Goal: Task Accomplishment & Management: Manage account settings

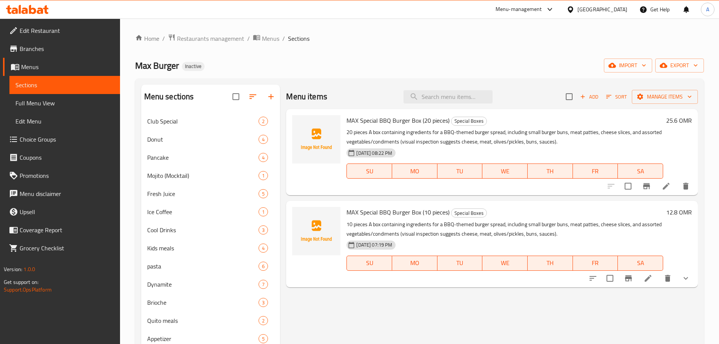
scroll to position [43, 0]
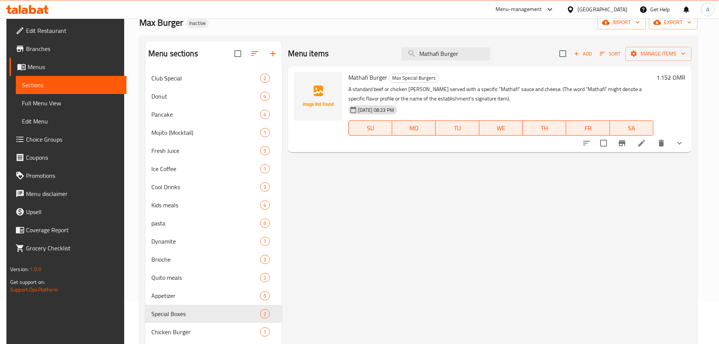
type input "Mathafi Burger"
click at [372, 80] on span "Mathafi Burger" at bounding box center [367, 77] width 39 height 11
copy h6 "Mathafi Burger"
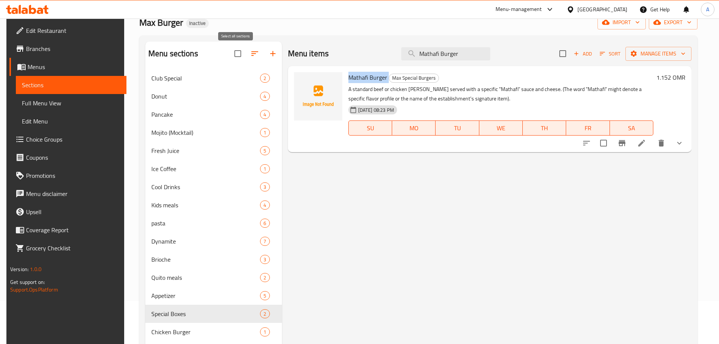
click at [232, 52] on input "checkbox" at bounding box center [238, 54] width 16 height 16
checkbox input "true"
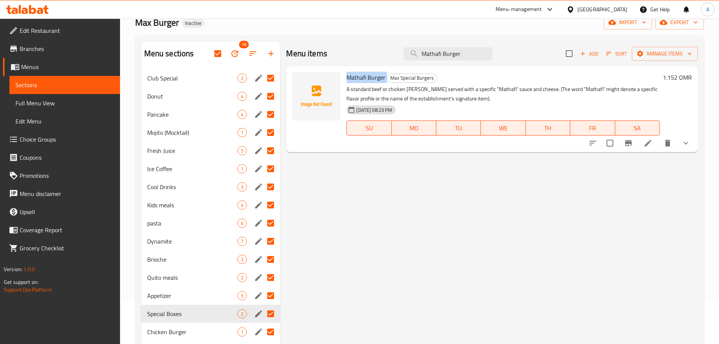
click at [236, 57] on icon "button" at bounding box center [234, 53] width 7 height 7
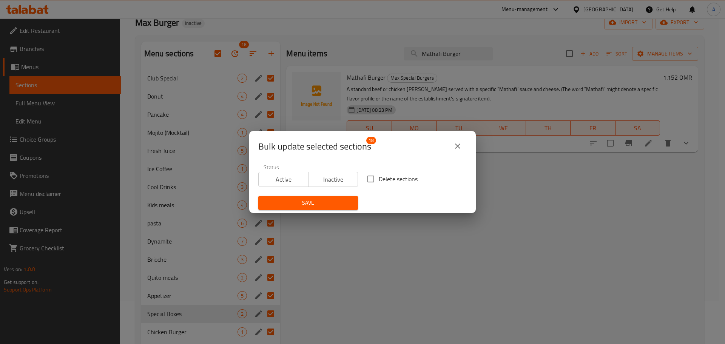
click at [382, 172] on label "Delete sections" at bounding box center [390, 179] width 55 height 16
click at [379, 172] on input "Delete sections" at bounding box center [371, 179] width 16 height 16
checkbox input "true"
click at [328, 204] on span "Save" at bounding box center [308, 202] width 88 height 9
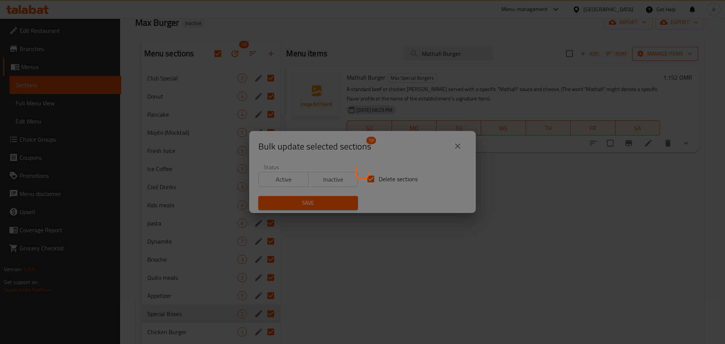
checkbox input "false"
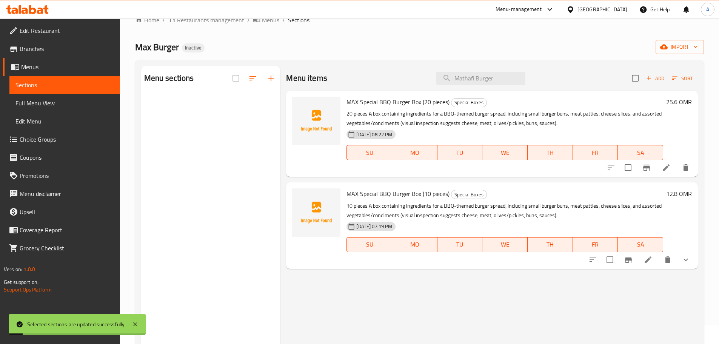
scroll to position [5, 0]
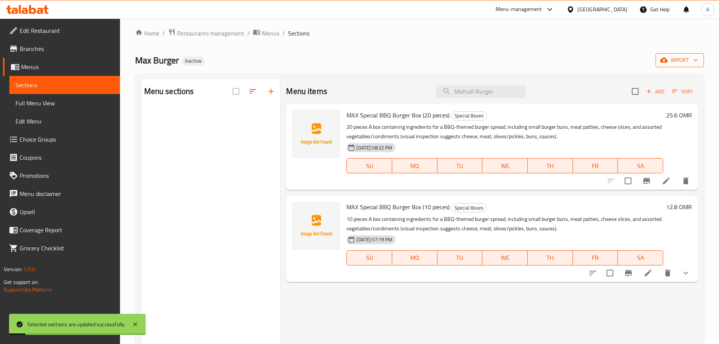
click at [682, 55] on button "import" at bounding box center [680, 60] width 48 height 14
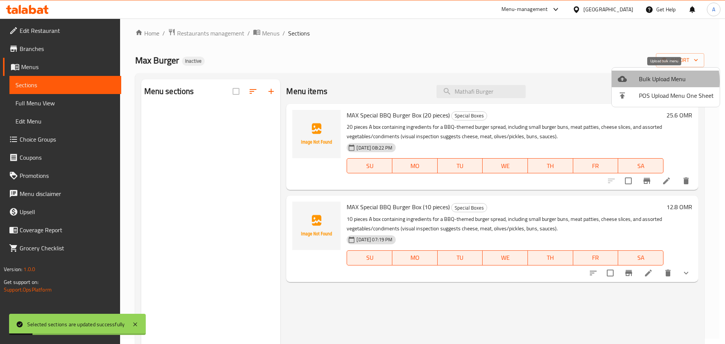
click at [652, 81] on span "Bulk Upload Menu" at bounding box center [676, 78] width 75 height 9
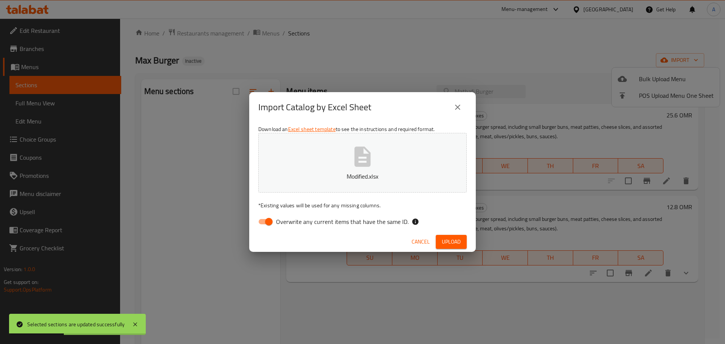
click at [382, 218] on span "Overwrite any current items that have the same ID." at bounding box center [342, 221] width 133 height 9
click at [290, 218] on input "Overwrite any current items that have the same ID." at bounding box center [268, 221] width 43 height 14
checkbox input "false"
click at [454, 236] on button "Upload" at bounding box center [451, 242] width 31 height 14
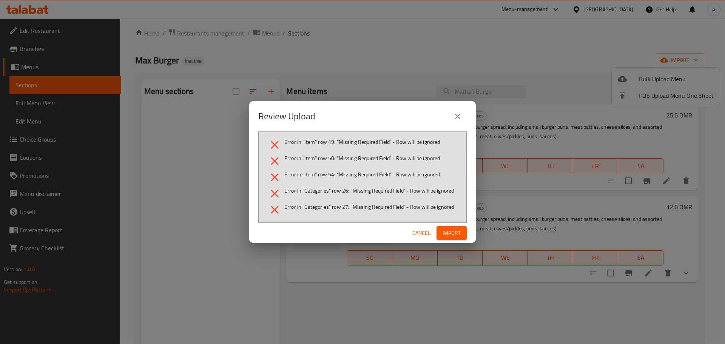
click at [443, 231] on span "Import" at bounding box center [451, 232] width 18 height 9
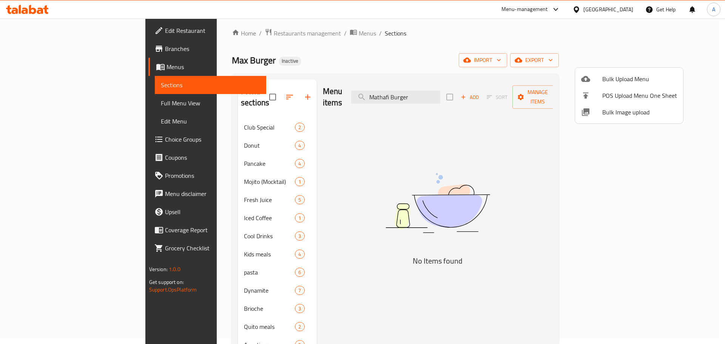
click at [348, 76] on div at bounding box center [362, 172] width 725 height 344
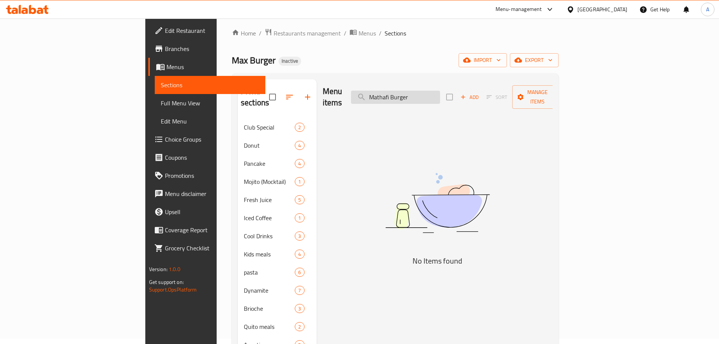
click at [440, 94] on input "Mathafi Burger" at bounding box center [395, 97] width 89 height 13
paste input "Fresh Lemon Mint Fresh"
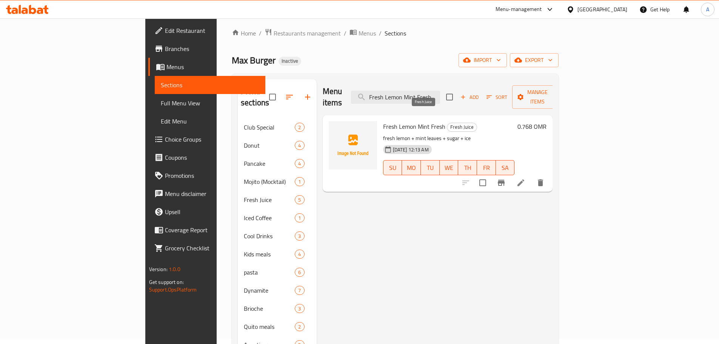
type input "Fresh Lemon Mint Fresh"
click at [447, 123] on span "Fresh Juice" at bounding box center [461, 127] width 29 height 9
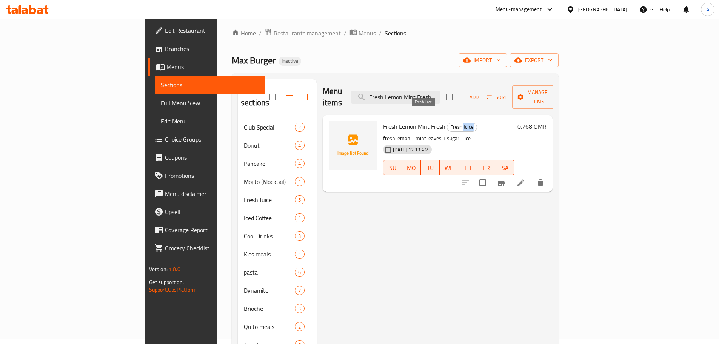
copy span "Juice"
click at [524, 179] on icon at bounding box center [521, 182] width 7 height 7
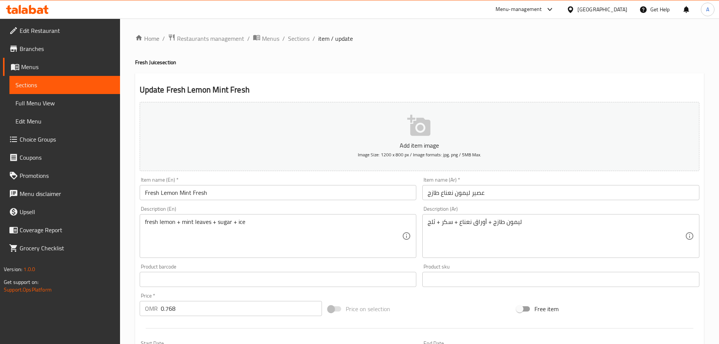
click at [203, 195] on input "Fresh Lemon Mint Fresh" at bounding box center [278, 192] width 277 height 15
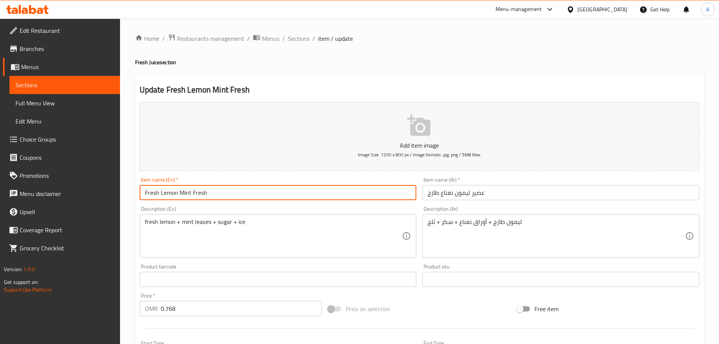
click at [203, 195] on input "Fresh Lemon Mint Fresh" at bounding box center [278, 192] width 277 height 15
paste input "Juice"
type input "Fresh Lemon Mint Juice"
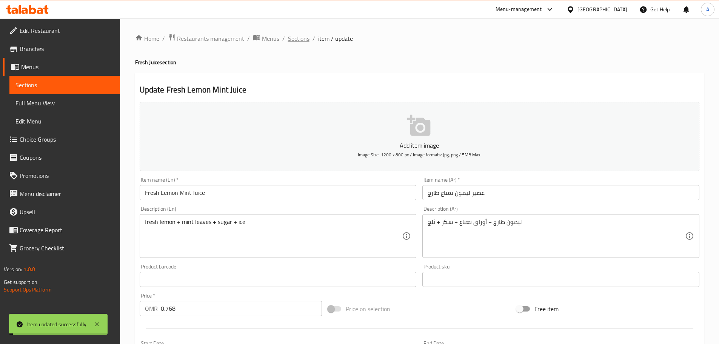
click at [299, 40] on span "Sections" at bounding box center [299, 38] width 22 height 9
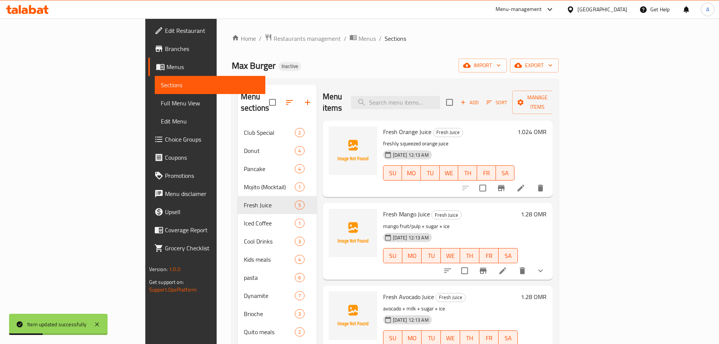
click at [447, 120] on div "Fresh Orange Juice Fresh Juice freshly squeezed orange juice 12-10-2025 12:13 A…" at bounding box center [438, 158] width 230 height 77
click at [439, 96] on input "search" at bounding box center [395, 102] width 89 height 13
paste input "Zinger Burge"
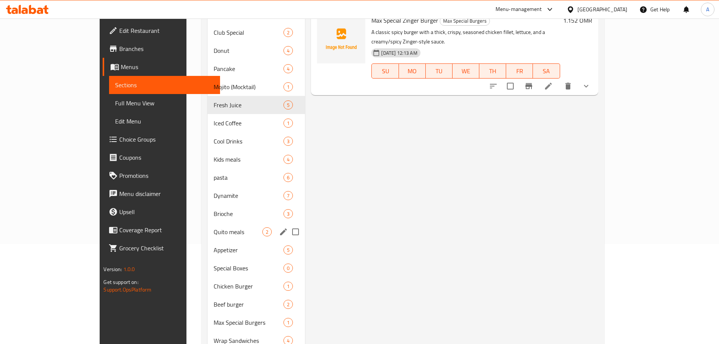
scroll to position [113, 0]
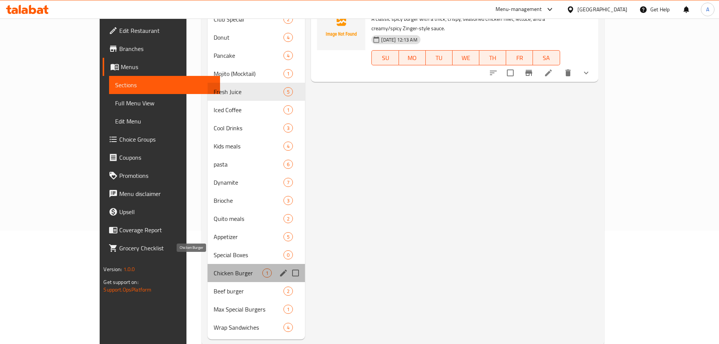
click at [214, 268] on span "Chicken Burger" at bounding box center [238, 272] width 49 height 9
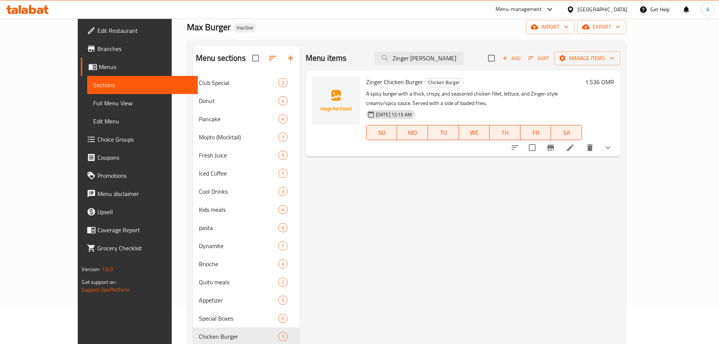
scroll to position [38, 0]
drag, startPoint x: 347, startPoint y: 83, endPoint x: 408, endPoint y: 80, distance: 61.6
click at [408, 80] on h6 "Zinger Chicken Burger Chicken Burger" at bounding box center [474, 82] width 216 height 11
click at [249, 29] on div "Max Burger Inactive import export" at bounding box center [406, 28] width 439 height 14
click at [445, 63] on input "Zinger Burge" at bounding box center [418, 58] width 89 height 13
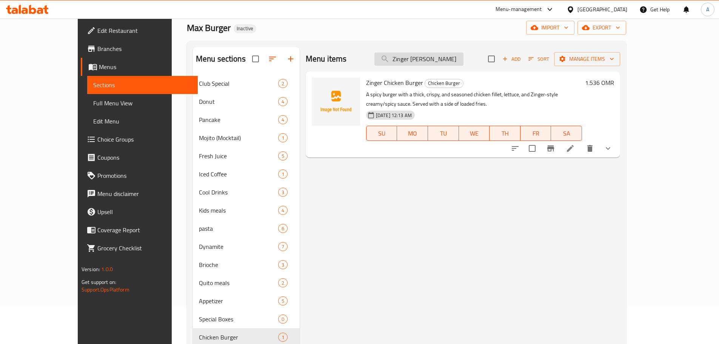
click at [445, 63] on input "Zinger Burge" at bounding box center [418, 58] width 89 height 13
paste input "Mashroom Burger"
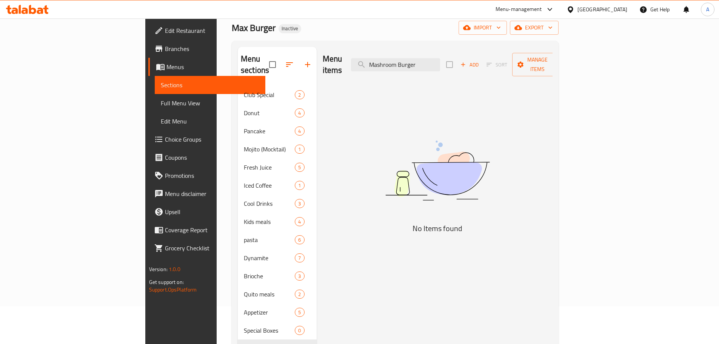
type input "Mashroom Burger"
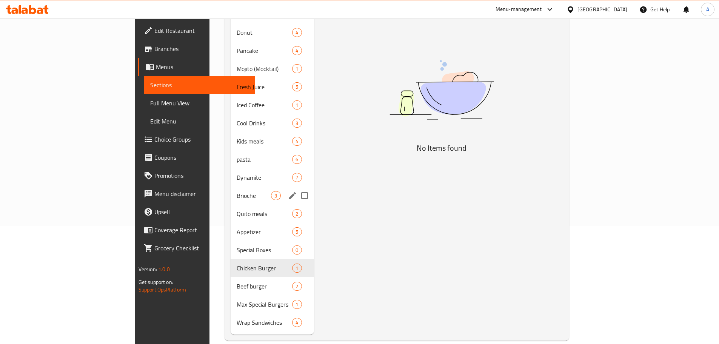
scroll to position [119, 0]
click at [297, 242] on input "Menu sections" at bounding box center [305, 250] width 16 height 16
checkbox input "true"
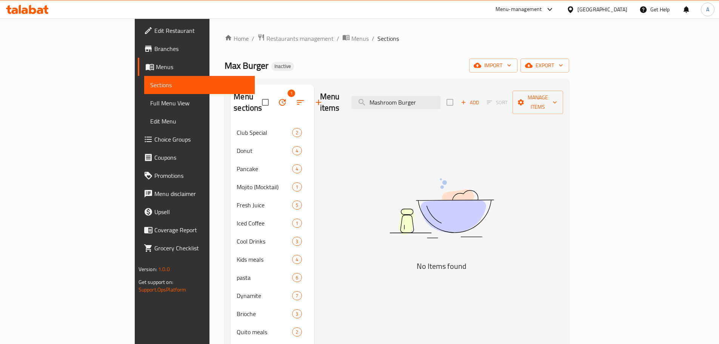
click at [278, 98] on icon "button" at bounding box center [282, 102] width 9 height 9
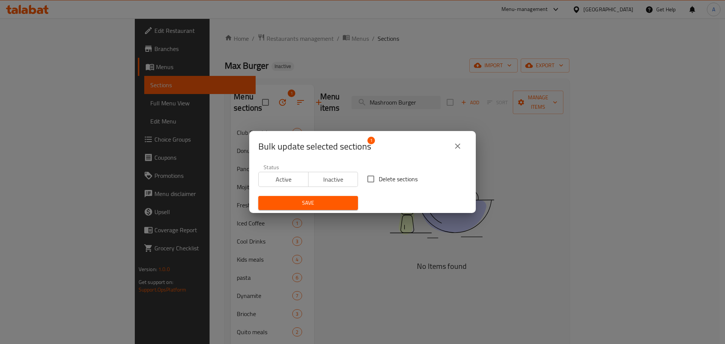
drag, startPoint x: 365, startPoint y: 176, endPoint x: 356, endPoint y: 190, distance: 16.2
click at [366, 177] on input "Delete sections" at bounding box center [371, 179] width 16 height 16
checkbox input "true"
click at [342, 201] on span "Save" at bounding box center [308, 202] width 88 height 9
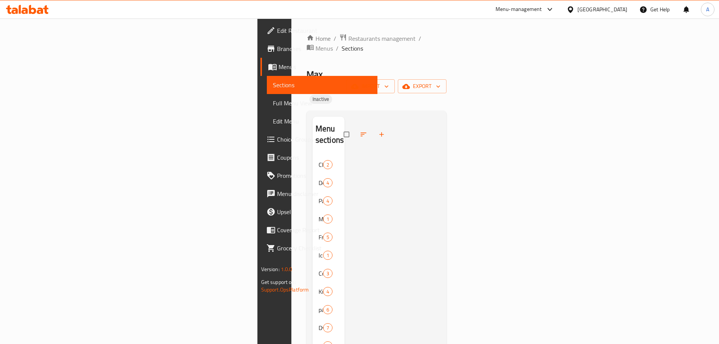
click at [273, 105] on span "Full Menu View" at bounding box center [322, 103] width 99 height 9
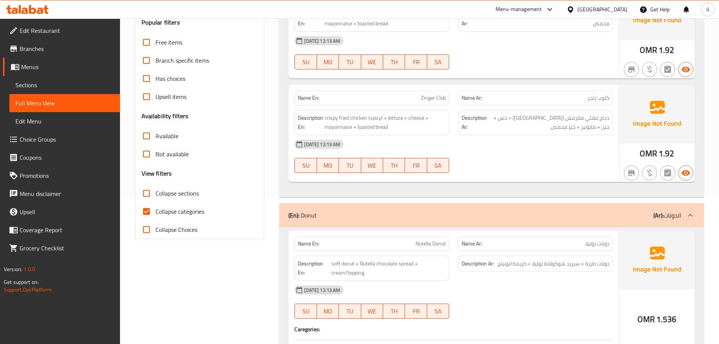
scroll to position [151, 0]
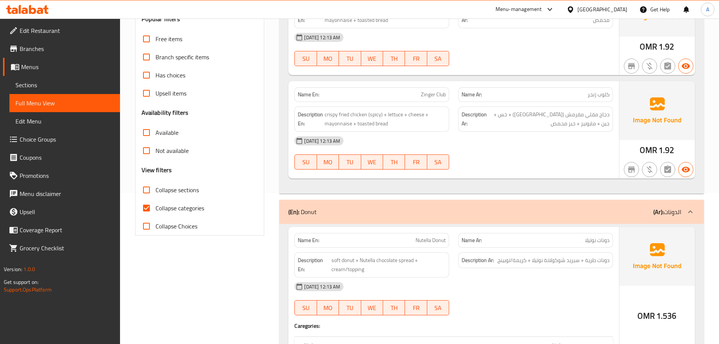
click at [251, 73] on div "Has choices" at bounding box center [200, 75] width 117 height 18
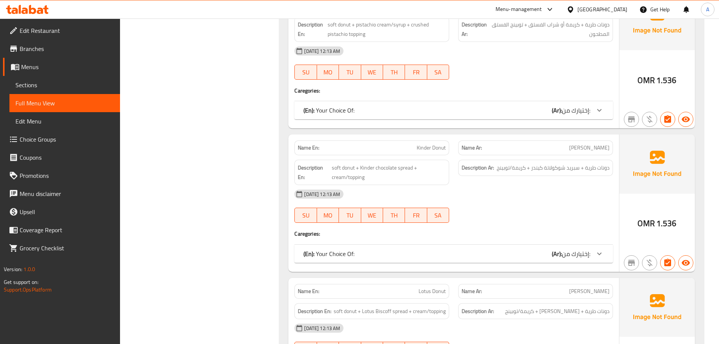
scroll to position [543, 0]
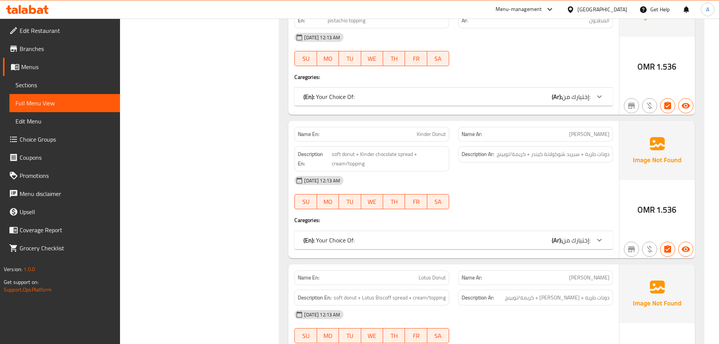
click at [421, 130] on span "Kinder Donut" at bounding box center [431, 134] width 29 height 8
copy span "Kinder"
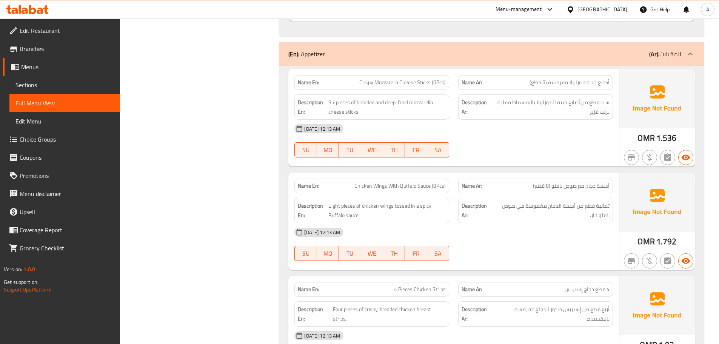
scroll to position [5555, 0]
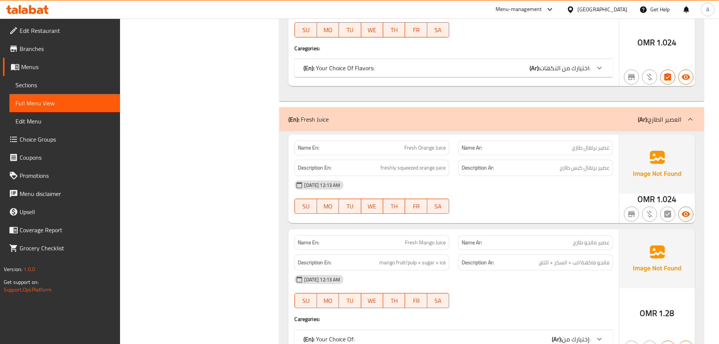
scroll to position [1583, 0]
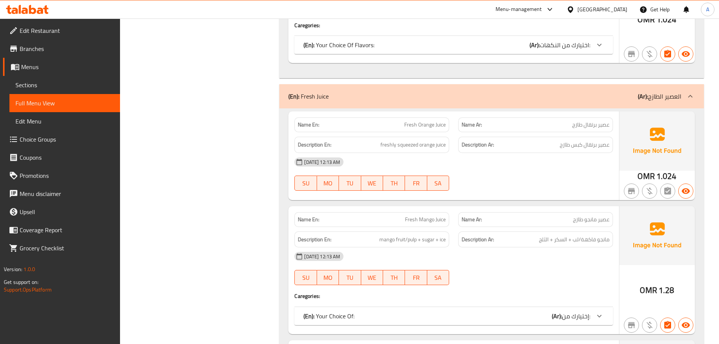
click at [406, 127] on span "Fresh Orange Juice" at bounding box center [425, 125] width 42 height 8
copy span "Fresh"
click at [578, 123] on span "عصير برتقال طازج" at bounding box center [590, 125] width 37 height 8
copy span "طازج"
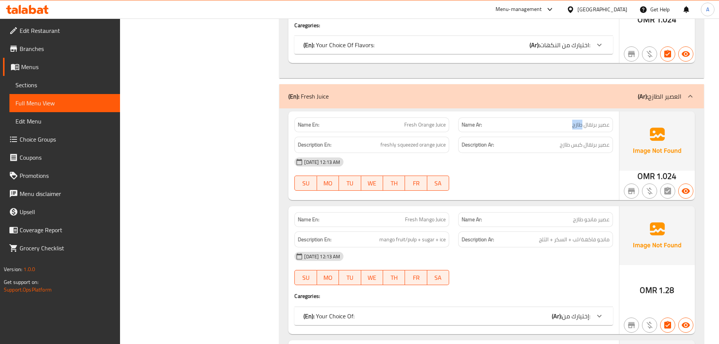
click at [578, 123] on span "عصير برتقال طازج" at bounding box center [590, 125] width 37 height 8
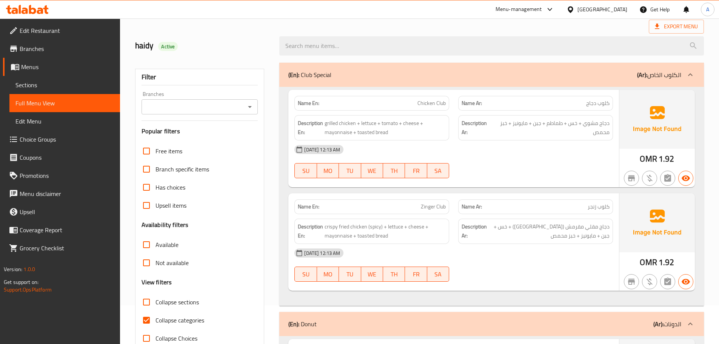
scroll to position [76, 0]
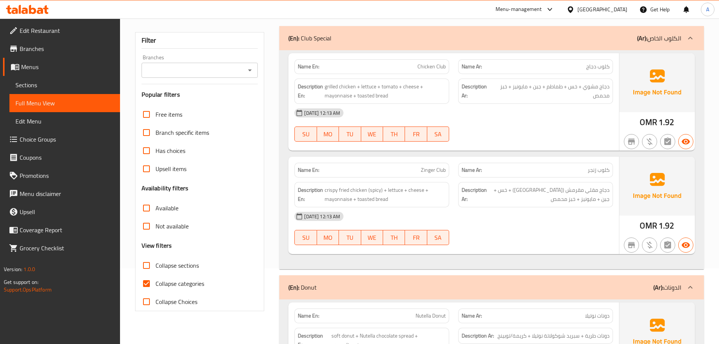
click at [149, 264] on input "Collapse sections" at bounding box center [146, 265] width 18 height 18
checkbox input "true"
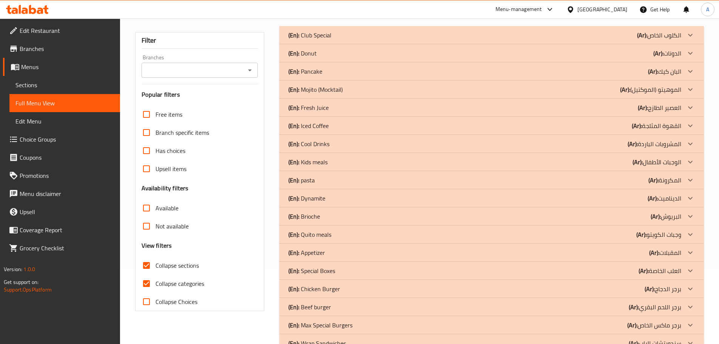
click at [372, 99] on div "(En): Fresh Juice (Ar): العصير الطازج Name En: Fresh Orange Juice Name Ar: عصير…" at bounding box center [491, 108] width 425 height 18
click at [371, 108] on div "(En): Fresh Juice (Ar): العصير الطازج" at bounding box center [484, 107] width 393 height 9
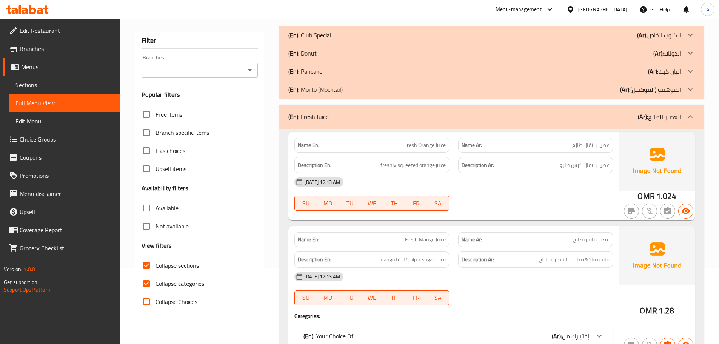
scroll to position [495, 0]
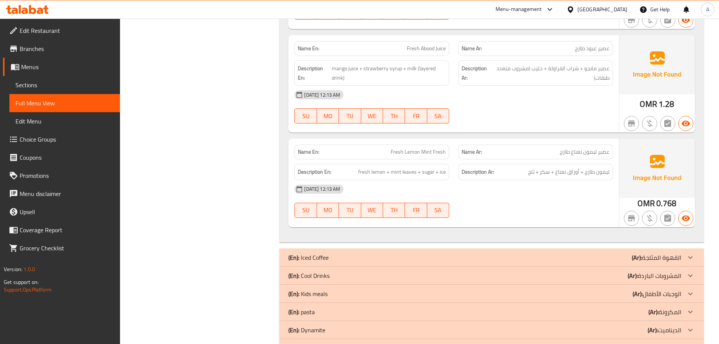
click at [385, 149] on p "Name En: Fresh Lemon Mint Fresh" at bounding box center [372, 152] width 148 height 8
click at [394, 150] on span "Fresh Lemon Mint Fresh" at bounding box center [418, 152] width 55 height 8
copy span "Fresh"
click at [412, 52] on span "Fresh Abood Juice" at bounding box center [426, 49] width 39 height 8
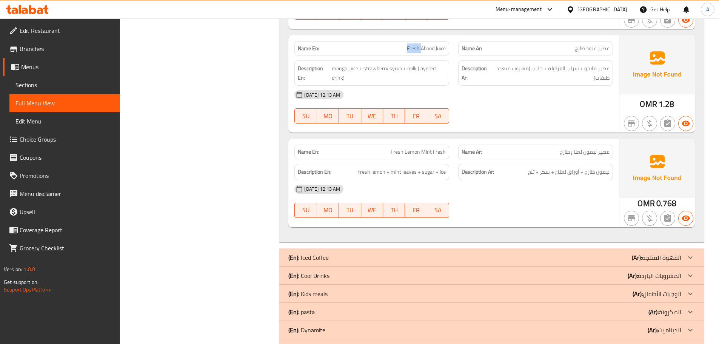
click at [412, 52] on span "Fresh Abood Juice" at bounding box center [426, 49] width 39 height 8
copy span "Fresh Abood Juice"
click at [430, 148] on span "Fresh Lemon Mint Fresh" at bounding box center [418, 152] width 55 height 8
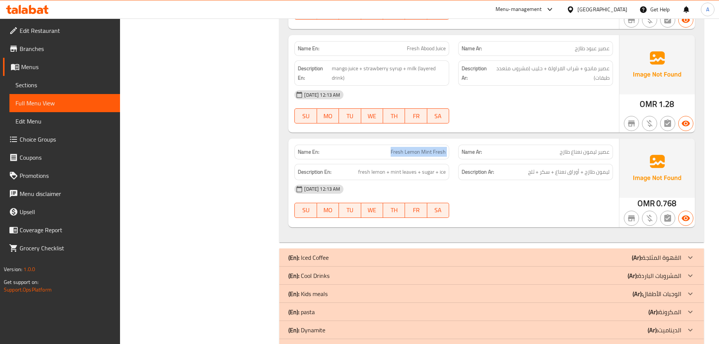
click at [430, 148] on span "Fresh Lemon Mint Fresh" at bounding box center [418, 152] width 55 height 8
copy span "Fresh Lemon Mint Fresh"
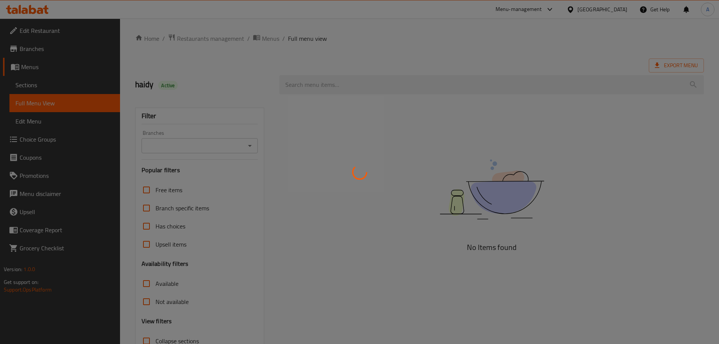
scroll to position [58, 0]
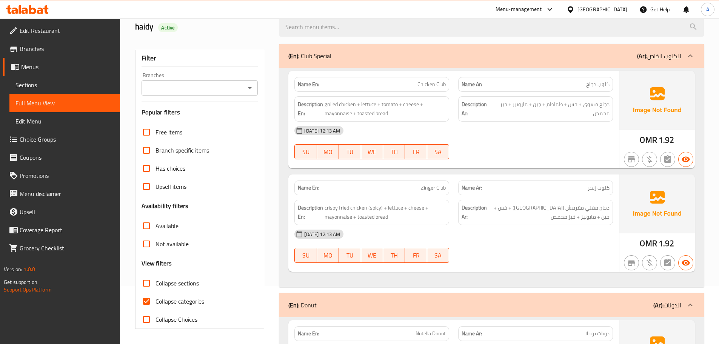
click at [149, 284] on input "Collapse sections" at bounding box center [146, 283] width 18 height 18
checkbox input "true"
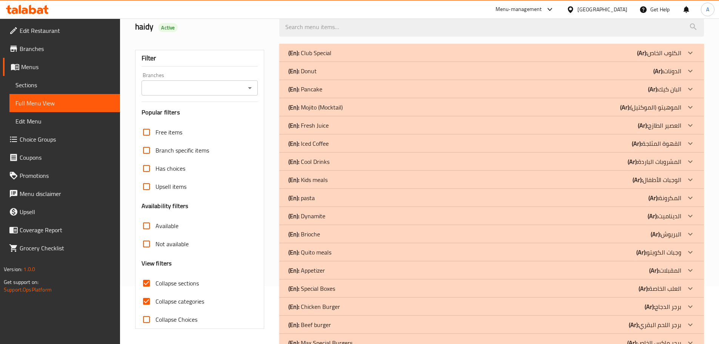
click at [330, 129] on div "(En): Fresh Juice (Ar): العصير الطازج" at bounding box center [484, 125] width 393 height 9
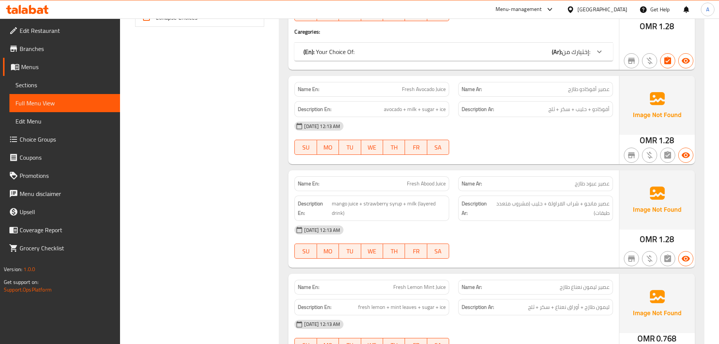
scroll to position [549, 0]
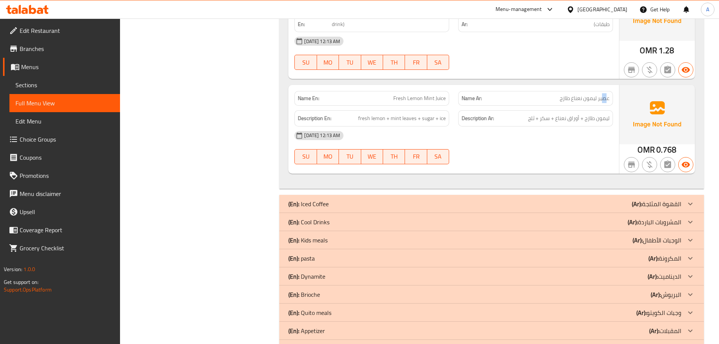
click at [604, 99] on span "عصير ليمون نعناع طازج" at bounding box center [585, 98] width 50 height 8
copy span "ص"
click at [604, 101] on span "عصير ليمون نعناع طازج" at bounding box center [585, 98] width 50 height 8
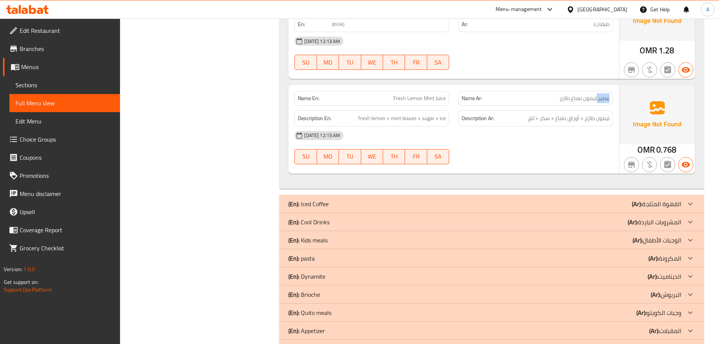
copy span "عصير"
click at [404, 99] on span "Fresh Lemon Mint Juice" at bounding box center [419, 98] width 52 height 8
copy span "Fresh"
click at [567, 101] on span "عصير ليمون نعناع طازج" at bounding box center [585, 98] width 50 height 8
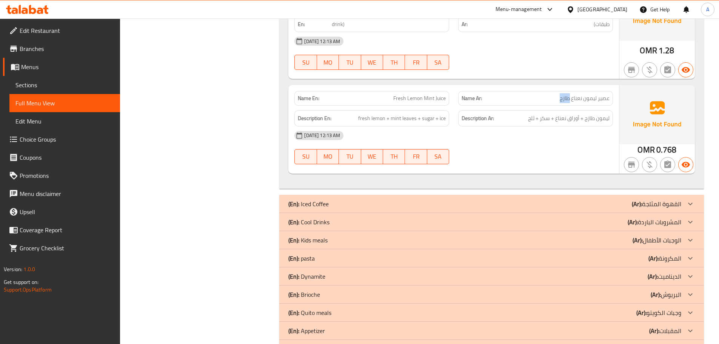
click at [567, 101] on span "عصير ليمون نعناع طازج" at bounding box center [585, 98] width 50 height 8
copy span "طازج"
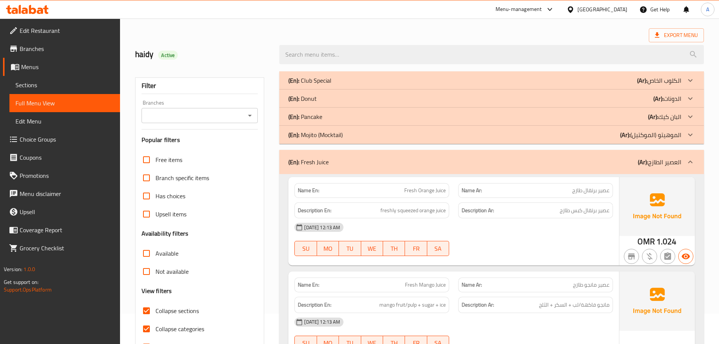
scroll to position [76, 0]
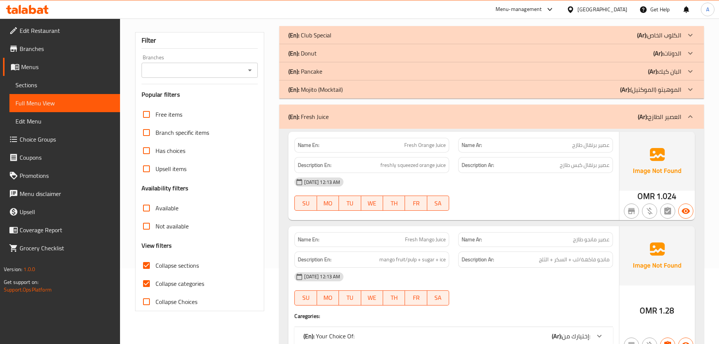
click at [331, 120] on div "(En): Fresh Juice (Ar): العصير الطازج" at bounding box center [484, 116] width 393 height 9
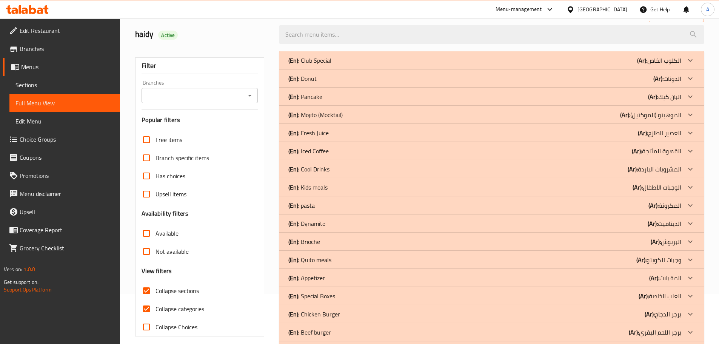
scroll to position [0, 0]
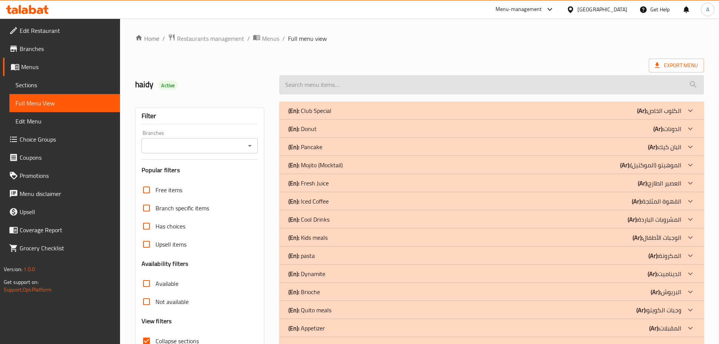
click at [356, 78] on input "search" at bounding box center [491, 84] width 425 height 19
paste input "Mashroom Burger"
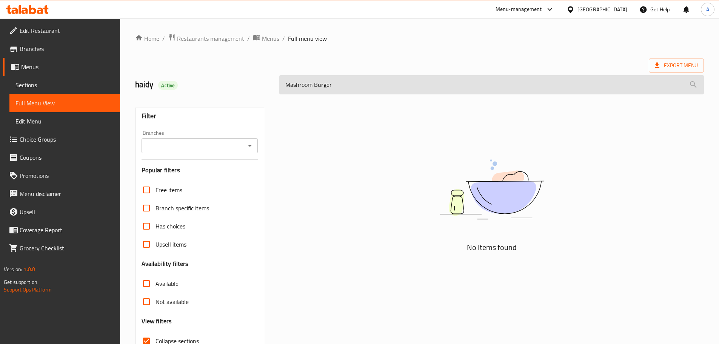
click at [324, 86] on input "Mashroom Burger" at bounding box center [491, 84] width 425 height 19
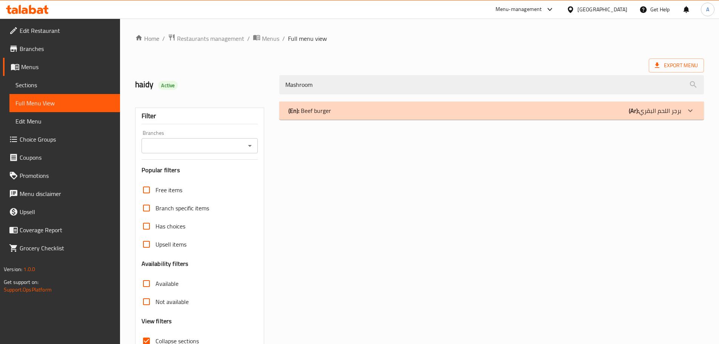
click at [343, 114] on div "(En): Beef burger (Ar): برجر اللحم البقري" at bounding box center [484, 110] width 393 height 9
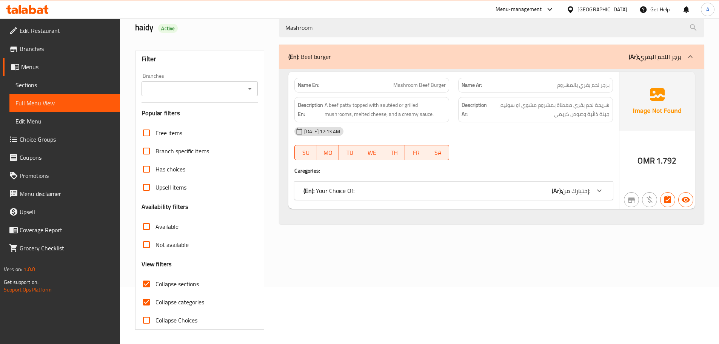
scroll to position [58, 0]
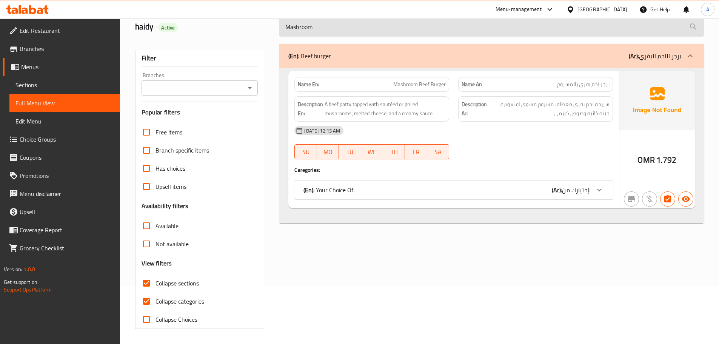
click at [295, 28] on input "Mashroom" at bounding box center [491, 26] width 425 height 19
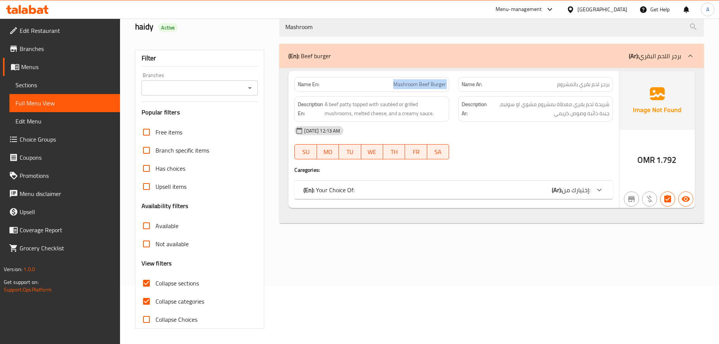
drag, startPoint x: 388, startPoint y: 85, endPoint x: 461, endPoint y: 85, distance: 72.5
click at [461, 85] on div "Name En: Mashroom Beef Burger Name Ar: برجر لحم بقري بالمشروم" at bounding box center [454, 84] width 328 height 24
click at [256, 38] on div "haidy Active" at bounding box center [203, 27] width 145 height 34
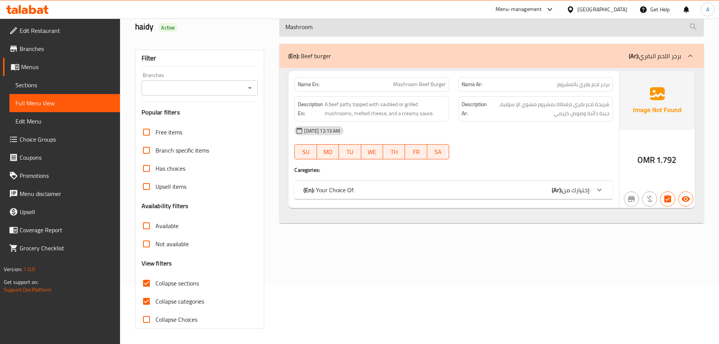
click at [308, 34] on input "Mashroom" at bounding box center [491, 26] width 425 height 19
paste input "Beef Slider"
click at [308, 34] on input "Mashroom" at bounding box center [491, 26] width 425 height 19
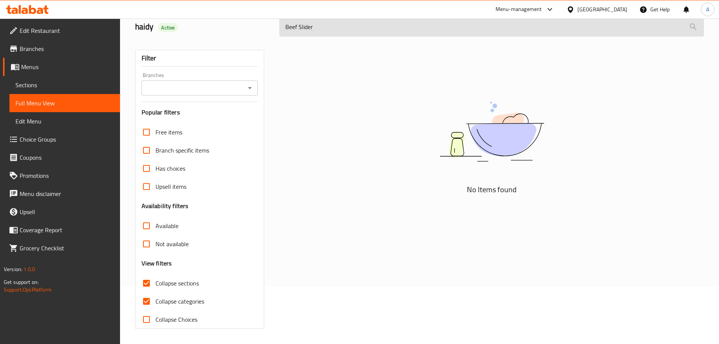
click at [290, 28] on input "Beef Slider" at bounding box center [491, 26] width 425 height 19
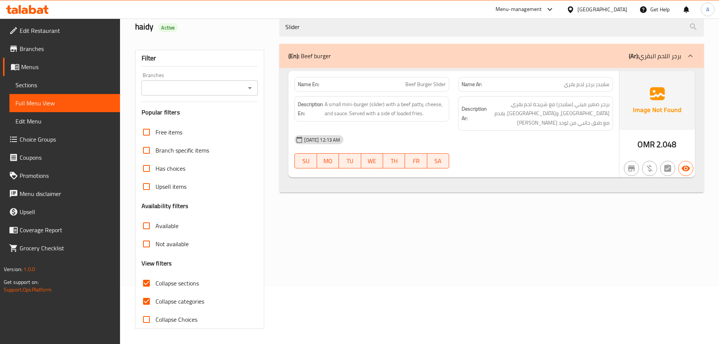
drag, startPoint x: 256, startPoint y: 38, endPoint x: 302, endPoint y: 38, distance: 46.4
click at [256, 38] on div "haidy Active" at bounding box center [203, 27] width 145 height 34
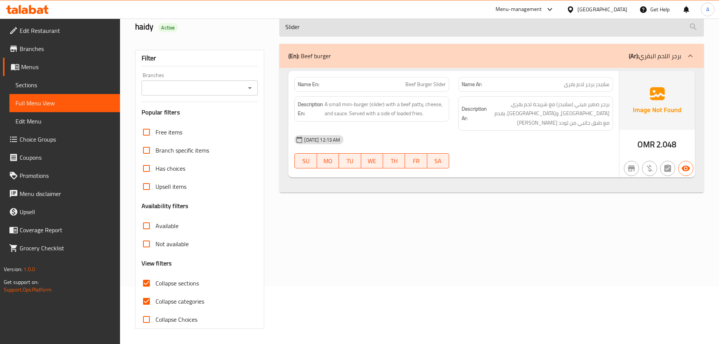
click at [329, 31] on input "Slider" at bounding box center [491, 26] width 425 height 19
paste input "hrimp Wrap Sandwich"
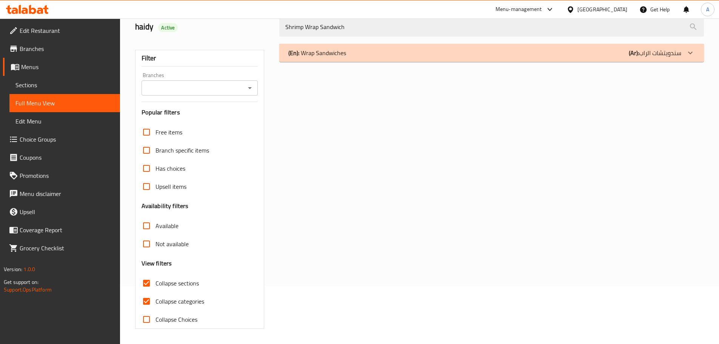
type input "Shrimp Wrap Sandwich"
click at [353, 48] on div "(En): Wrap Sandwiches (Ar): سندويتشات الراب" at bounding box center [484, 52] width 393 height 9
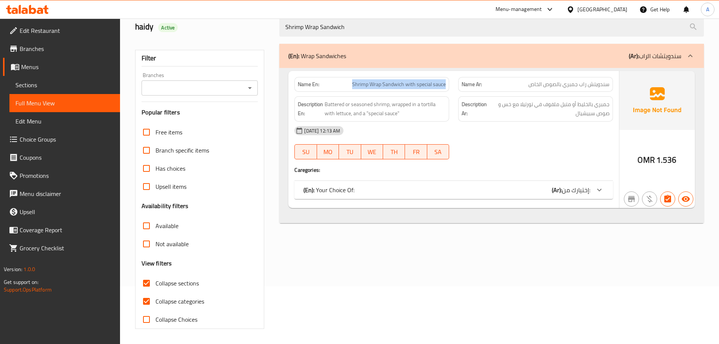
drag, startPoint x: 351, startPoint y: 86, endPoint x: 448, endPoint y: 88, distance: 97.0
click at [448, 88] on div "Name En: Shrimp Wrap Sandwich with special sauce" at bounding box center [371, 84] width 155 height 15
drag, startPoint x: 610, startPoint y: 85, endPoint x: 524, endPoint y: 85, distance: 86.8
click at [524, 85] on div "Name Ar: سندويتش راب جمبري بالصوص الخاص" at bounding box center [535, 84] width 155 height 15
click at [261, 63] on div "Filter Branches Branches Popular filters Free items Branch specific items Has c…" at bounding box center [199, 189] width 129 height 279
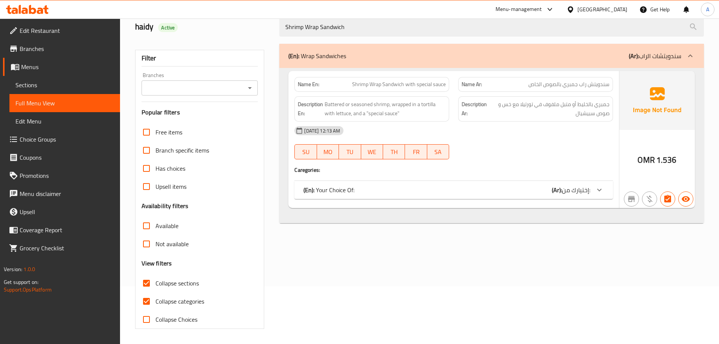
drag, startPoint x: 150, startPoint y: 297, endPoint x: 143, endPoint y: 283, distance: 15.9
click at [149, 297] on input "Collapse categories" at bounding box center [146, 301] width 18 height 18
checkbox input "false"
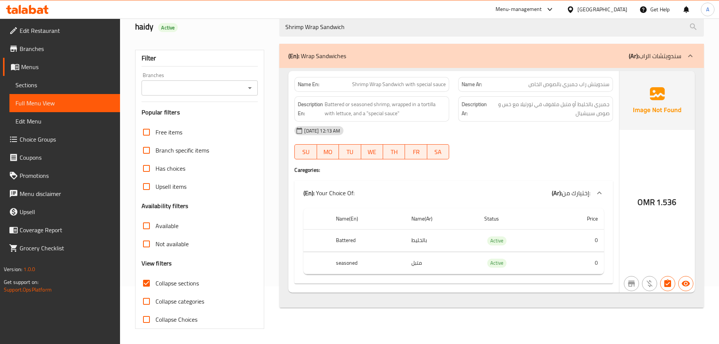
click at [142, 282] on input "Collapse sections" at bounding box center [146, 283] width 18 height 18
checkbox input "false"
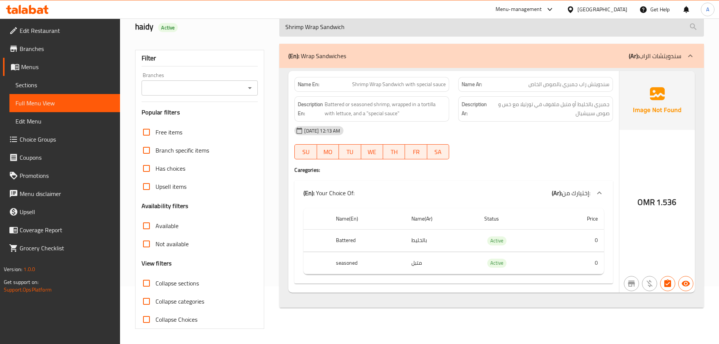
click at [356, 29] on input "Shrimp Wrap Sandwich" at bounding box center [491, 26] width 425 height 19
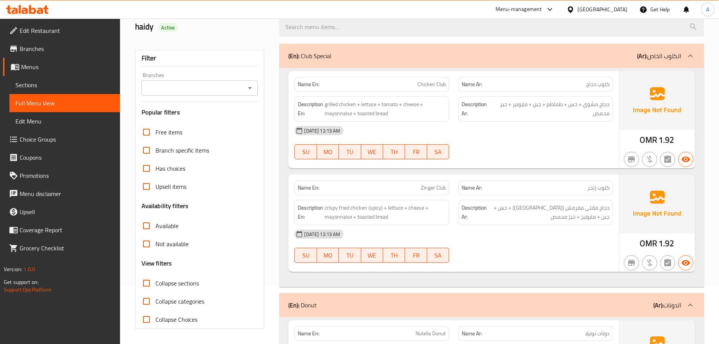
scroll to position [6239, 0]
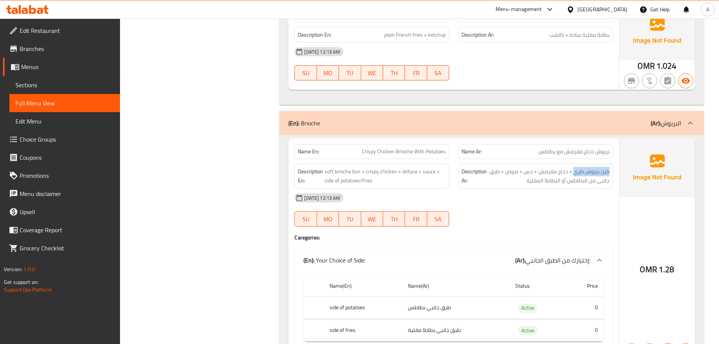
drag, startPoint x: 573, startPoint y: 173, endPoint x: 615, endPoint y: 169, distance: 41.3
click at [615, 169] on div "Description Ar: كيزر بريوش طري + دجاج مقرمش + خس + صوص + طبق جانبي من البطاطس أ…" at bounding box center [536, 176] width 164 height 34
copy span "كيزر بريوش طري"
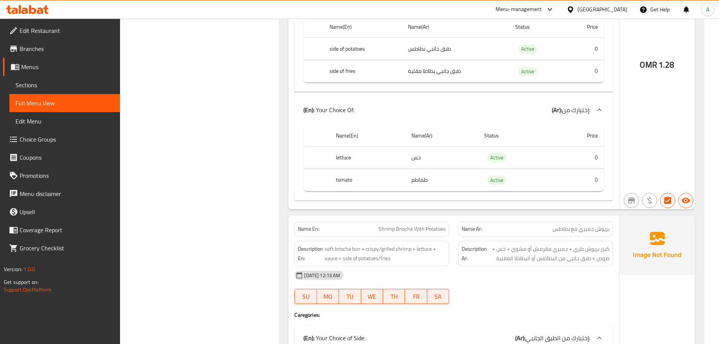
scroll to position [6803, 0]
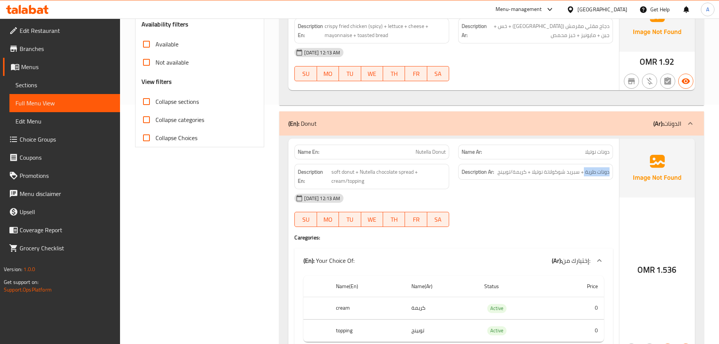
drag, startPoint x: 584, startPoint y: 172, endPoint x: 614, endPoint y: 171, distance: 30.6
click at [614, 171] on div "Description Ar: دونات طرية + سبريد شوكولاتة نوتيلا + كريمة/توبينج" at bounding box center [536, 176] width 164 height 34
copy span "دونات طرية"
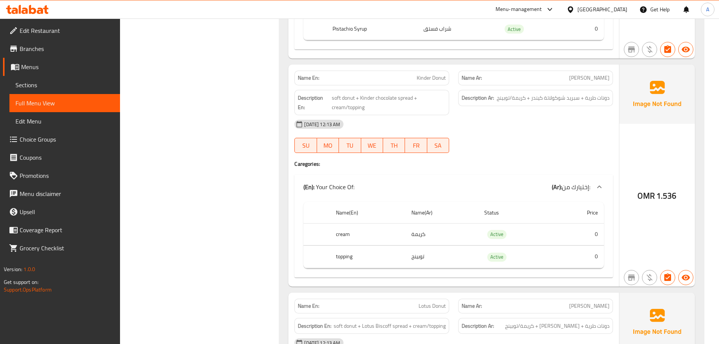
scroll to position [881, 0]
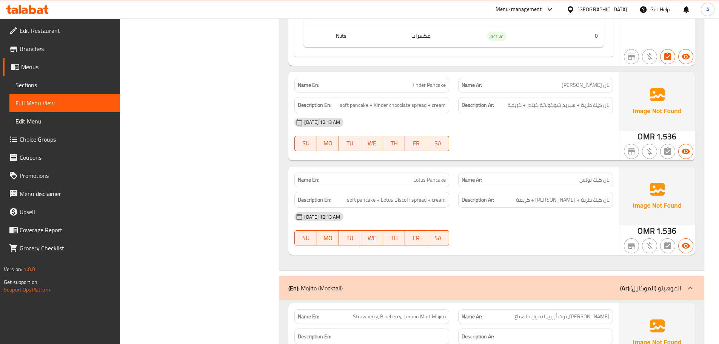
scroll to position [1825, 0]
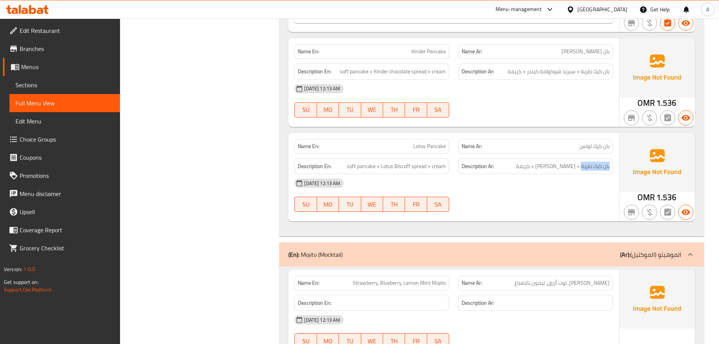
drag, startPoint x: 581, startPoint y: 163, endPoint x: 613, endPoint y: 164, distance: 31.7
click at [613, 164] on div "Description Ar: بان كيك طرية + سبريد لوتس بيسكوف + كريمة" at bounding box center [536, 166] width 164 height 25
copy span "بان كيك طرية"
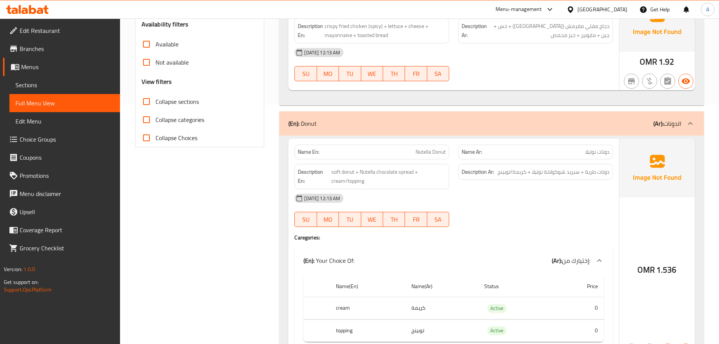
scroll to position [467, 0]
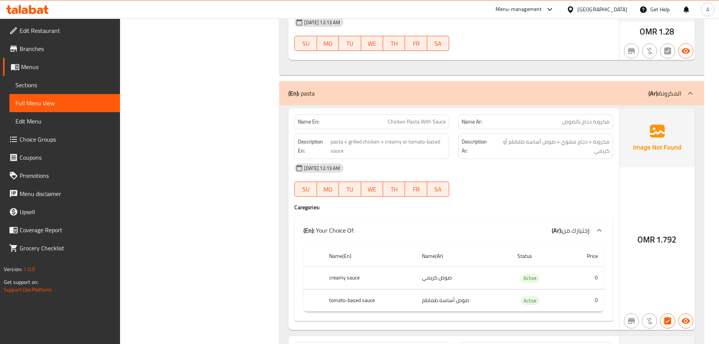
scroll to position [4076, 0]
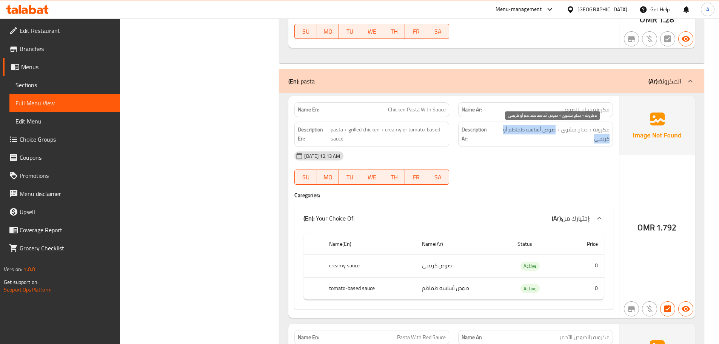
drag, startPoint x: 556, startPoint y: 130, endPoint x: 521, endPoint y: 140, distance: 36.5
click at [521, 140] on span "مكرونة + دجاج مشوي + صوص أساسه طماطم أو كريمي" at bounding box center [552, 134] width 116 height 18
copy span "صوص أساسه طماطم أو كريمي"
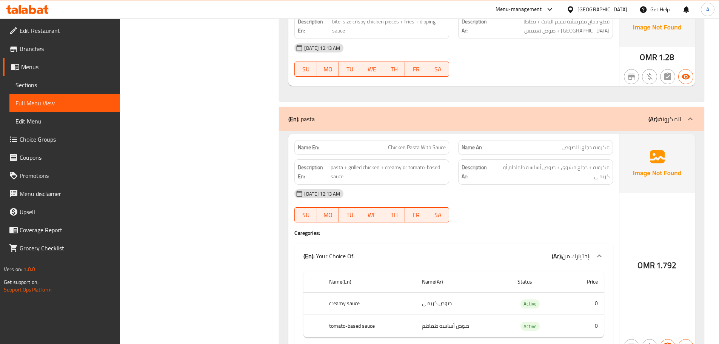
scroll to position [4457, 0]
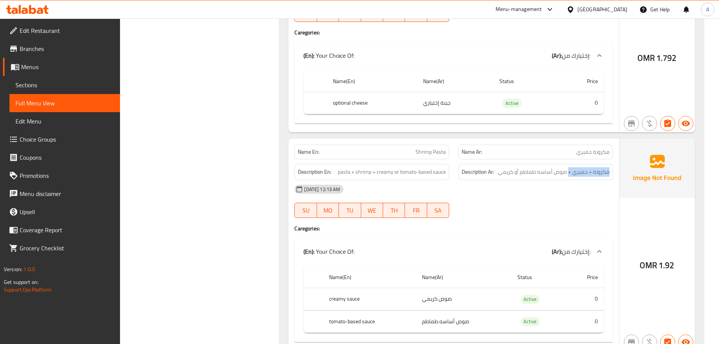
drag, startPoint x: 569, startPoint y: 173, endPoint x: 494, endPoint y: 176, distance: 74.8
click at [494, 176] on h6 "Description Ar: مكرونة + جمبري + صوص أساسه طماطم أو كريمي" at bounding box center [536, 171] width 148 height 9
click at [494, 176] on strong "Description Ar:" at bounding box center [478, 171] width 32 height 9
click at [565, 161] on div "Description Ar: مكرونة + جمبري + صوص أساسه طماطم أو كريمي" at bounding box center [536, 171] width 164 height 25
click at [564, 162] on div "Description Ar: مكرونة + جمبري + صوص أساسه طماطم أو كريمي" at bounding box center [536, 171] width 164 height 25
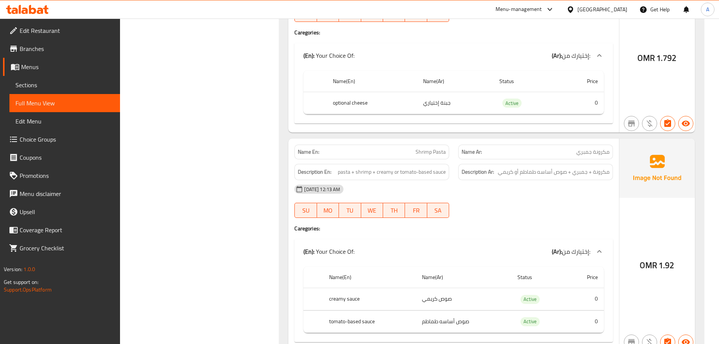
click at [569, 154] on p "Name Ar: مكرونة جمبري" at bounding box center [536, 152] width 148 height 8
drag, startPoint x: 566, startPoint y: 171, endPoint x: 499, endPoint y: 174, distance: 66.9
click at [499, 174] on span "مكرونة + جمبري + صوص أساسه طماطم أو كريمي" at bounding box center [554, 171] width 112 height 9
copy span "صوص أساسه طماطم أو كريمي"
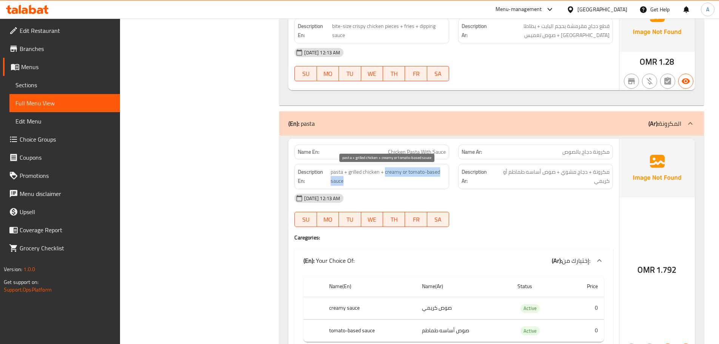
drag, startPoint x: 385, startPoint y: 173, endPoint x: 388, endPoint y: 181, distance: 8.8
click at [388, 181] on span "pasta + grilled chicken + creamy or tomato-based sauce" at bounding box center [388, 176] width 115 height 18
copy span "creamy or tomato-based sauce"
click at [559, 166] on div "Description Ar: مكرونة + دجاج مشوي + صوص أساسه طماطم أو كريمي" at bounding box center [535, 176] width 155 height 25
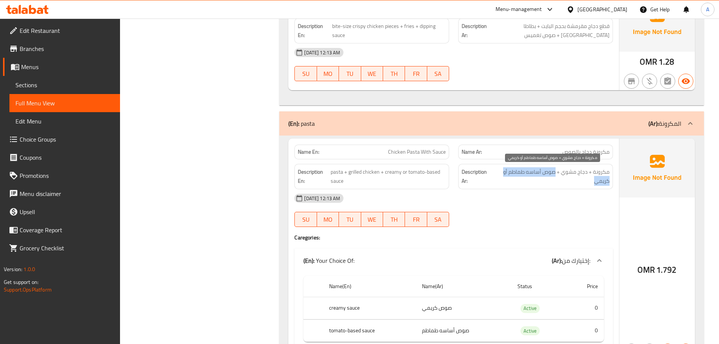
drag, startPoint x: 556, startPoint y: 171, endPoint x: 547, endPoint y: 179, distance: 12.1
click at [547, 179] on span "مكرونة + دجاج مشوي + صوص أساسه طماطم أو كريمي" at bounding box center [552, 176] width 116 height 18
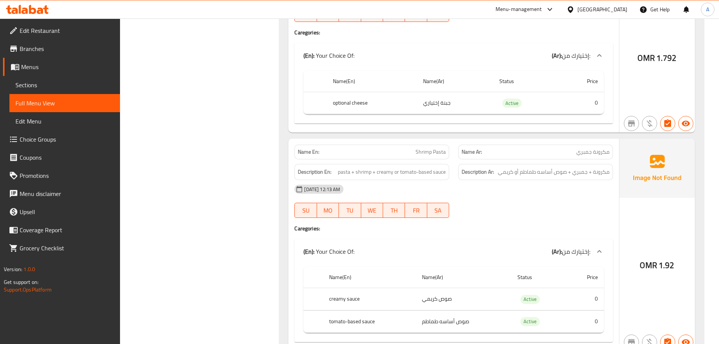
scroll to position [4038, 0]
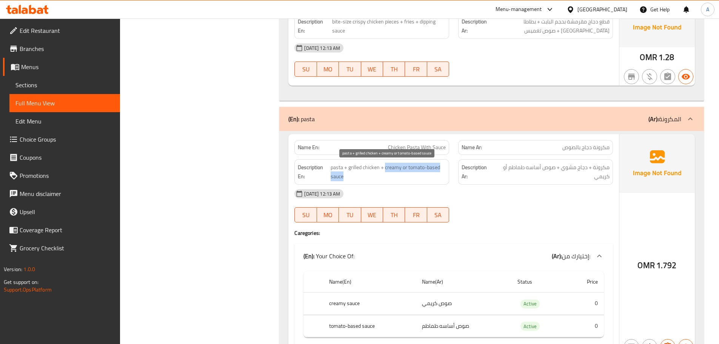
drag, startPoint x: 386, startPoint y: 167, endPoint x: 389, endPoint y: 174, distance: 7.9
click at [389, 174] on span "pasta + grilled chicken + creamy or tomato-based sauce" at bounding box center [388, 172] width 115 height 18
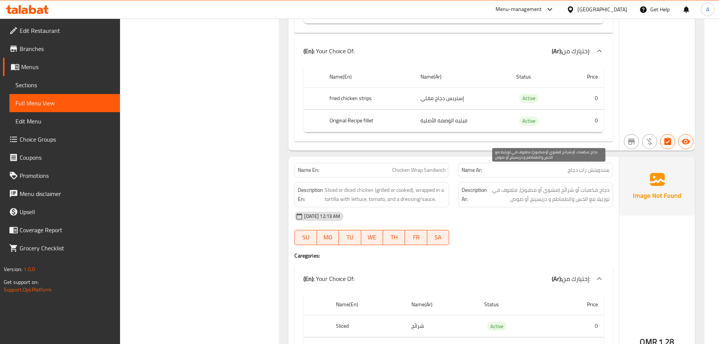
click at [571, 185] on span "دجاج مكعبات أو شرائح (مشوي أو مطبوخ)، ملفوف في تورتيلا مع الخس والطماطم و دريسي…" at bounding box center [548, 194] width 121 height 18
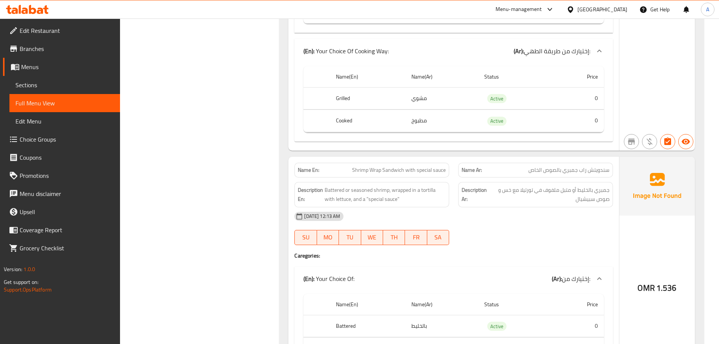
drag, startPoint x: 264, startPoint y: 324, endPoint x: 334, endPoint y: 329, distance: 70.8
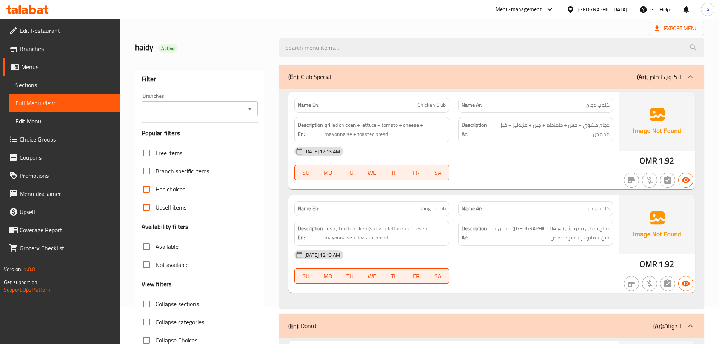
scroll to position [113, 0]
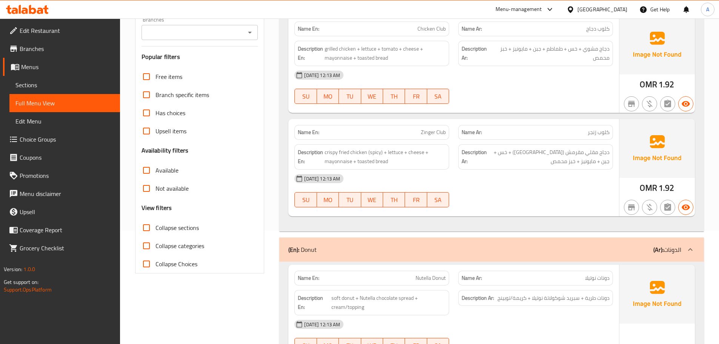
click at [147, 226] on input "Collapse sections" at bounding box center [146, 228] width 18 height 18
checkbox input "true"
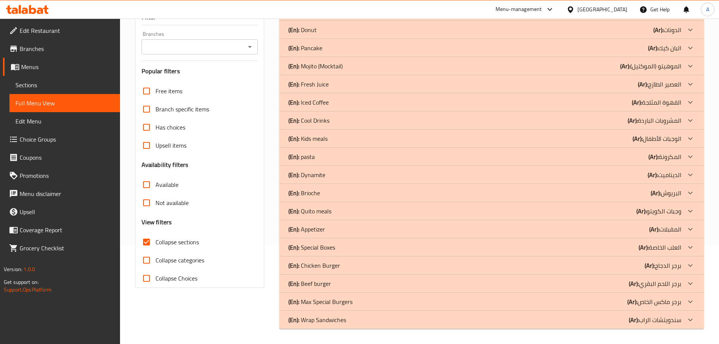
scroll to position [99, 0]
click at [146, 258] on input "Collapse categories" at bounding box center [146, 260] width 18 height 18
click at [306, 27] on p "(En): Donut" at bounding box center [302, 29] width 28 height 9
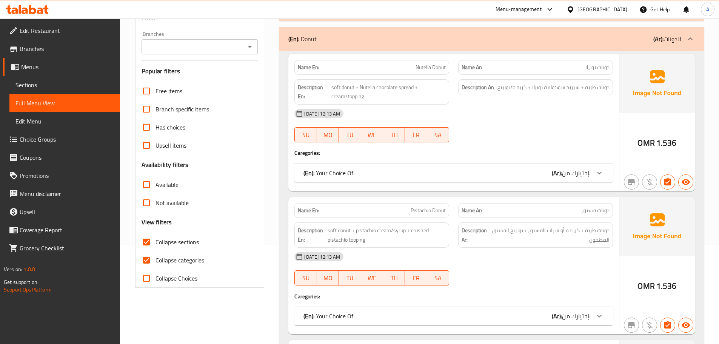
drag, startPoint x: 317, startPoint y: 49, endPoint x: 314, endPoint y: 38, distance: 11.6
click at [317, 49] on div "(En): Donut (Ar): الدونات" at bounding box center [491, 39] width 425 height 24
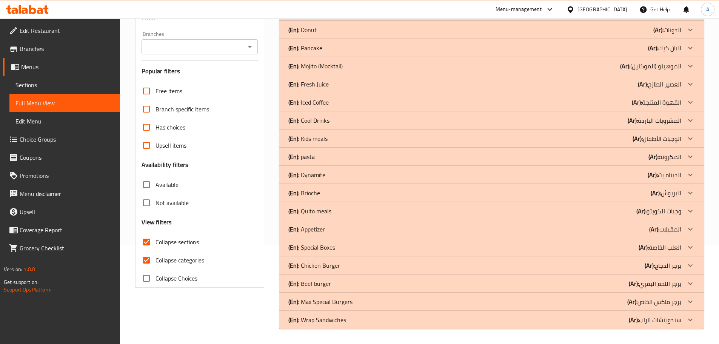
click at [314, 38] on div "(En): Donut (Ar): الدونات" at bounding box center [491, 30] width 425 height 18
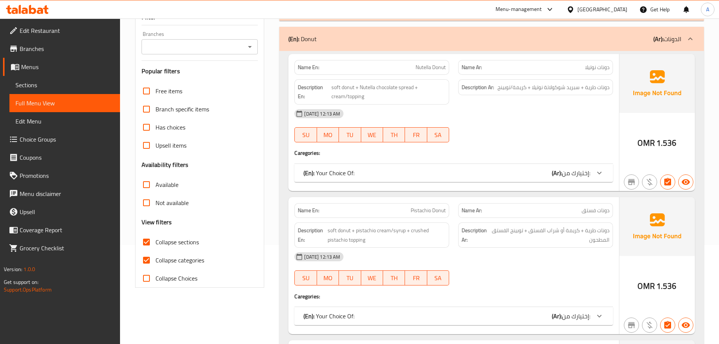
click at [309, 41] on p "(En): Donut" at bounding box center [302, 38] width 28 height 9
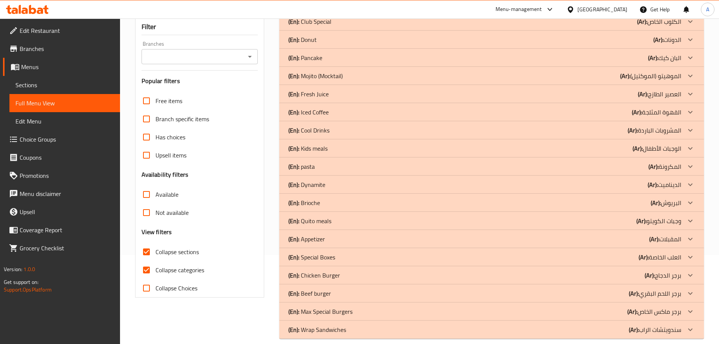
scroll to position [0, 0]
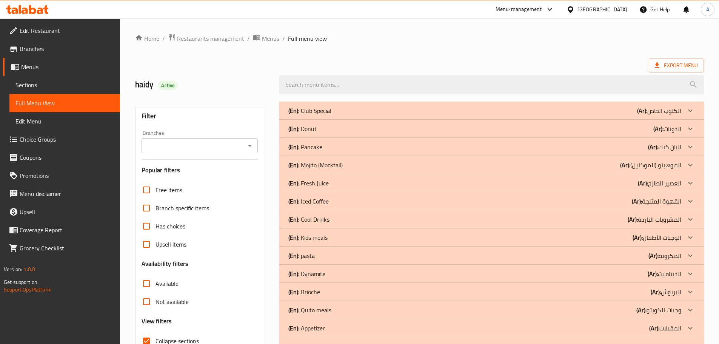
click at [327, 107] on p "(En): Club Special" at bounding box center [309, 110] width 43 height 9
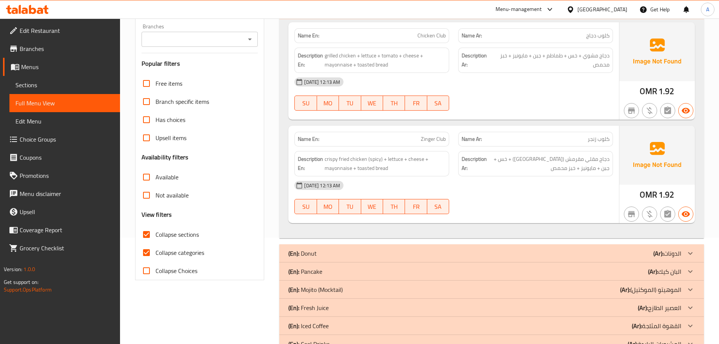
scroll to position [76, 0]
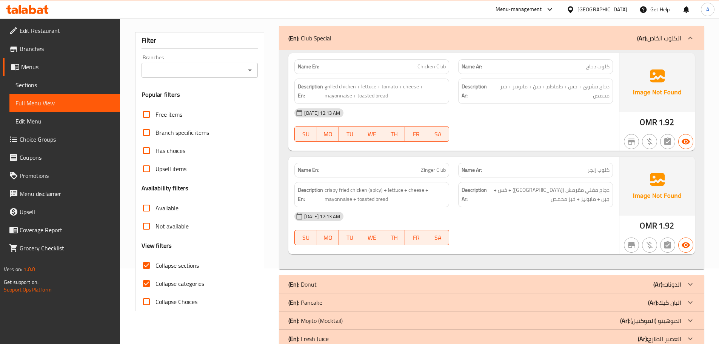
click at [324, 42] on p "(En): Club Special" at bounding box center [309, 38] width 43 height 9
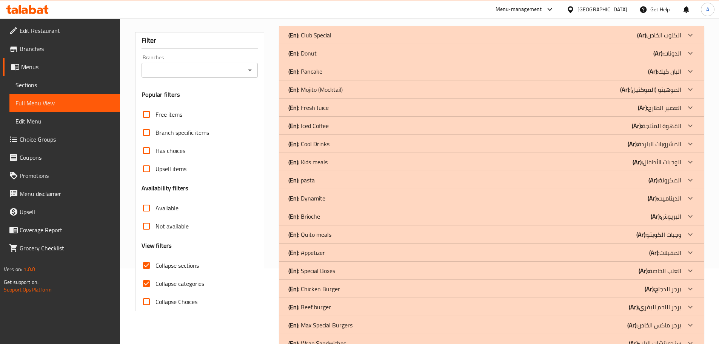
click at [330, 51] on div "(En): Donut (Ar): الدونات" at bounding box center [484, 53] width 393 height 9
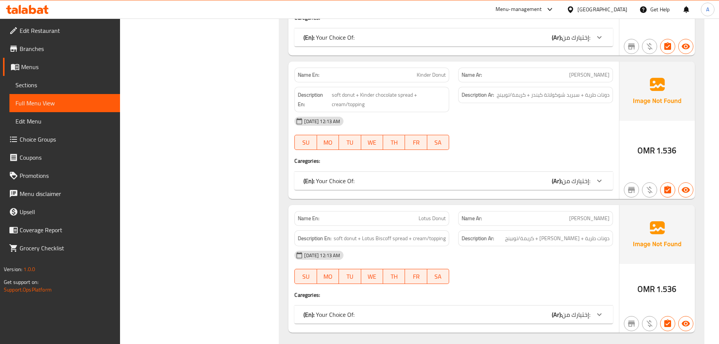
scroll to position [227, 0]
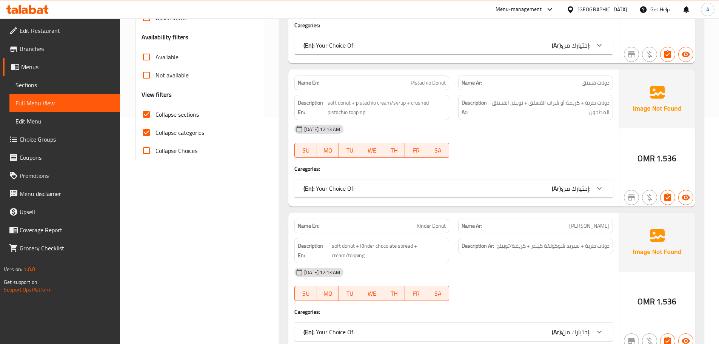
click at [150, 133] on input "Collapse categories" at bounding box center [146, 132] width 18 height 18
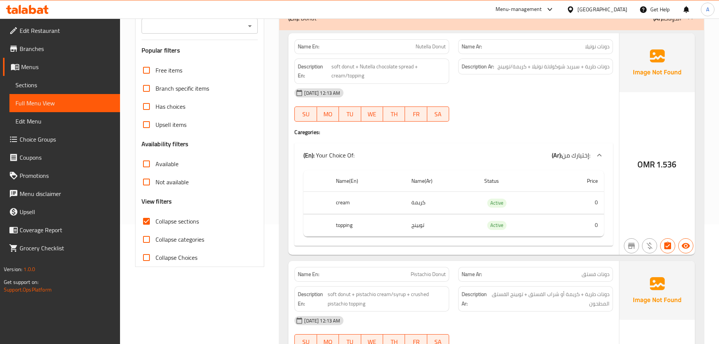
scroll to position [38, 0]
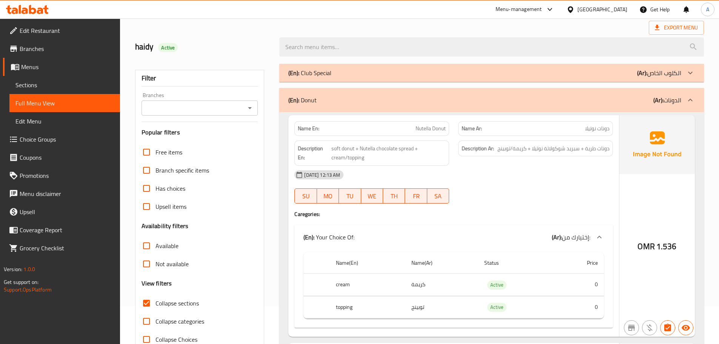
click at [298, 111] on div "(En): Donut (Ar): الدونات" at bounding box center [491, 100] width 425 height 24
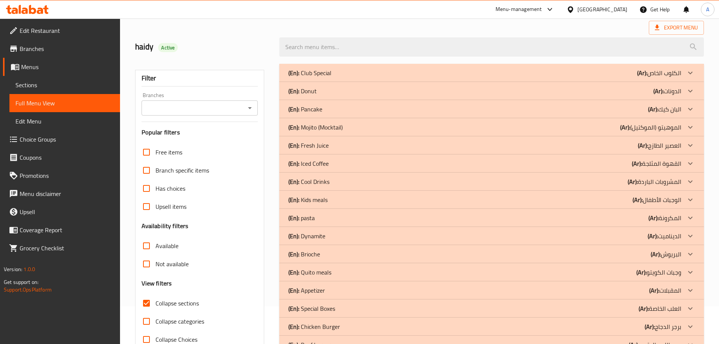
click at [147, 324] on input "Collapse categories" at bounding box center [146, 321] width 18 height 18
click at [305, 110] on p "(En): Pancake" at bounding box center [305, 109] width 34 height 9
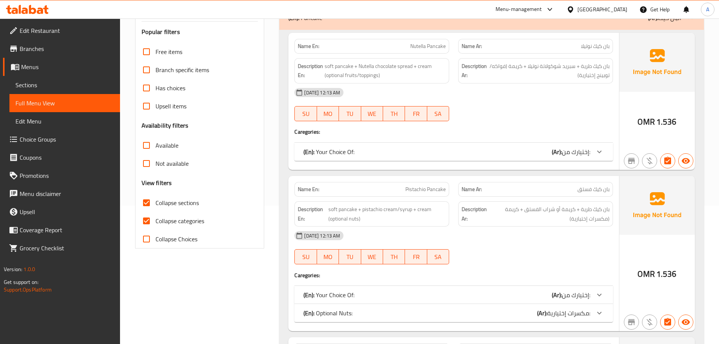
scroll to position [151, 0]
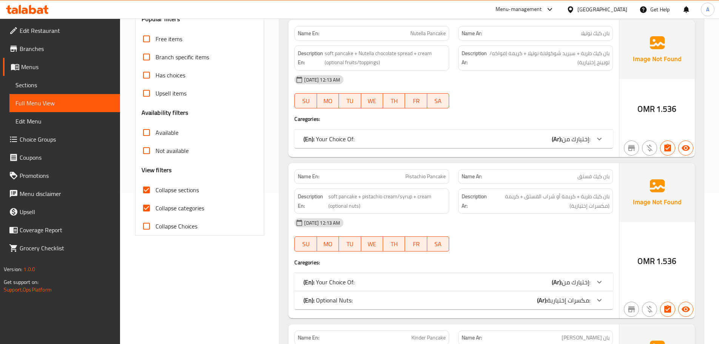
click at [143, 212] on input "Collapse categories" at bounding box center [146, 208] width 18 height 18
checkbox input "false"
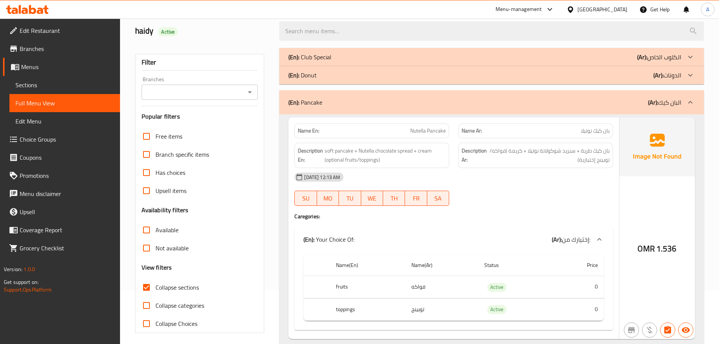
scroll to position [38, 0]
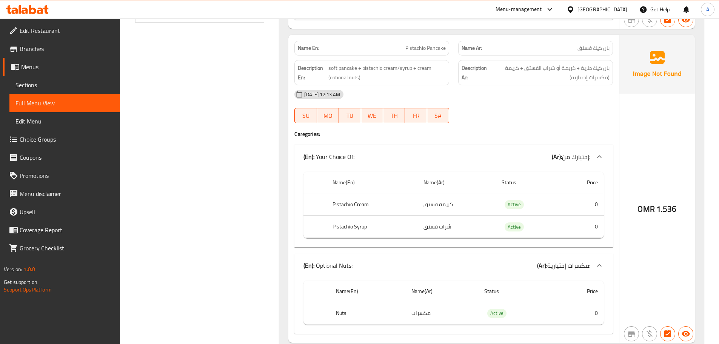
scroll to position [378, 0]
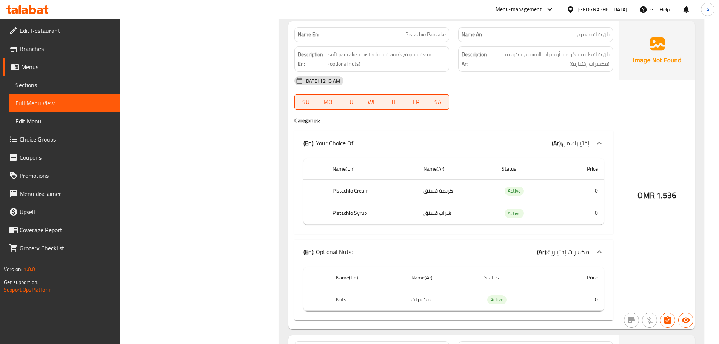
click at [421, 31] on span "Pistachio Pancake" at bounding box center [425, 35] width 40 height 8
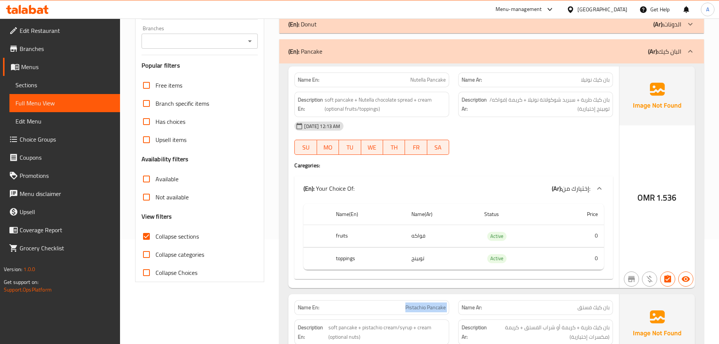
scroll to position [38, 0]
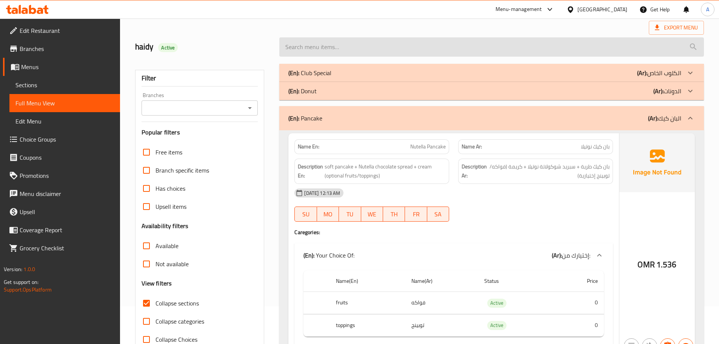
click at [365, 41] on input "search" at bounding box center [491, 46] width 425 height 19
paste input "Pistachio Pancake"
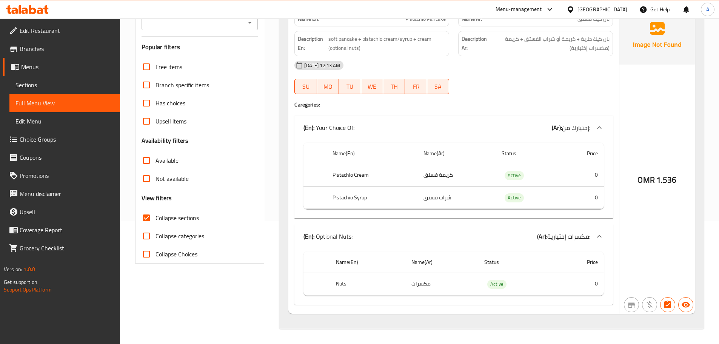
scroll to position [85, 0]
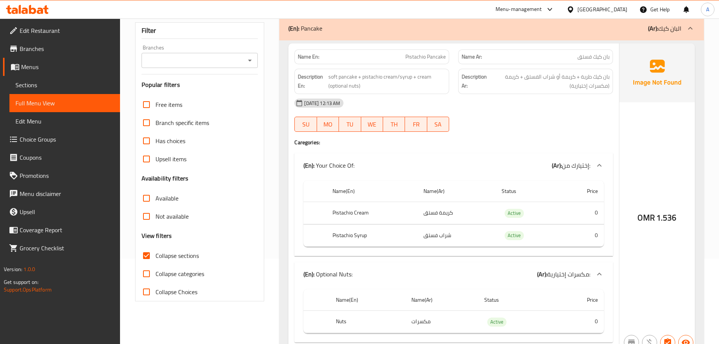
type input "Pistachio Pancake"
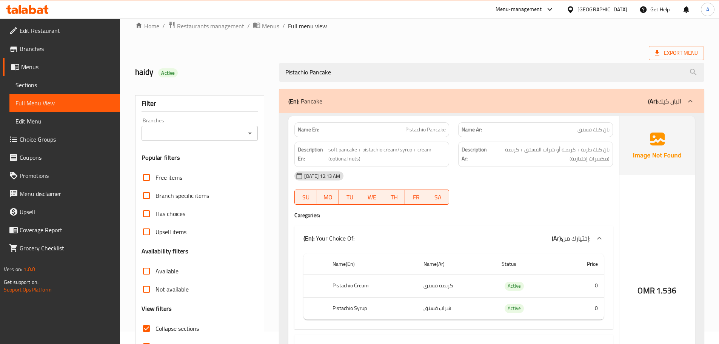
scroll to position [10, 0]
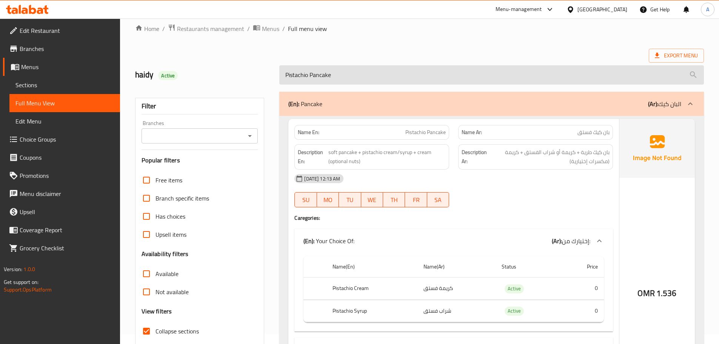
click at [344, 75] on input "Pistachio Pancake" at bounding box center [491, 74] width 425 height 19
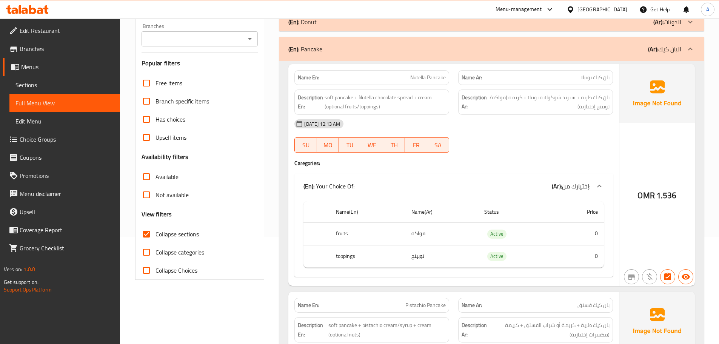
scroll to position [85, 0]
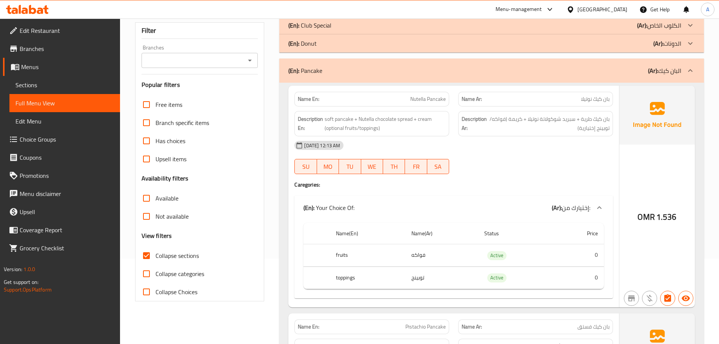
drag, startPoint x: 156, startPoint y: 265, endPoint x: 144, endPoint y: 270, distance: 13.4
click at [155, 266] on label "Collapse categories" at bounding box center [170, 274] width 67 height 18
click at [155, 266] on input "Collapse categories" at bounding box center [146, 274] width 18 height 18
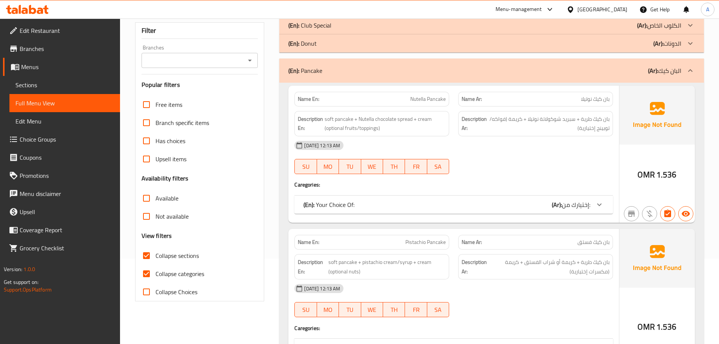
click at [322, 74] on p "(En): Pancake" at bounding box center [305, 70] width 34 height 9
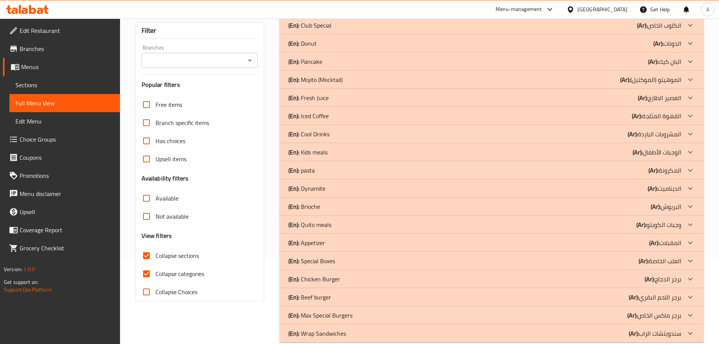
click at [322, 78] on p "(En): Mojito (Mocktail)" at bounding box center [315, 79] width 54 height 9
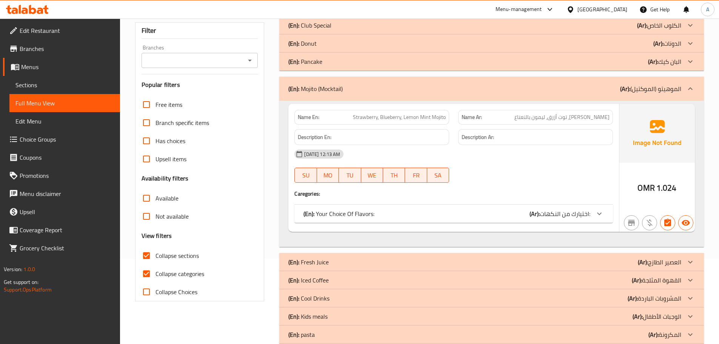
click at [370, 219] on div "(En): Your Choice Of Flavors: (Ar): اختيارك من النكهات:" at bounding box center [453, 214] width 319 height 18
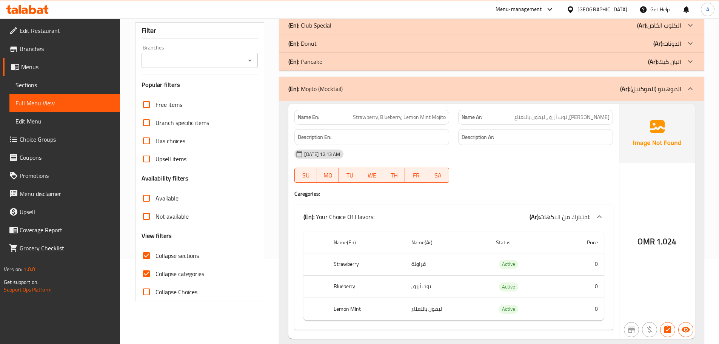
click at [363, 212] on p "(En): Your Choice Of Flavors:" at bounding box center [339, 216] width 71 height 9
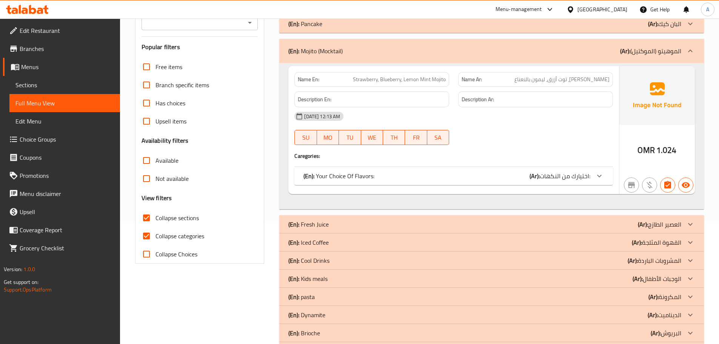
click at [343, 62] on div "(En): Mojito (Mocktail) (Ar): الموهيتو (الموكتيل)" at bounding box center [491, 51] width 425 height 24
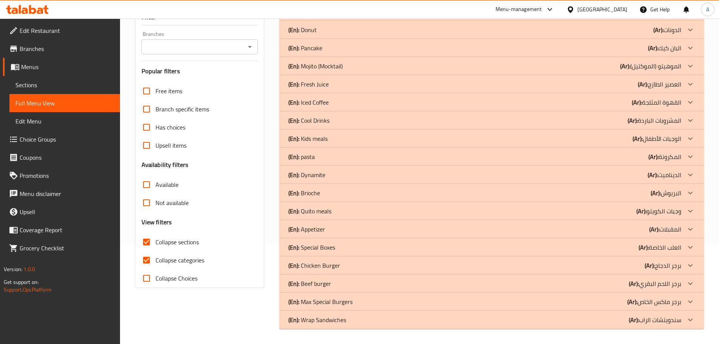
scroll to position [99, 0]
click at [339, 85] on div "(En): Fresh Juice (Ar): العصير الطازج" at bounding box center [484, 84] width 393 height 9
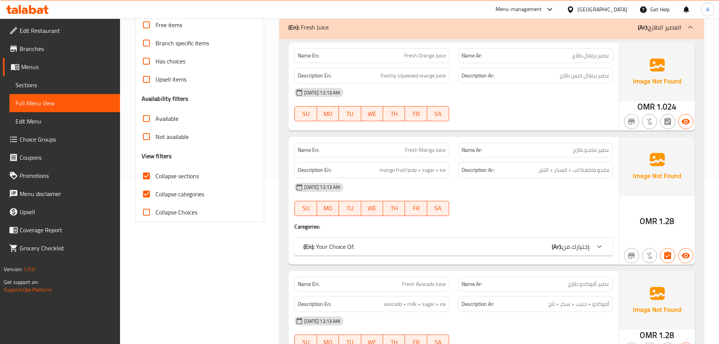
scroll to position [250, 0]
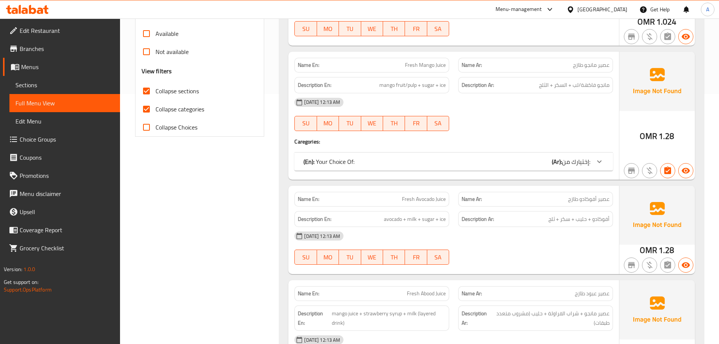
click at [386, 157] on div "(En): Your Choice Of: (Ar): إختيارك من:" at bounding box center [447, 161] width 287 height 9
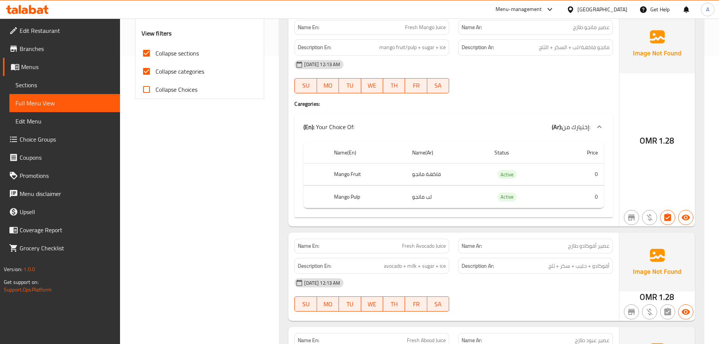
click at [343, 127] on p "(En): Your Choice Of:" at bounding box center [329, 126] width 51 height 9
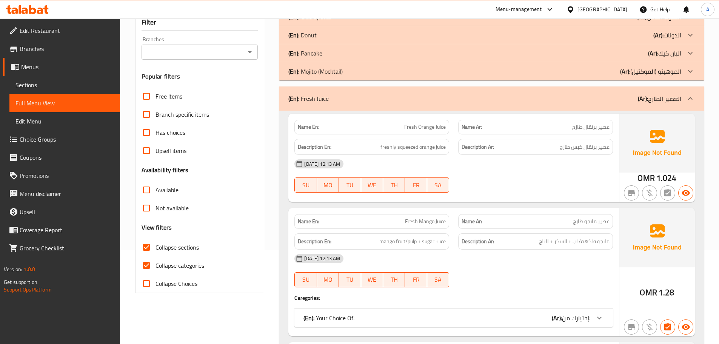
scroll to position [61, 0]
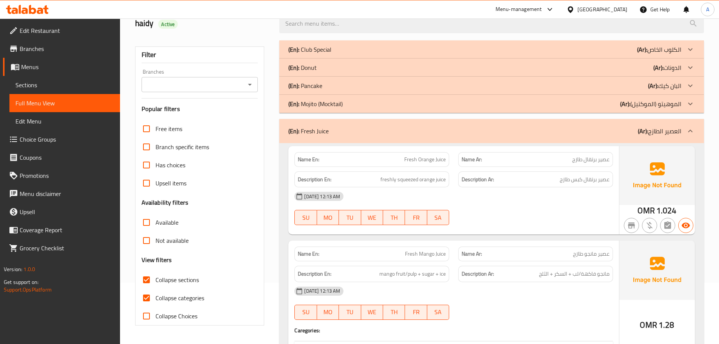
click at [343, 125] on div "(En): Fresh Juice (Ar): العصير الطازج" at bounding box center [491, 131] width 425 height 24
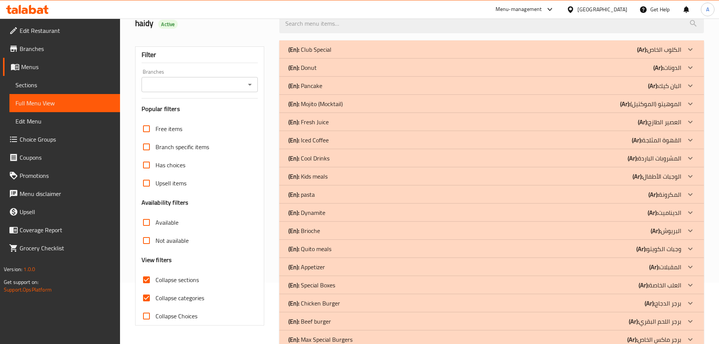
click at [340, 138] on div "(En): Iced Coffee (Ar): القهوة المثلجة" at bounding box center [484, 140] width 393 height 9
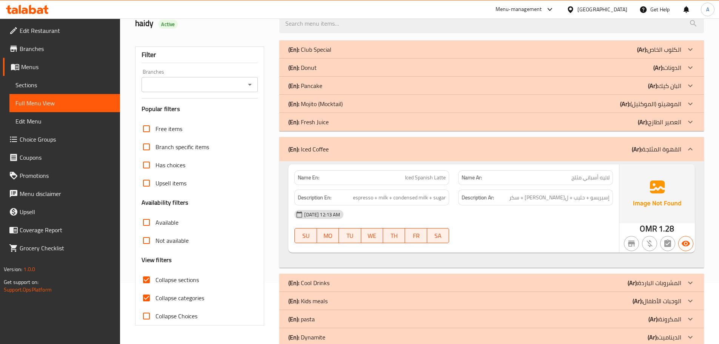
click at [340, 138] on div "(En): Iced Coffee (Ar): القهوة المثلجة" at bounding box center [491, 149] width 425 height 24
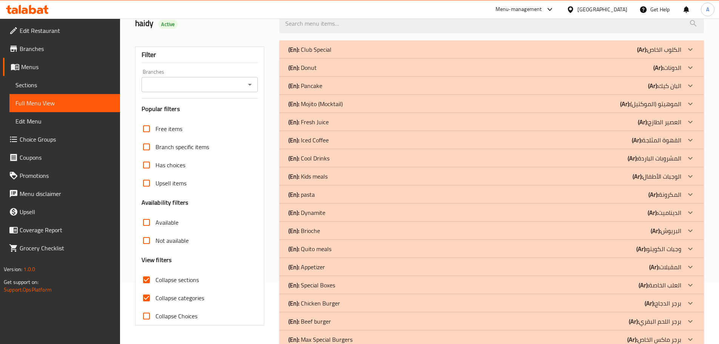
click at [336, 156] on div "(En): Cool Drinks (Ar): المشروبات الباردة" at bounding box center [484, 158] width 393 height 9
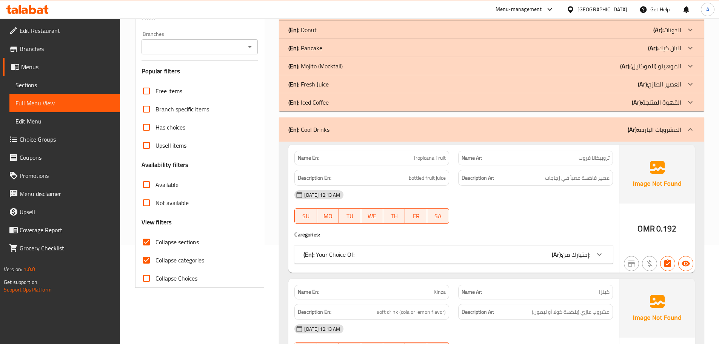
scroll to position [174, 0]
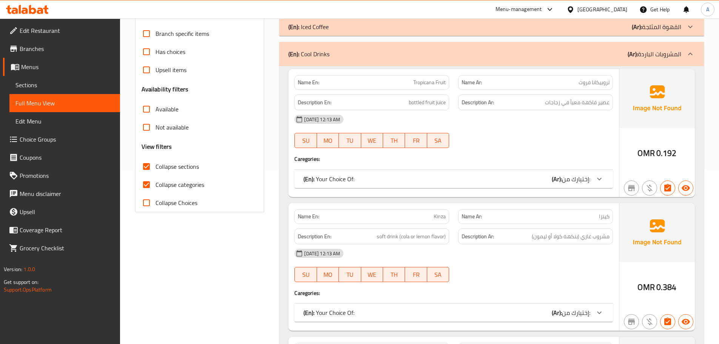
click at [347, 176] on p "(En): Your Choice Of:" at bounding box center [329, 178] width 51 height 9
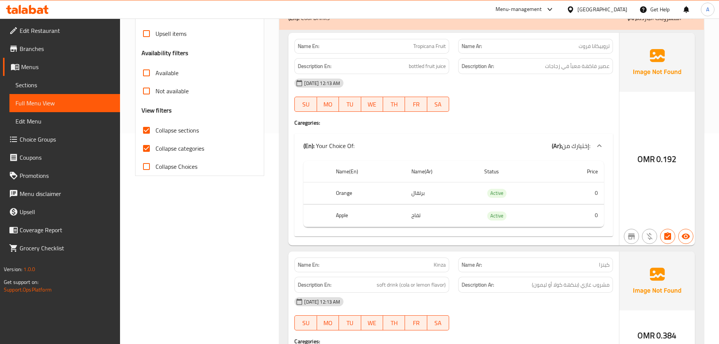
scroll to position [250, 0]
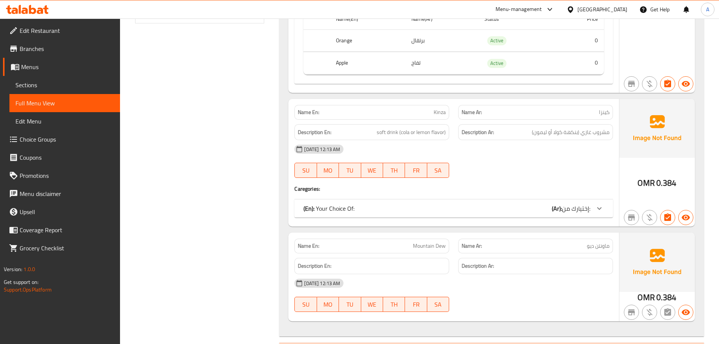
click at [357, 213] on div "(En): Your Choice Of: (Ar): إختيارك من:" at bounding box center [447, 208] width 287 height 9
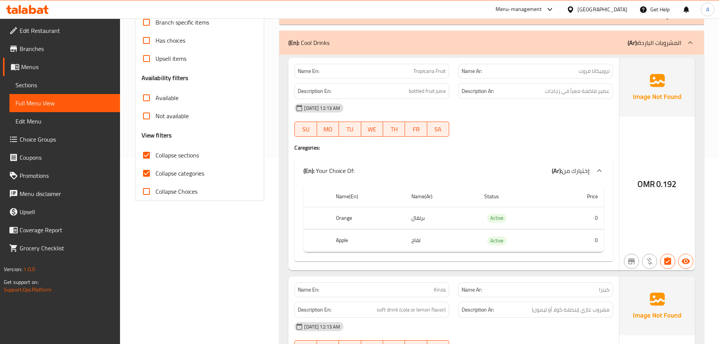
scroll to position [174, 0]
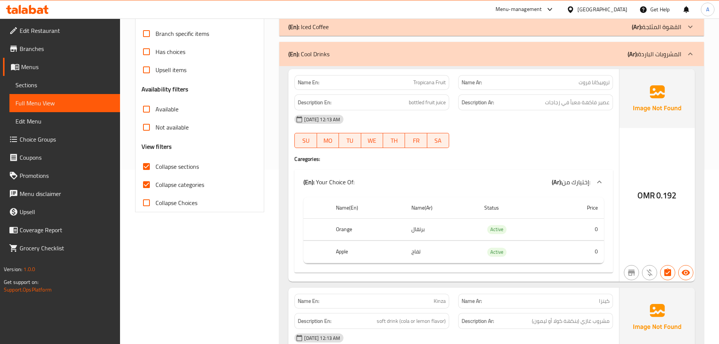
click at [428, 63] on div "(En): Cool Drinks (Ar): المشروبات الباردة" at bounding box center [491, 54] width 425 height 24
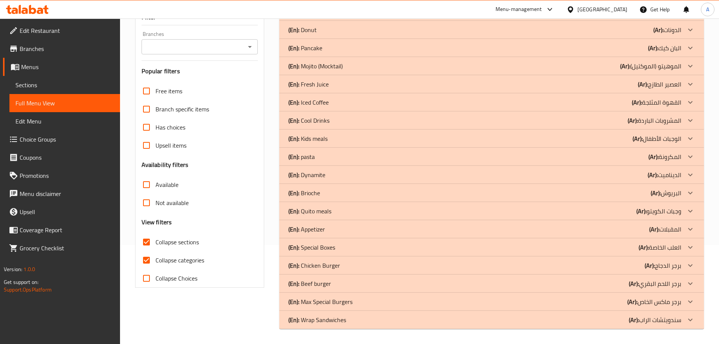
click at [424, 133] on div "Name En: Tropicana Fruit Name Ar: تروبيكانا فروت Description En: bottled fruit …" at bounding box center [453, 239] width 331 height 213
click at [424, 153] on div "Description En: bottled fruit juice" at bounding box center [372, 165] width 164 height 25
click at [424, 80] on div "(En): Club Special (Ar): الكلوب الخاص Name En: Chicken Club Name Ar: كلوب دجاج …" at bounding box center [491, 166] width 425 height 326
click at [390, 122] on div "(En): Cool Drinks (Ar): المشروبات الباردة" at bounding box center [484, 120] width 393 height 9
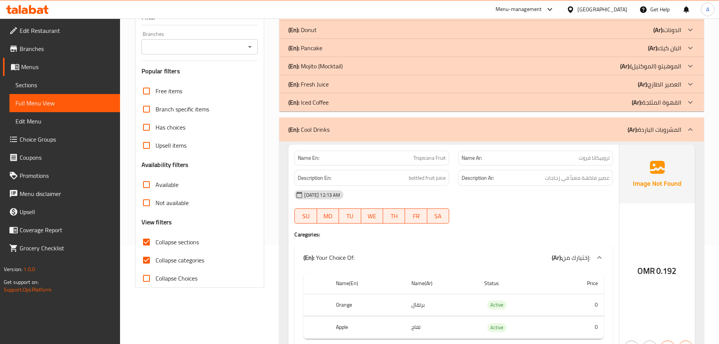
click at [426, 154] on span "Tropicana Fruit" at bounding box center [429, 158] width 32 height 8
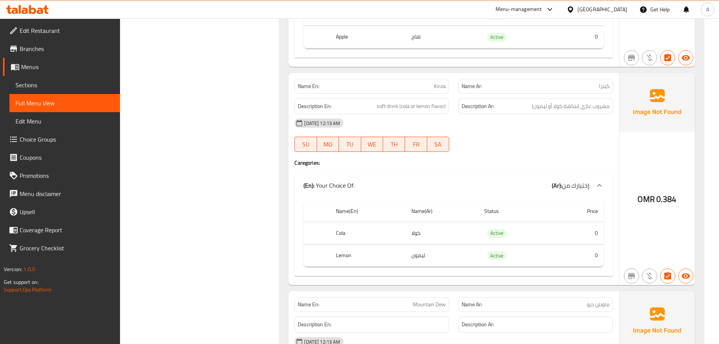
scroll to position [476, 0]
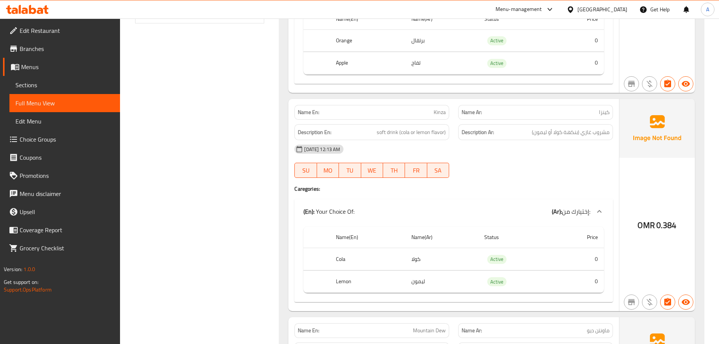
click at [346, 203] on div "(En): Your Choice Of: (Ar): إختيارك من:" at bounding box center [453, 211] width 319 height 24
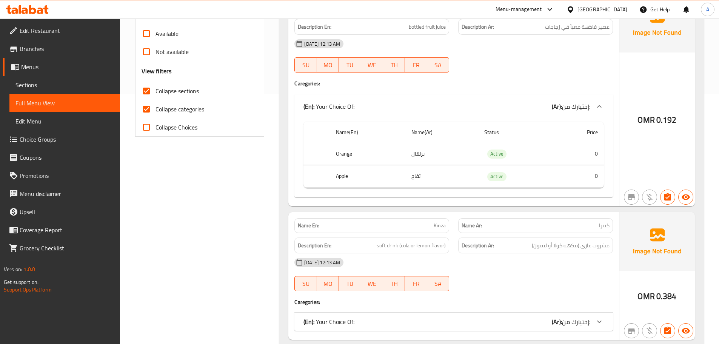
click at [349, 102] on p "(En): Your Choice Of:" at bounding box center [329, 106] width 51 height 9
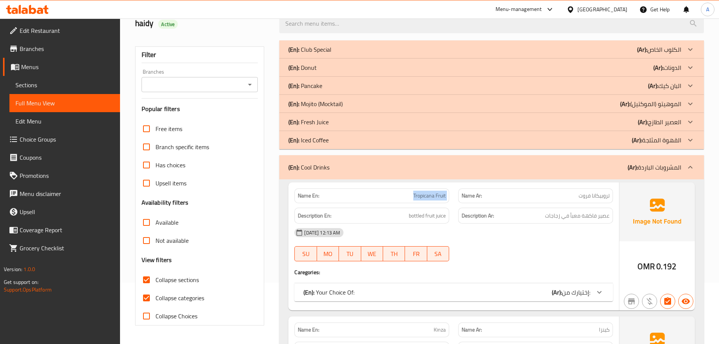
click at [345, 163] on div "(En): Cool Drinks (Ar): المشروبات الباردة" at bounding box center [484, 167] width 393 height 9
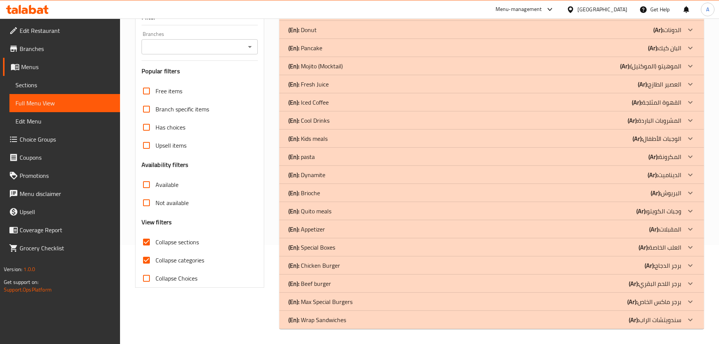
scroll to position [99, 0]
click at [322, 136] on p "(En): Kids meals" at bounding box center [307, 138] width 39 height 9
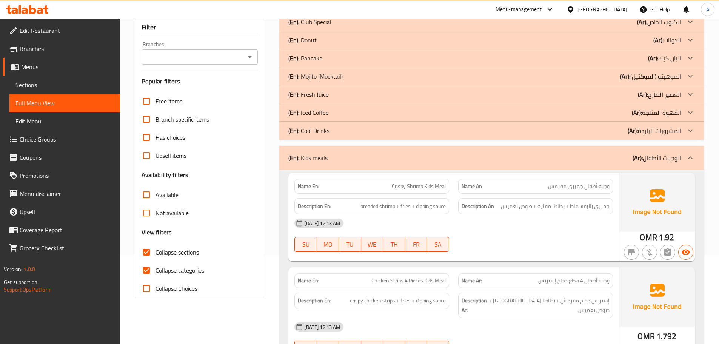
scroll to position [23, 0]
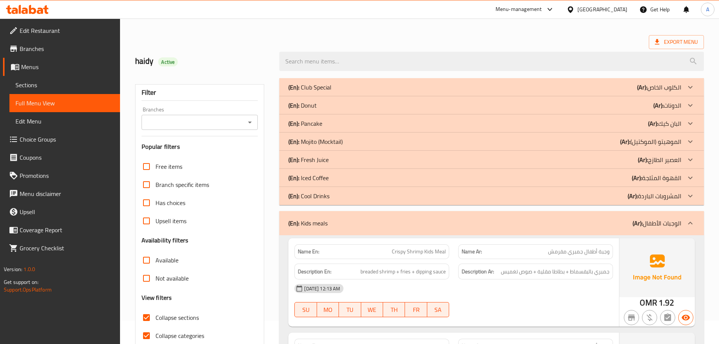
click at [333, 218] on div "(En): Kids meals (Ar): الوجبات الأطفال" at bounding box center [491, 223] width 425 height 24
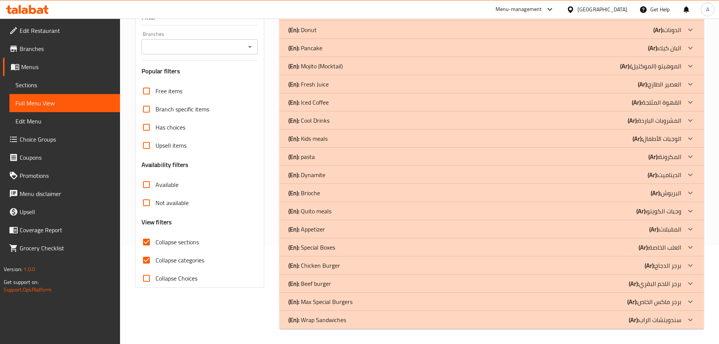
click at [332, 160] on div "(En): pasta (Ar): المكرونة" at bounding box center [484, 156] width 393 height 9
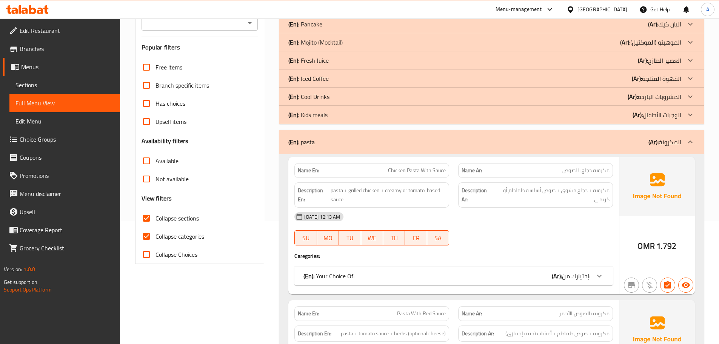
scroll to position [212, 0]
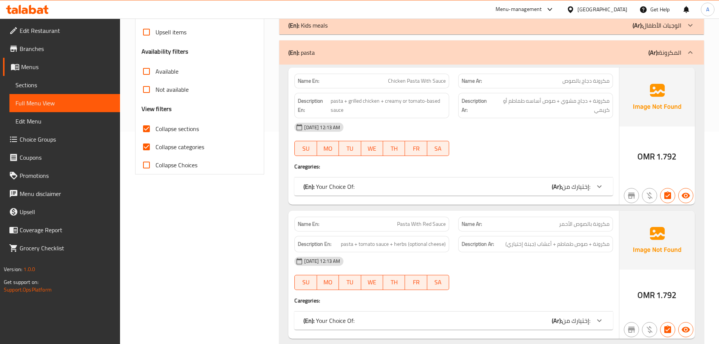
click at [154, 145] on input "Collapse categories" at bounding box center [146, 147] width 18 height 18
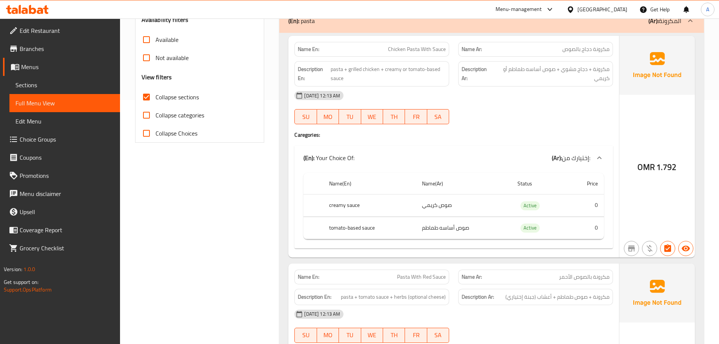
scroll to position [288, 0]
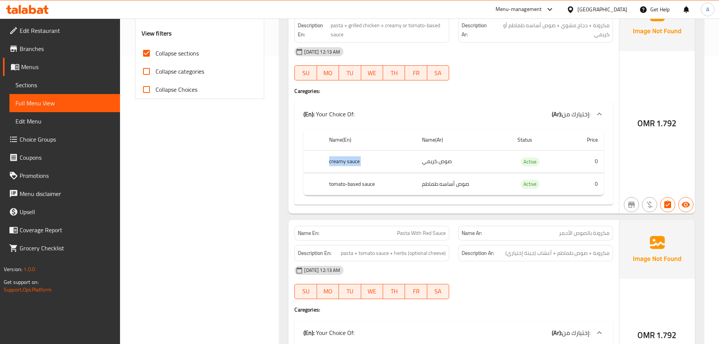
drag, startPoint x: 324, startPoint y: 165, endPoint x: 482, endPoint y: 165, distance: 158.9
click at [482, 165] on tr "creamy sauce صوص كريمي Active 0" at bounding box center [454, 162] width 300 height 22
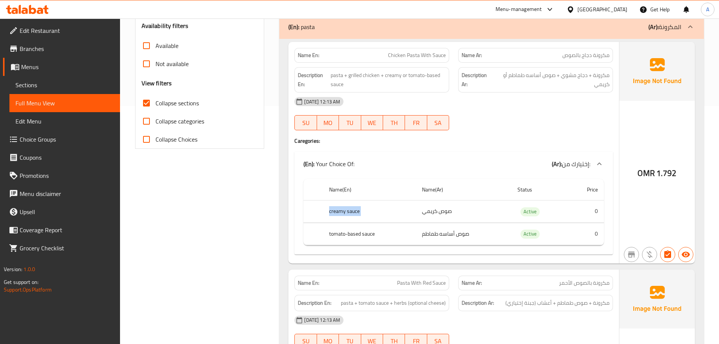
scroll to position [174, 0]
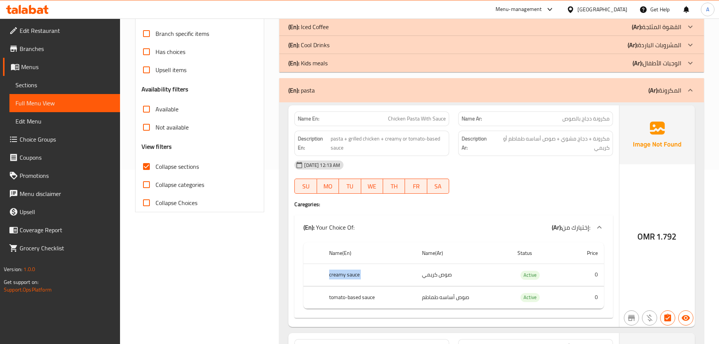
click at [299, 98] on div "(En): pasta (Ar): المكرونة" at bounding box center [491, 90] width 425 height 24
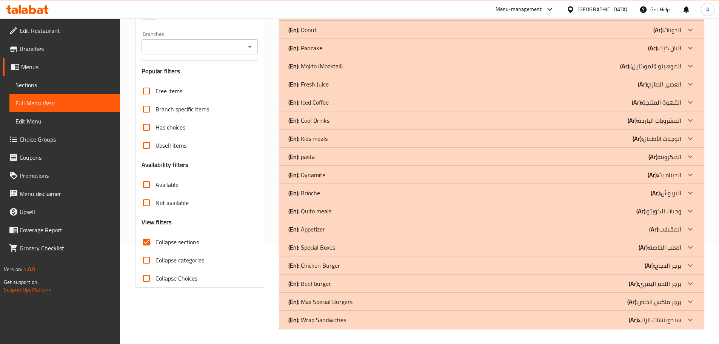
click at [143, 251] on input "Collapse categories" at bounding box center [146, 260] width 18 height 18
checkbox input "true"
click at [327, 174] on div "(En): Dynamite (Ar): الديناميت" at bounding box center [484, 174] width 393 height 9
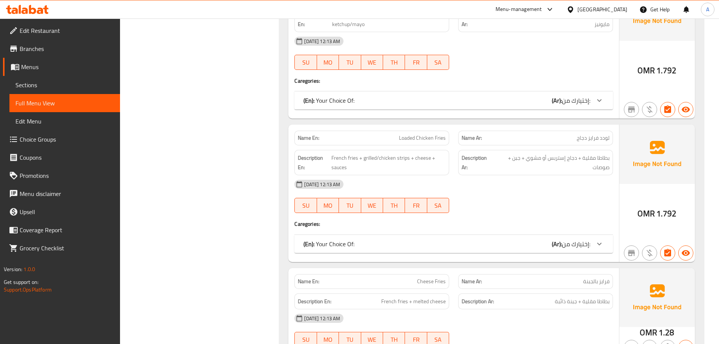
click at [367, 103] on div "(En): Your Choice Of: (Ar): إختيارك من:" at bounding box center [447, 100] width 287 height 9
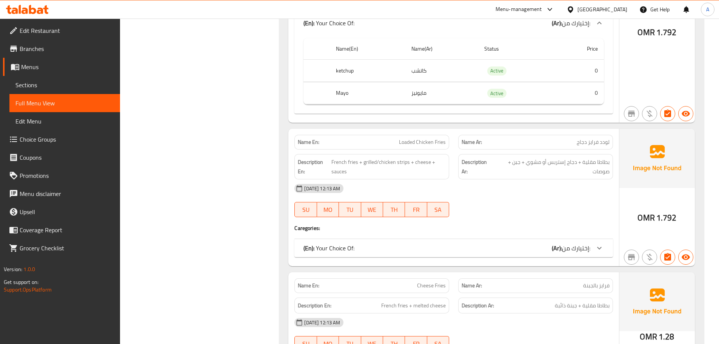
scroll to position [665, 0]
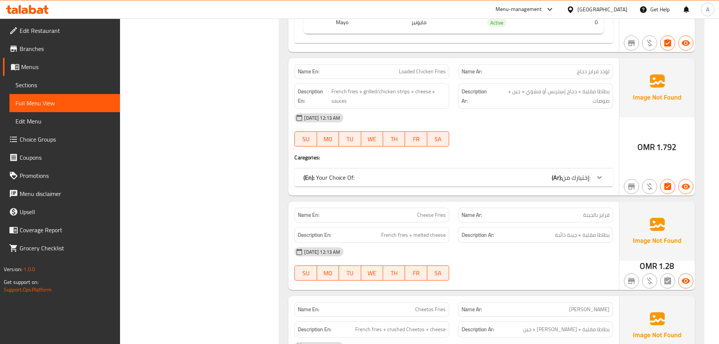
click at [376, 171] on div "(En): Your Choice Of: (Ar): إختيارك من:" at bounding box center [453, 177] width 319 height 18
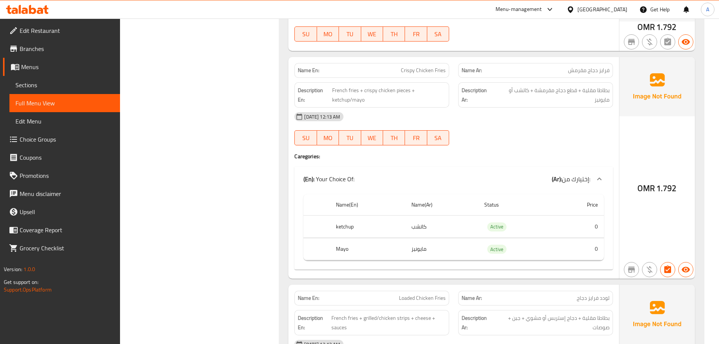
scroll to position [250, 0]
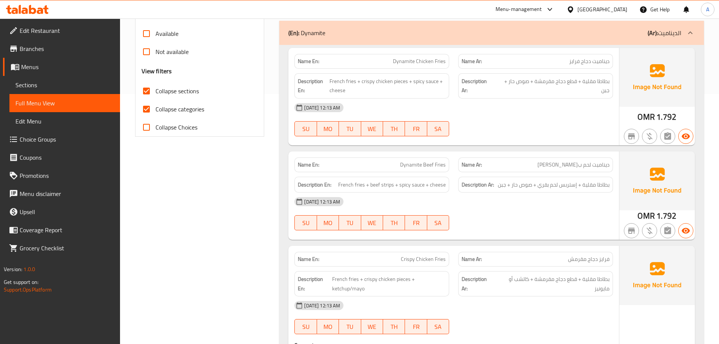
click at [374, 42] on div "(En): Dynamite (Ar): الديناميت" at bounding box center [491, 33] width 425 height 24
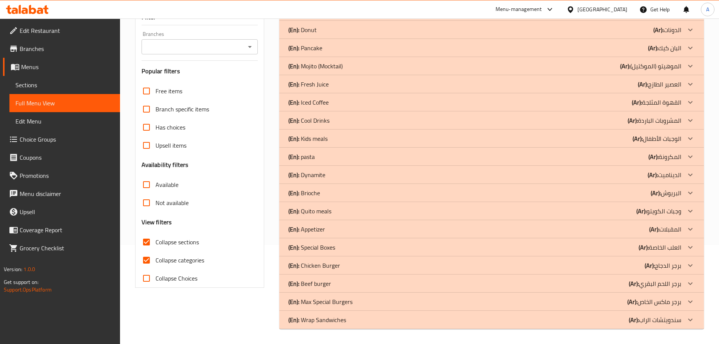
scroll to position [99, 0]
click at [316, 193] on p "(En): Brioche" at bounding box center [304, 192] width 32 height 9
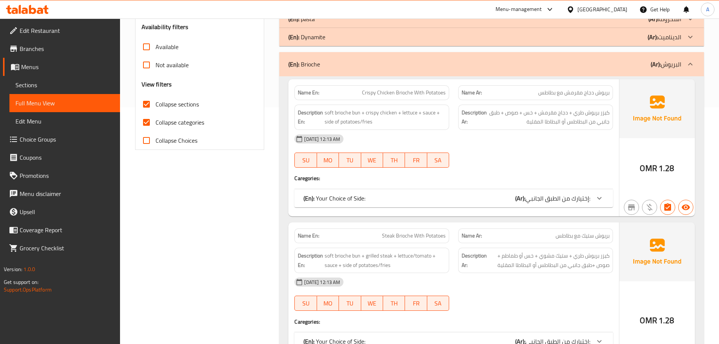
scroll to position [250, 0]
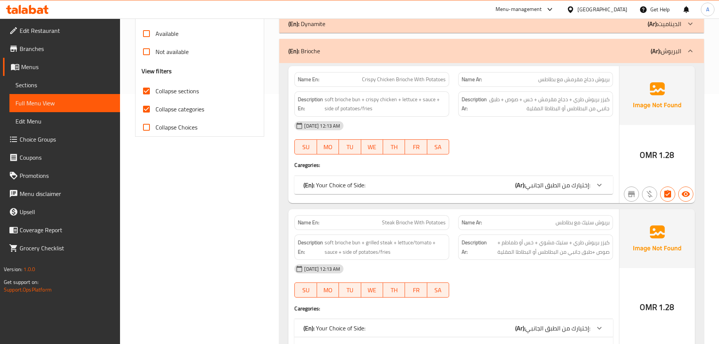
click at [337, 179] on div "(En): Your Choice of Side: (Ar): إختيارك من الطبق الجانبي:" at bounding box center [453, 185] width 319 height 18
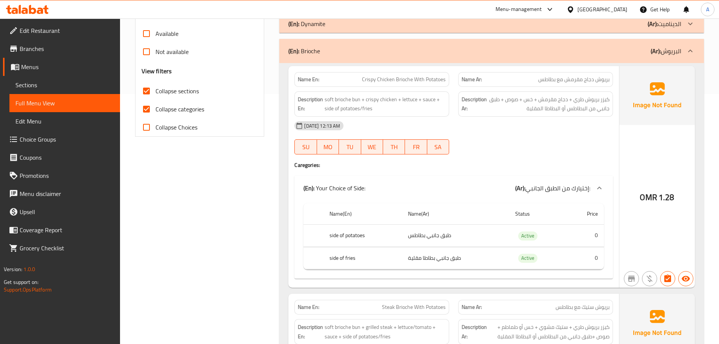
click at [344, 197] on div "(En): Your Choice of Side: (Ar): إختيارك من الطبق الجانبي:" at bounding box center [453, 188] width 319 height 24
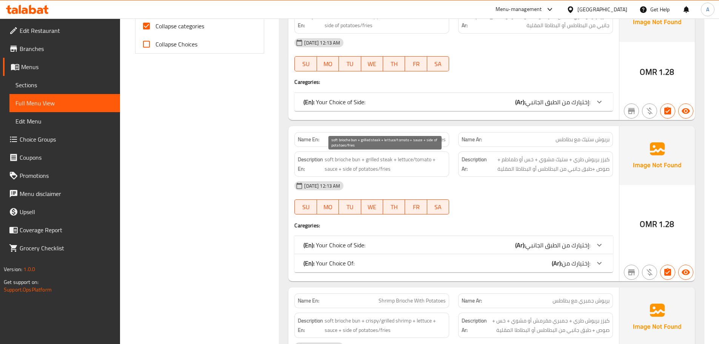
scroll to position [363, 0]
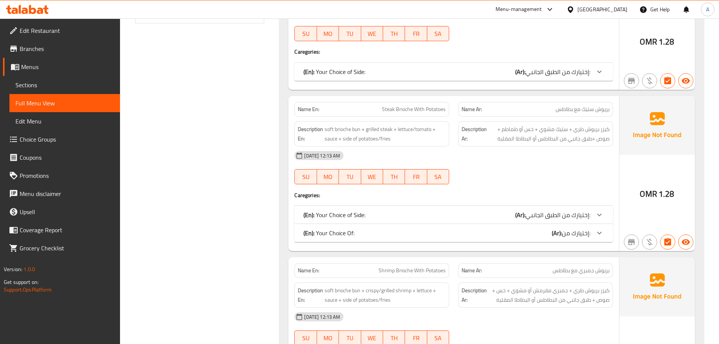
click at [349, 233] on p "(En): Your Choice Of:" at bounding box center [329, 232] width 51 height 9
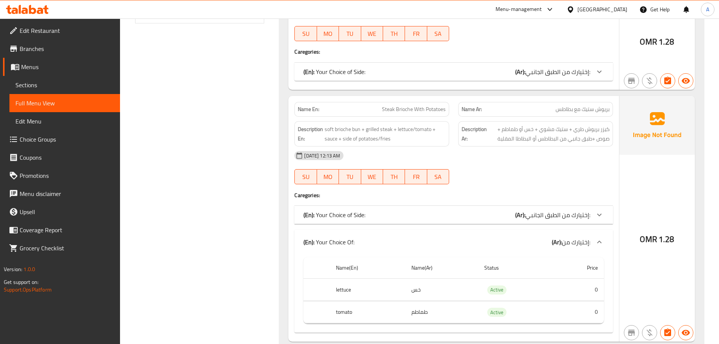
click at [351, 217] on p "(En): Your Choice of Side:" at bounding box center [335, 214] width 62 height 9
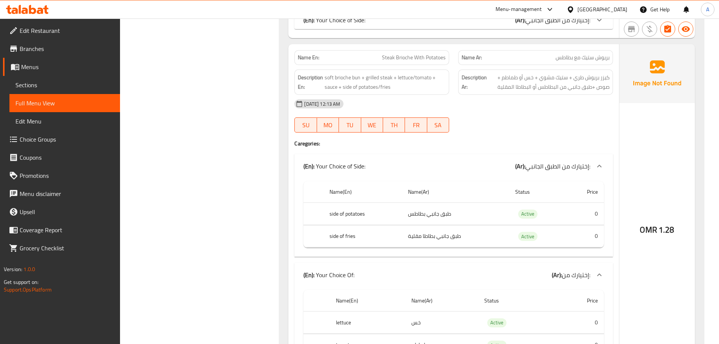
scroll to position [401, 0]
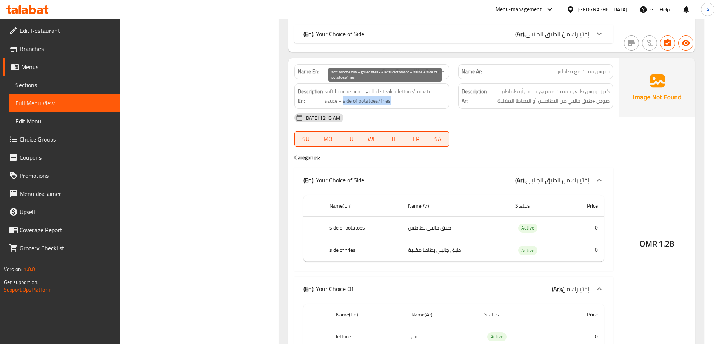
drag, startPoint x: 342, startPoint y: 99, endPoint x: 394, endPoint y: 100, distance: 51.7
click at [394, 100] on span "soft brioche bun + grilled steak + lettuce/tomato + sauce + side of potatoes/fr…" at bounding box center [385, 96] width 121 height 18
drag, startPoint x: 399, startPoint y: 91, endPoint x: 432, endPoint y: 91, distance: 32.8
click at [432, 91] on span "soft brioche bun + grilled steak + lettuce/tomato + sauce + side of potatoes/fr…" at bounding box center [385, 96] width 121 height 18
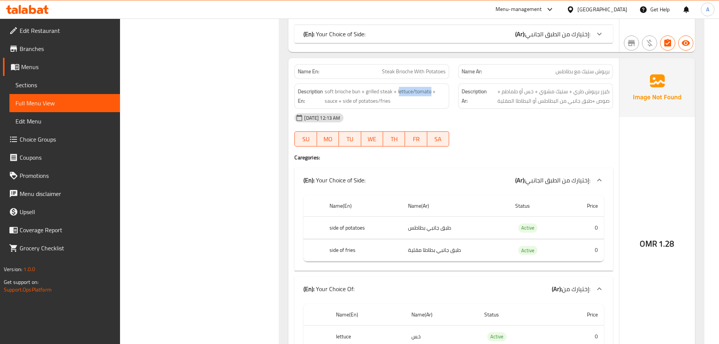
click at [384, 169] on div "(En): Your Choice of Side: (Ar): إختيارك من الطبق الجانبي:" at bounding box center [453, 180] width 319 height 24
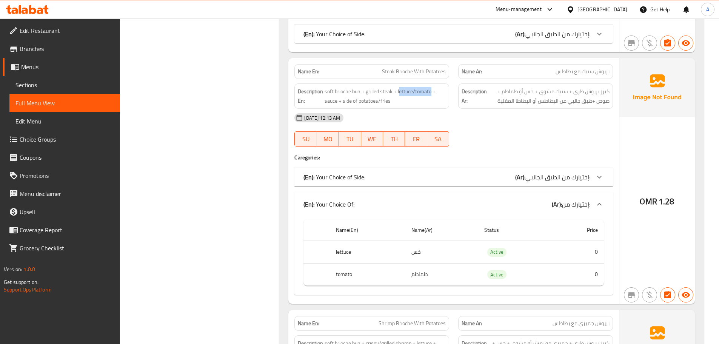
click at [370, 198] on div "(En): Your Choice Of: (Ar): إختيارك من:" at bounding box center [453, 204] width 319 height 24
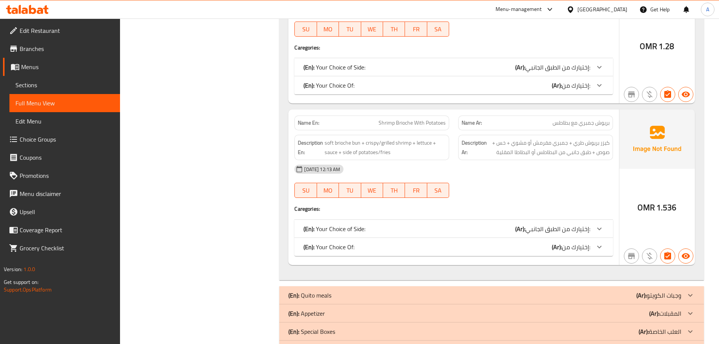
scroll to position [552, 0]
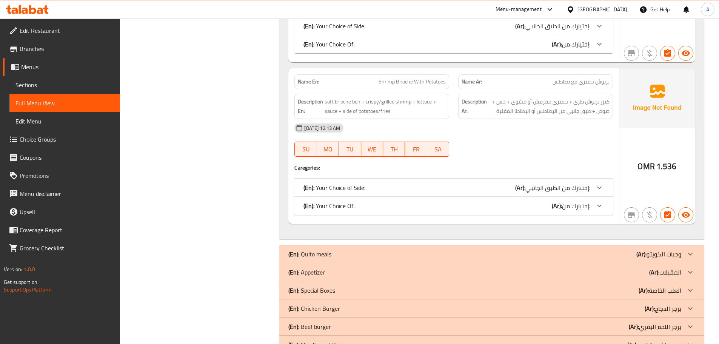
click at [362, 205] on div "(En): Your Choice Of: (Ar): إختيارك من:" at bounding box center [447, 205] width 287 height 9
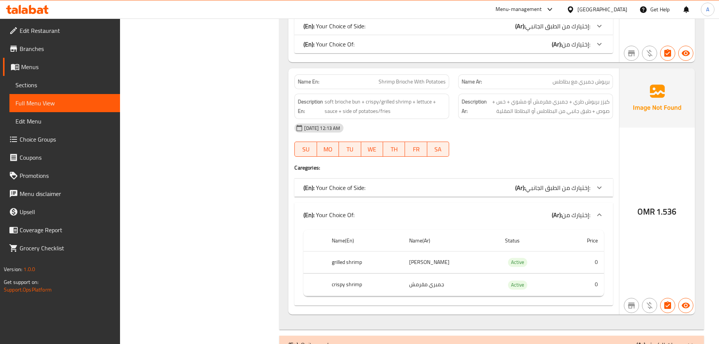
click at [362, 186] on p "(En): Your Choice of Side:" at bounding box center [335, 187] width 62 height 9
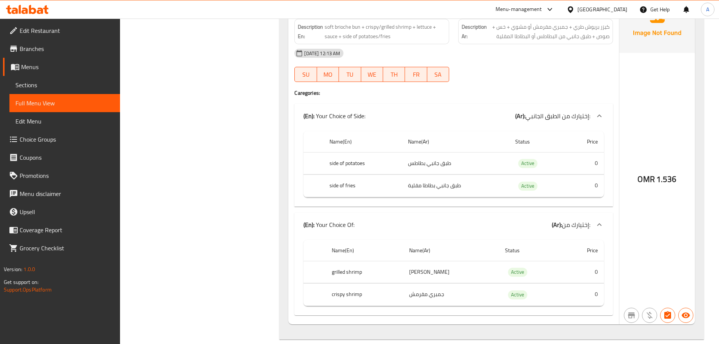
scroll to position [627, 0]
drag, startPoint x: 324, startPoint y: 159, endPoint x: 464, endPoint y: 160, distance: 139.7
click at [464, 160] on tr "side of potatoes طبق جانبي بطاطس Active 0" at bounding box center [454, 162] width 300 height 22
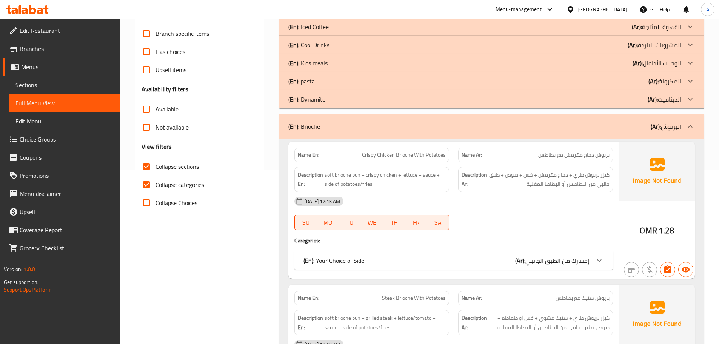
click at [347, 119] on div "(En): Brioche (Ar): البريوش" at bounding box center [491, 126] width 425 height 24
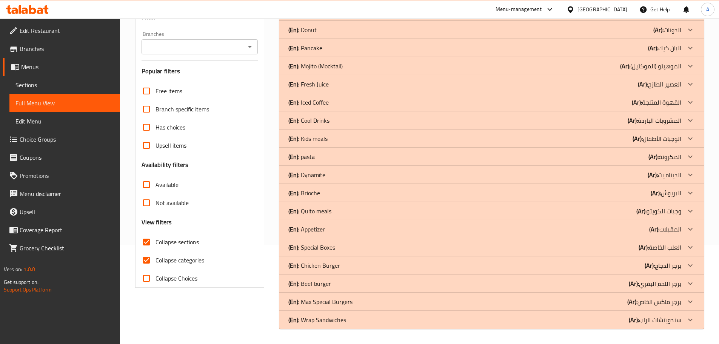
scroll to position [99, 0]
click at [331, 208] on p "(En): Quito meals" at bounding box center [309, 210] width 43 height 9
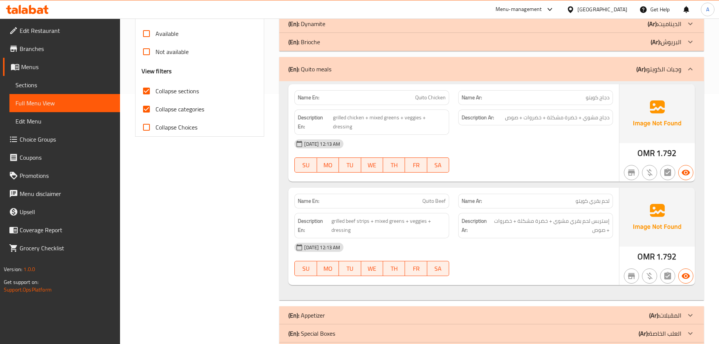
click at [328, 70] on p "(En): Quito meals" at bounding box center [309, 69] width 43 height 9
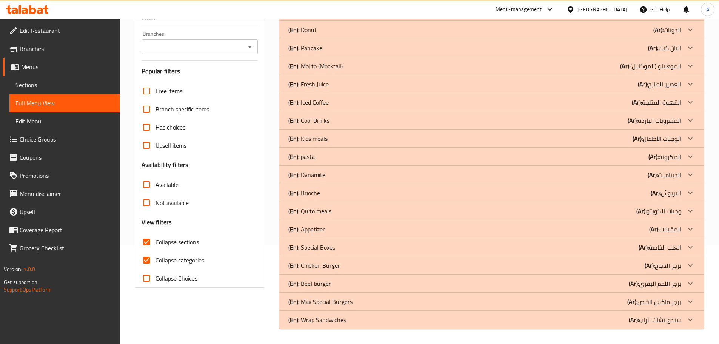
click at [324, 210] on p "(En): Quito meals" at bounding box center [309, 210] width 43 height 9
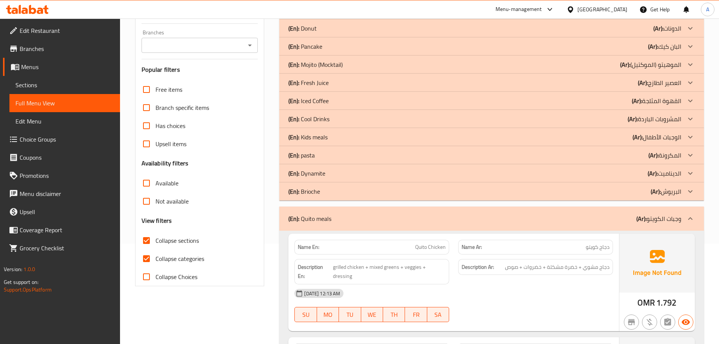
scroll to position [250, 0]
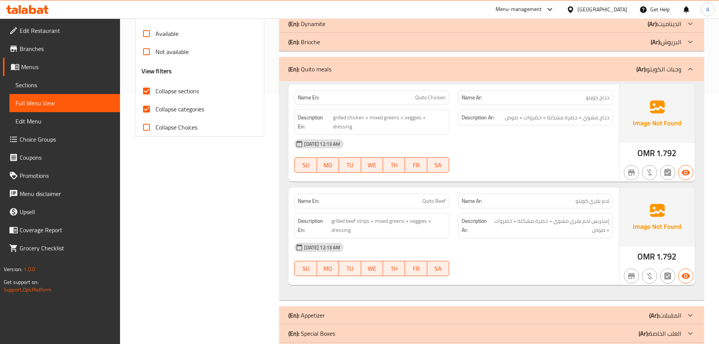
click at [346, 71] on div "(En): Quito meals (Ar): وجبات الكويتو" at bounding box center [484, 69] width 393 height 9
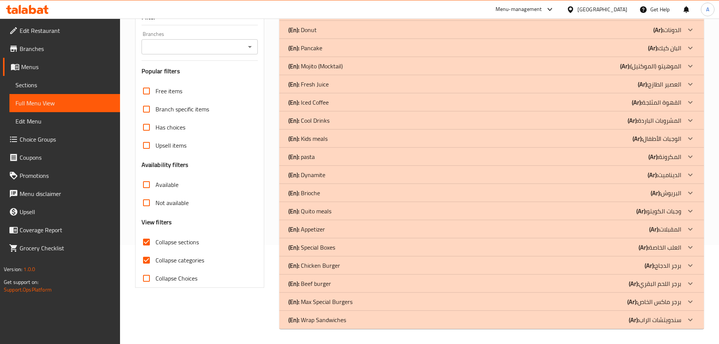
scroll to position [99, 0]
click at [327, 229] on div "(En): Appetizer (Ar): المقبلات" at bounding box center [484, 229] width 393 height 9
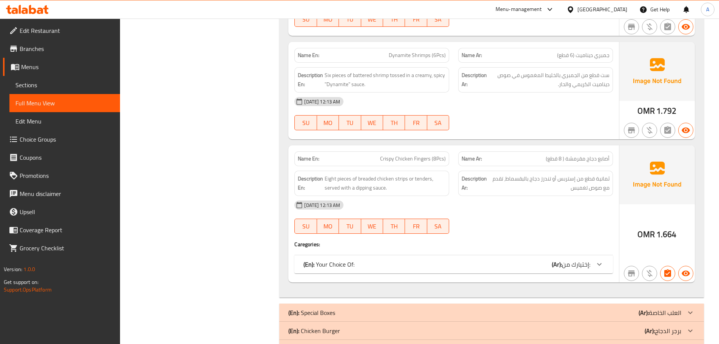
scroll to position [686, 0]
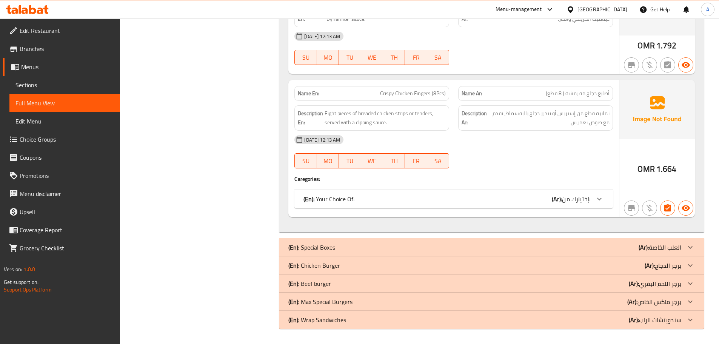
click at [359, 195] on div "(En): Your Choice Of: (Ar): إختيارك من:" at bounding box center [447, 198] width 287 height 9
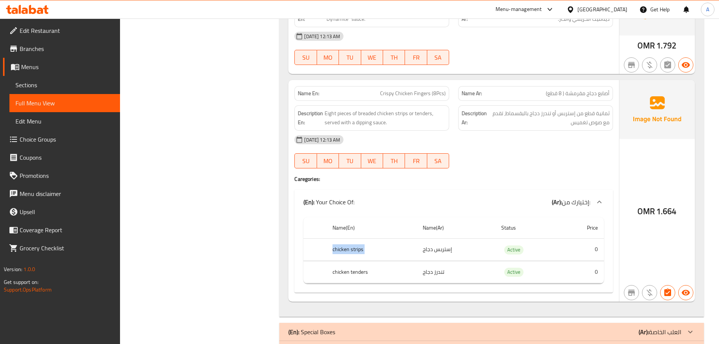
drag, startPoint x: 314, startPoint y: 249, endPoint x: 475, endPoint y: 249, distance: 160.4
click at [475, 249] on tr "chicken strips إستربس دجاج Active 0" at bounding box center [454, 250] width 300 height 22
drag, startPoint x: 336, startPoint y: 272, endPoint x: 435, endPoint y: 272, distance: 98.9
click at [435, 272] on tr "chicken tenders تندرز دجاج Active 0" at bounding box center [454, 272] width 300 height 22
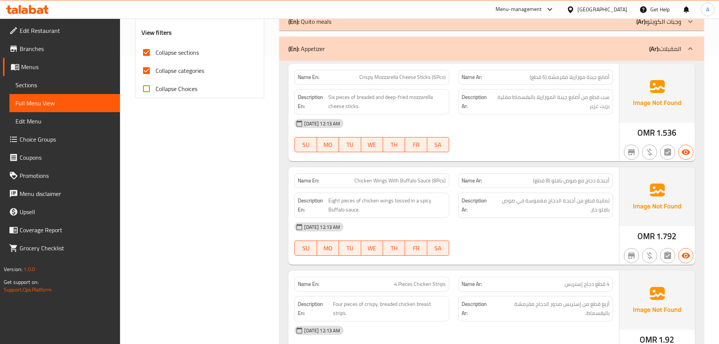
scroll to position [233, 0]
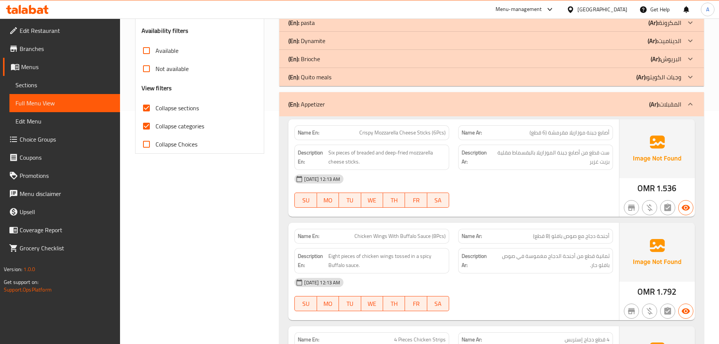
click at [390, 113] on div "(En): Appetizer (Ar): المقبلات" at bounding box center [491, 104] width 425 height 24
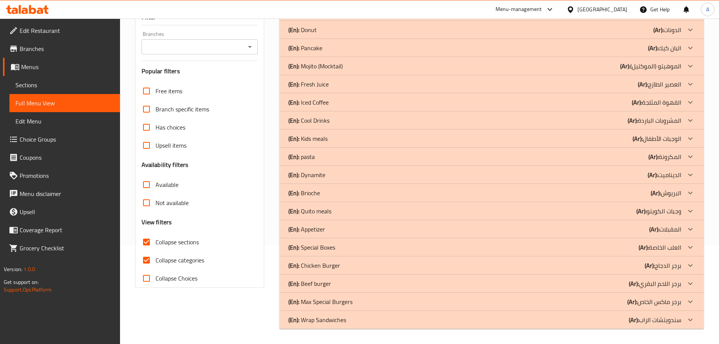
scroll to position [99, 0]
click at [326, 248] on p "(En): Special Boxes" at bounding box center [311, 247] width 47 height 9
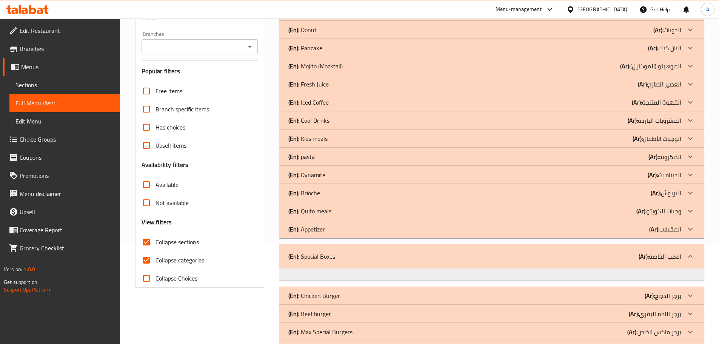
scroll to position [129, 0]
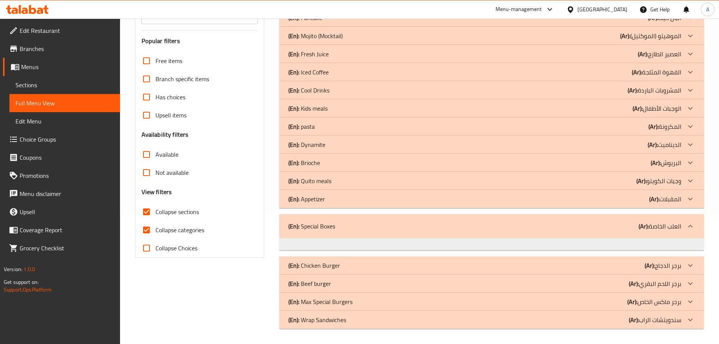
click at [345, 223] on div "(En): Special Boxes (Ar): العلب الخاصة" at bounding box center [484, 226] width 393 height 9
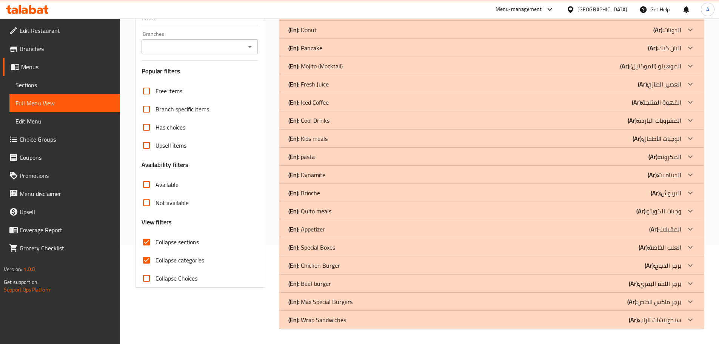
scroll to position [99, 0]
click at [327, 262] on p "(En): Chicken Burger" at bounding box center [314, 265] width 52 height 9
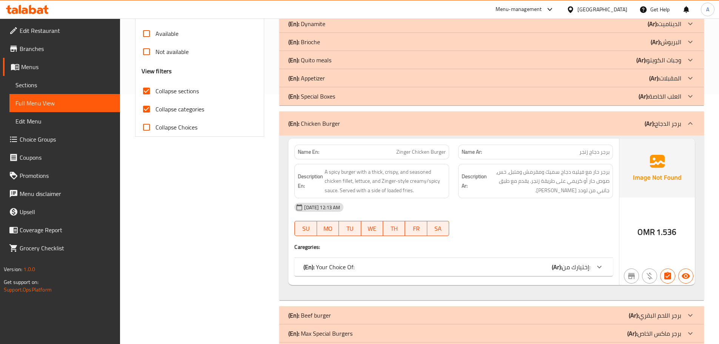
click at [339, 264] on p "(En): Your Choice Of:" at bounding box center [329, 266] width 51 height 9
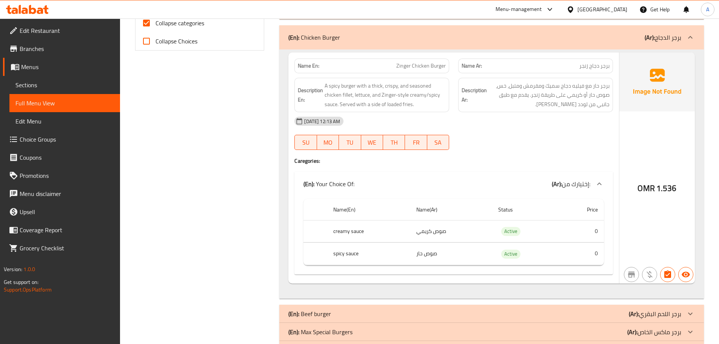
scroll to position [363, 0]
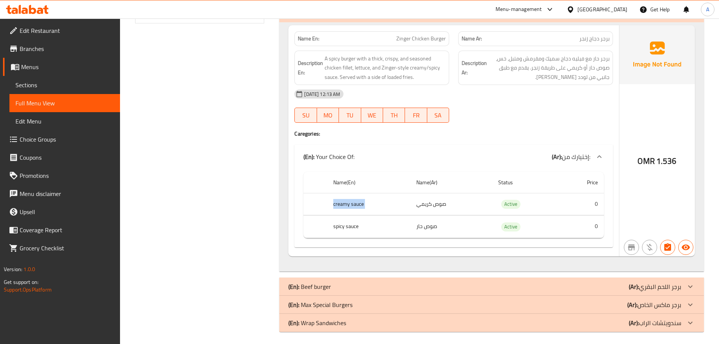
drag, startPoint x: 325, startPoint y: 201, endPoint x: 464, endPoint y: 201, distance: 139.3
click at [464, 201] on tr "creamy sauce صوص كريمي Active 0" at bounding box center [454, 204] width 300 height 22
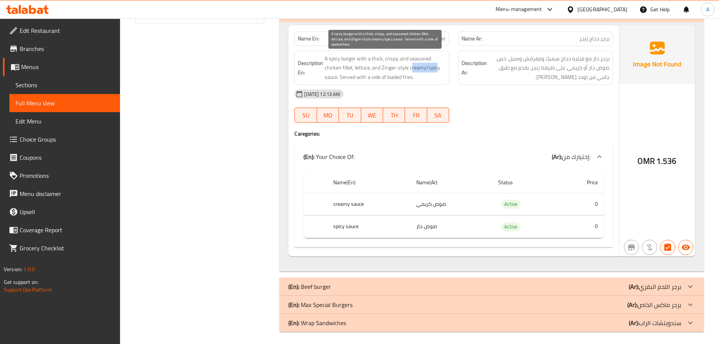
drag, startPoint x: 412, startPoint y: 68, endPoint x: 436, endPoint y: 68, distance: 24.2
click at [436, 68] on span "A spicy burger with a thick, crispy, and seasoned chicken fillet, lettuce, and …" at bounding box center [385, 68] width 121 height 28
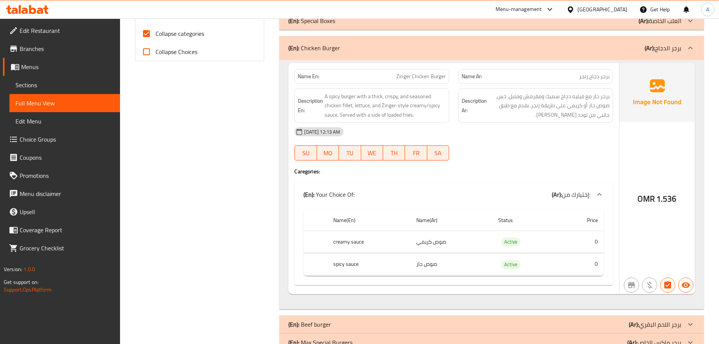
click at [371, 65] on div "Name En: Zinger Chicken Burger" at bounding box center [372, 77] width 164 height 24
click at [366, 54] on div "(En): Chicken Burger (Ar): برجر الدجاج" at bounding box center [491, 48] width 425 height 24
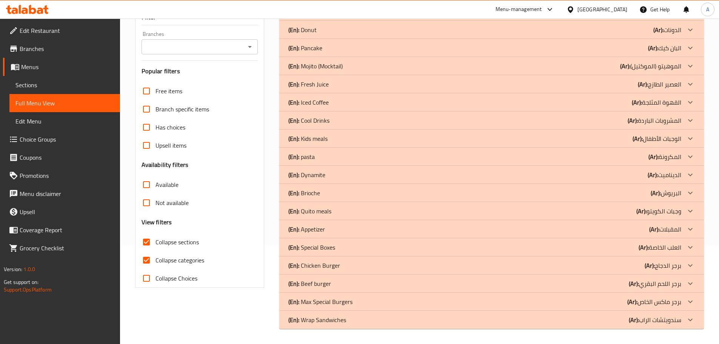
scroll to position [99, 0]
click at [329, 285] on p "(En): Beef burger" at bounding box center [309, 283] width 43 height 9
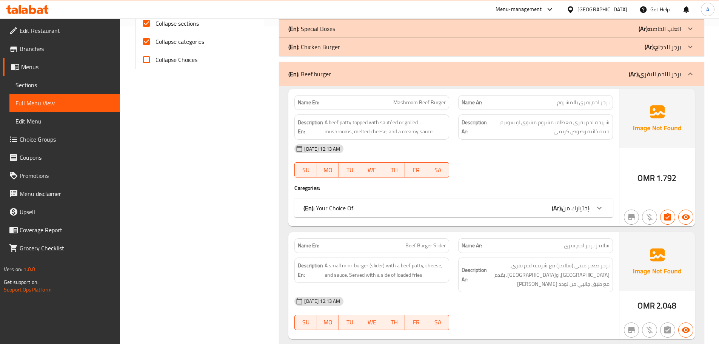
scroll to position [363, 0]
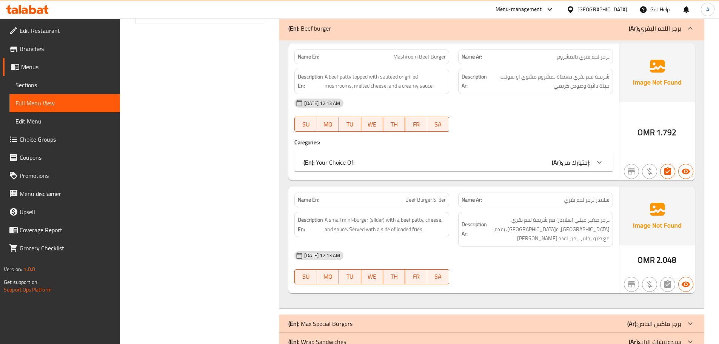
click at [364, 169] on div "(En): Your Choice Of: (Ar): إختيارك من:" at bounding box center [453, 162] width 319 height 18
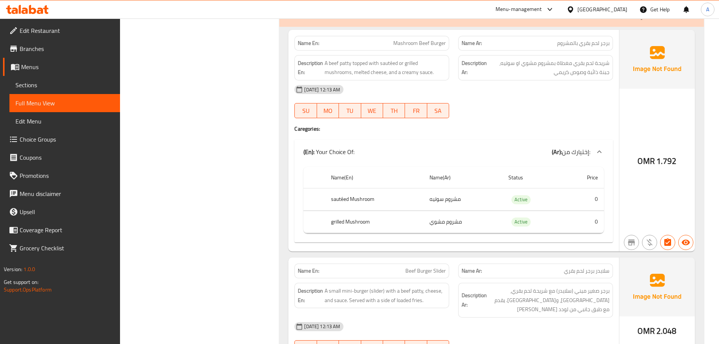
scroll to position [401, 0]
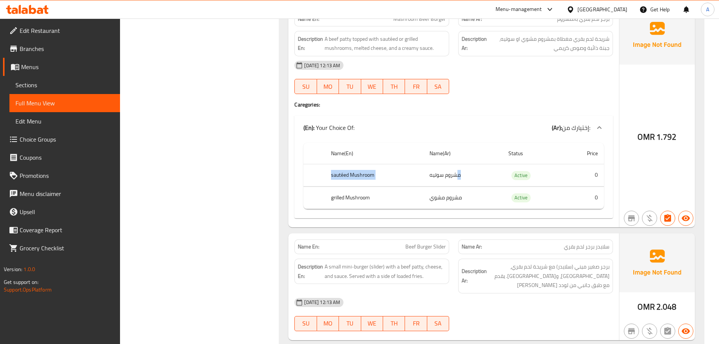
drag, startPoint x: 330, startPoint y: 174, endPoint x: 457, endPoint y: 173, distance: 126.9
click at [457, 173] on tr "sautéed Mushroom مشروم سوتيه Active 0" at bounding box center [454, 175] width 300 height 22
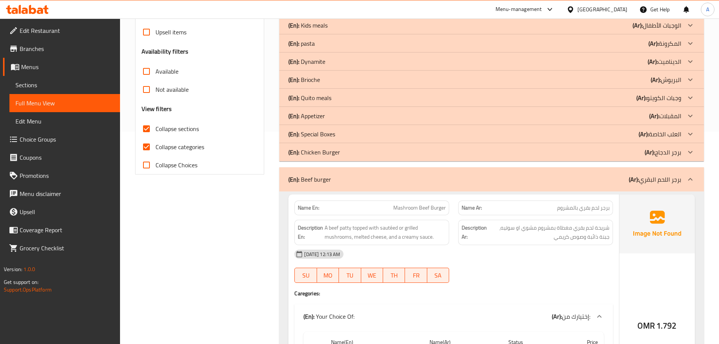
click at [358, 189] on div "(En): Beef burger (Ar): برجر اللحم البقري" at bounding box center [491, 179] width 425 height 24
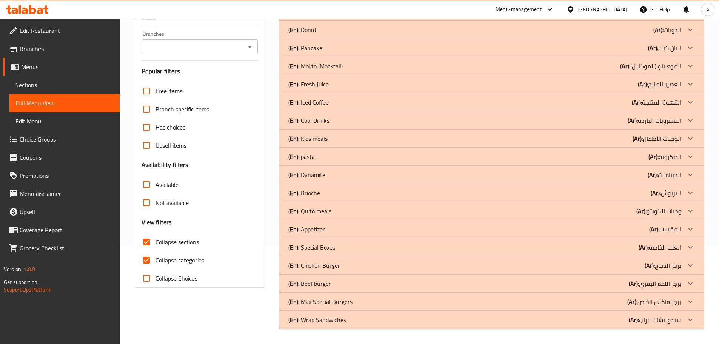
scroll to position [99, 0]
click at [326, 299] on p "(En): Max Special Burgers" at bounding box center [320, 301] width 64 height 9
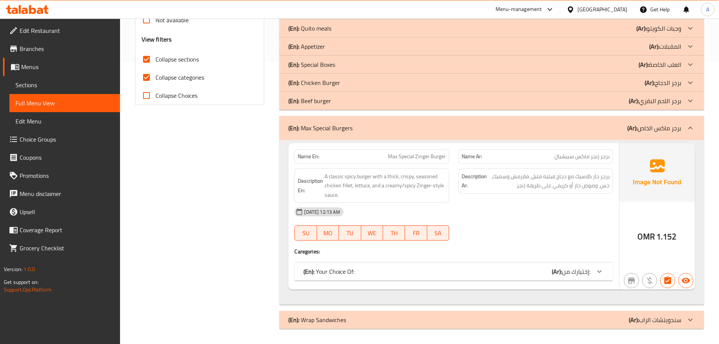
click at [339, 276] on p "(En): Your Choice Of:" at bounding box center [329, 271] width 51 height 9
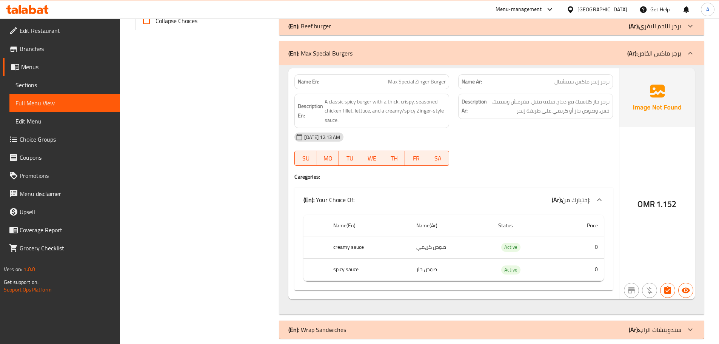
scroll to position [361, 0]
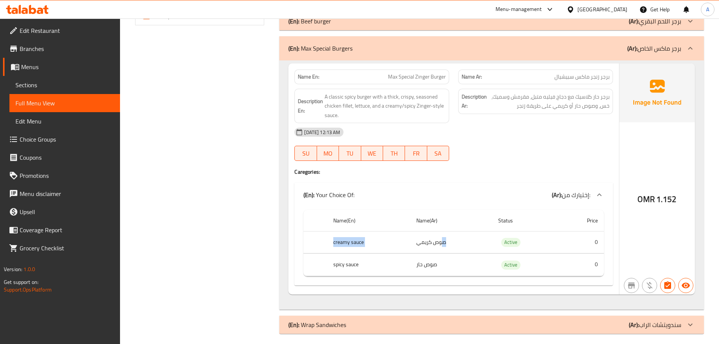
drag, startPoint x: 340, startPoint y: 241, endPoint x: 442, endPoint y: 241, distance: 102.3
click at [442, 241] on tr "creamy sauce صوص كريمي Active 0" at bounding box center [454, 242] width 300 height 22
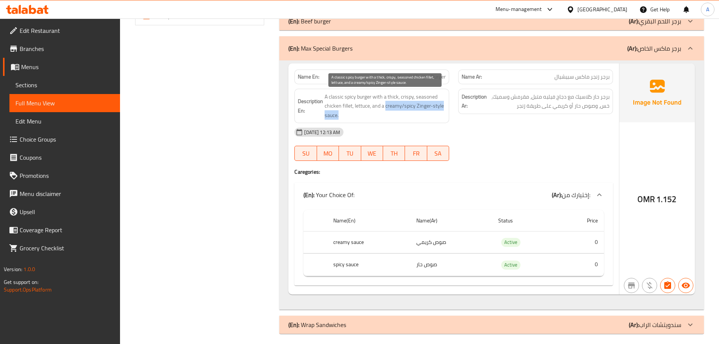
drag, startPoint x: 385, startPoint y: 106, endPoint x: 420, endPoint y: 116, distance: 36.1
click at [420, 116] on span "A classic spicy burger with a thick, crispy, seasoned chicken fillet, lettuce, …" at bounding box center [385, 106] width 121 height 28
click at [411, 49] on div "(En): Max Special Burgers (Ar): برجر ماكس الخاص" at bounding box center [484, 48] width 393 height 9
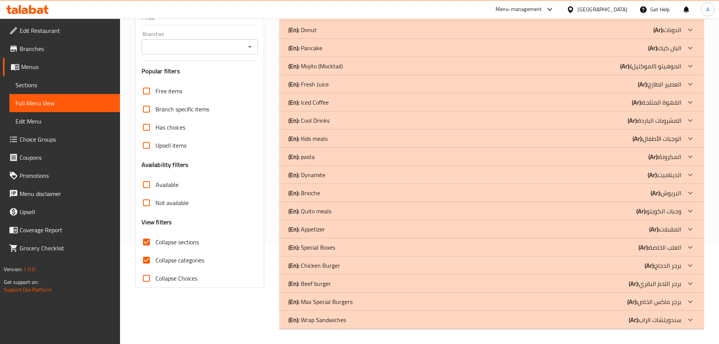
scroll to position [99, 0]
click at [349, 331] on div "(En): Club Special (Ar): الكلوب الخاص Name En: Chicken Club Name Ar: كلوب دجاج …" at bounding box center [492, 165] width 434 height 335
drag, startPoint x: 349, startPoint y: 324, endPoint x: 353, endPoint y: 322, distance: 3.9
click at [352, 324] on div "(En): Wrap Sandwiches (Ar): سندويتشات الراب" at bounding box center [484, 319] width 393 height 9
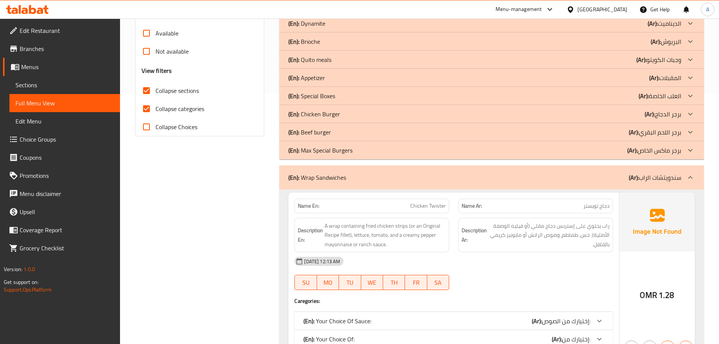
scroll to position [363, 0]
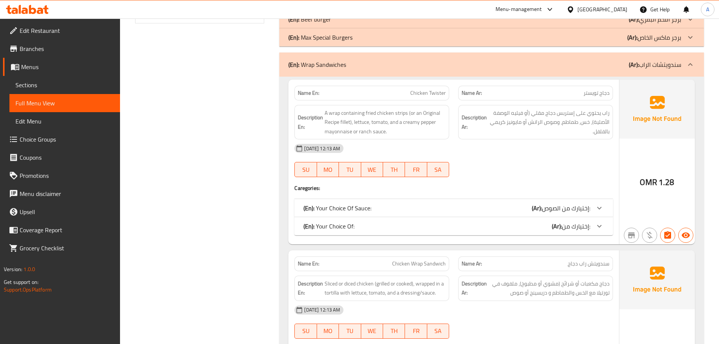
click at [362, 225] on div "(En): Your Choice Of: (Ar): إختيارك من:" at bounding box center [447, 226] width 287 height 9
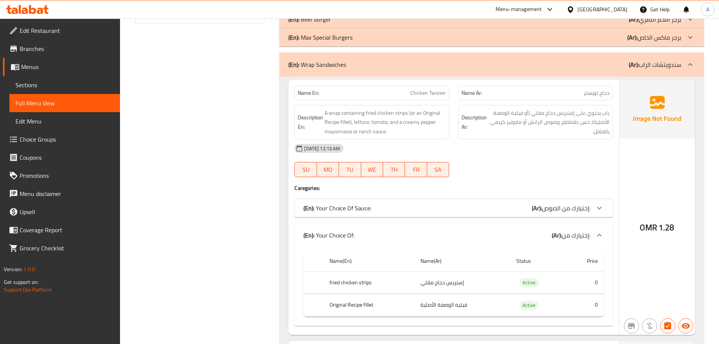
click at [361, 203] on p "(En): Your Choice Of Sauce:" at bounding box center [338, 207] width 68 height 9
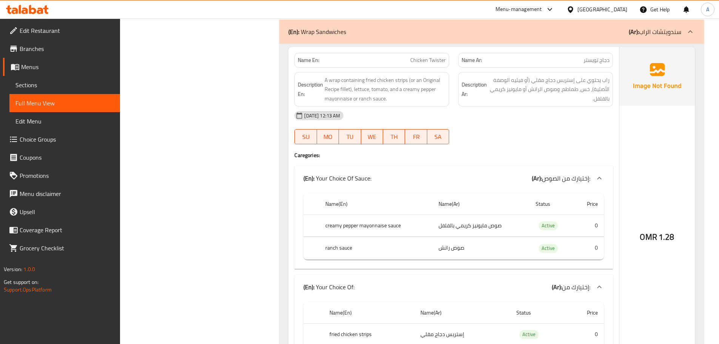
scroll to position [401, 0]
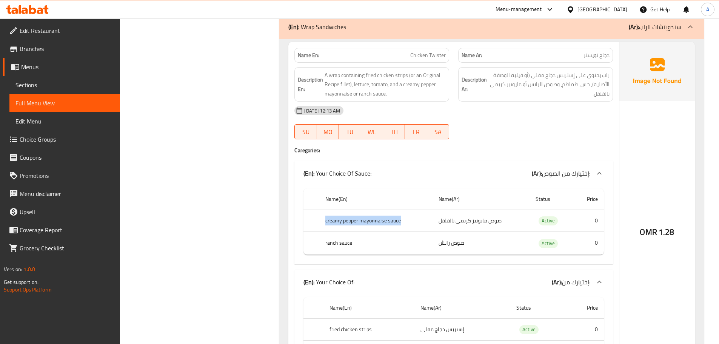
drag, startPoint x: 324, startPoint y: 221, endPoint x: 408, endPoint y: 221, distance: 83.8
click at [408, 221] on th "creamy pepper mayonnaise sauce" at bounding box center [375, 221] width 113 height 22
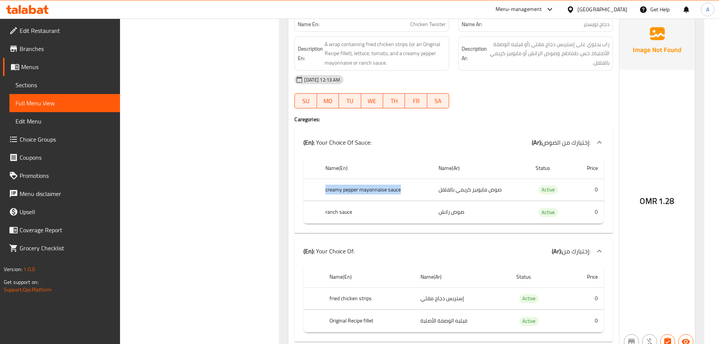
scroll to position [476, 0]
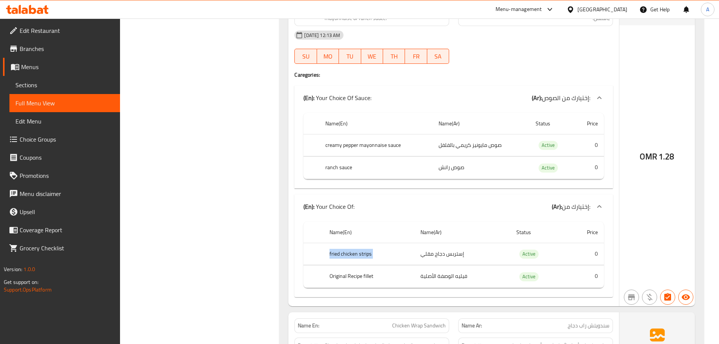
drag, startPoint x: 467, startPoint y: 256, endPoint x: 327, endPoint y: 256, distance: 140.1
click at [327, 256] on tr "fried chicken strips إستربس دجاج مقلي Active 0" at bounding box center [454, 254] width 300 height 22
drag, startPoint x: 327, startPoint y: 270, endPoint x: 478, endPoint y: 270, distance: 151.4
click at [478, 270] on tr "Original Recipe fillet فيليه الوصفة الأصلية Active 0" at bounding box center [454, 276] width 300 height 22
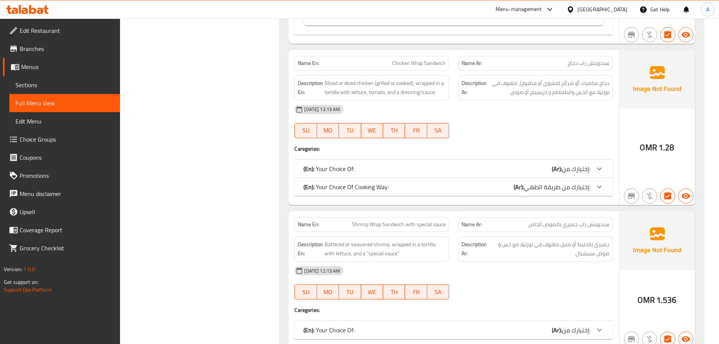
scroll to position [741, 0]
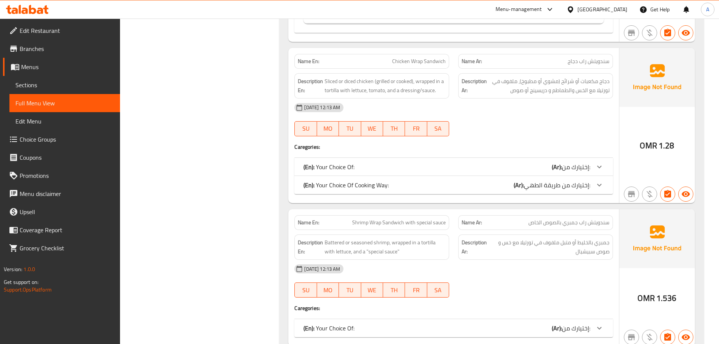
click at [370, 193] on div "(En): Your Choice Of Cooking Way: (Ar): إختيارك من طريقة الطهي:" at bounding box center [453, 185] width 319 height 18
click at [365, 163] on div "(En): Your Choice Of: (Ar): إختيارك من:" at bounding box center [447, 166] width 287 height 9
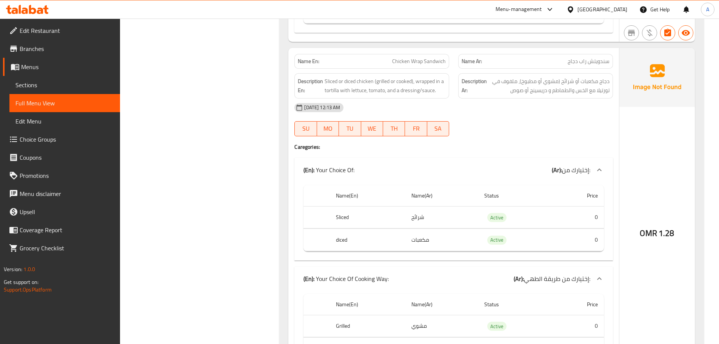
scroll to position [778, 0]
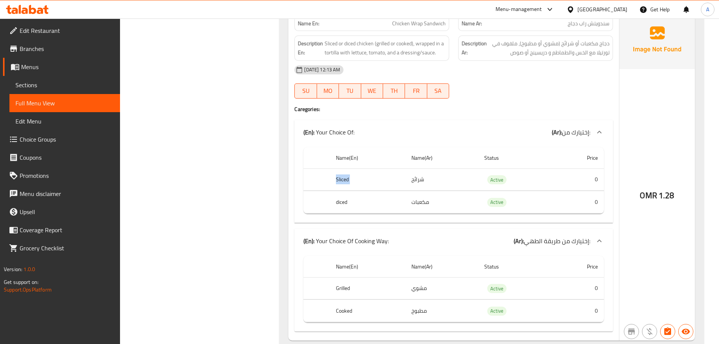
drag, startPoint x: 331, startPoint y: 175, endPoint x: 425, endPoint y: 173, distance: 93.7
click at [425, 173] on tr "Sliced شرائح Active 0" at bounding box center [454, 179] width 300 height 22
drag, startPoint x: 322, startPoint y: 198, endPoint x: 465, endPoint y: 198, distance: 142.3
click at [465, 198] on tr "diced مكعبات Active 0" at bounding box center [454, 202] width 300 height 22
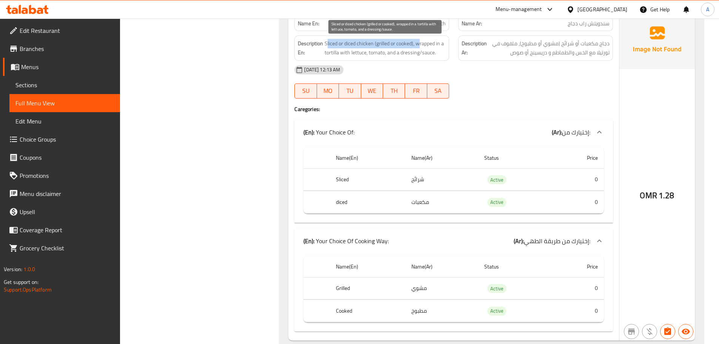
drag, startPoint x: 326, startPoint y: 44, endPoint x: 420, endPoint y: 44, distance: 94.0
click at [420, 44] on span "Sliced or diced chicken (grilled or cooked), wrapped in a tortilla with lettuce…" at bounding box center [385, 48] width 121 height 18
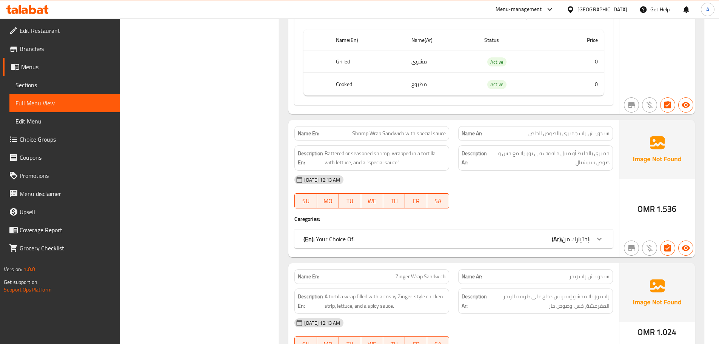
scroll to position [1052, 0]
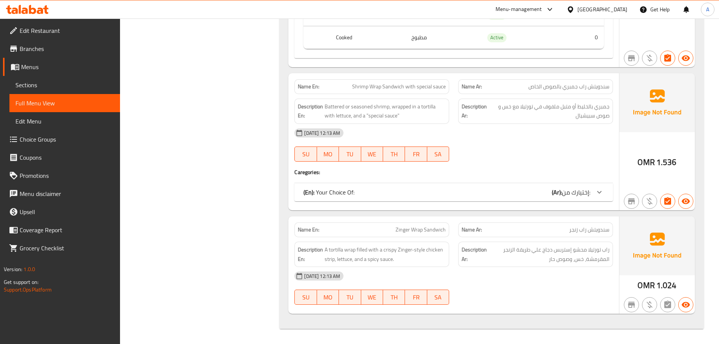
click at [382, 195] on div "(En): Your Choice Of: (Ar): إختيارك من:" at bounding box center [447, 192] width 287 height 9
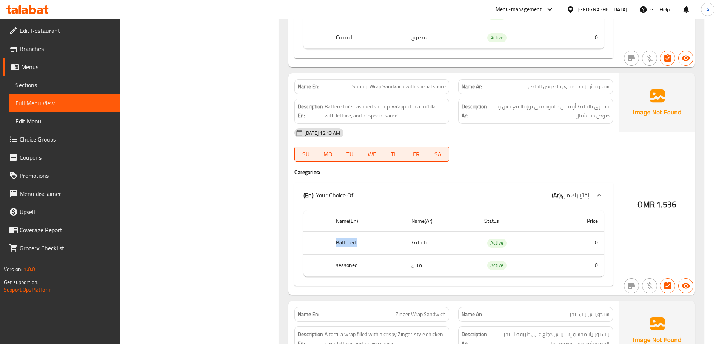
drag, startPoint x: 316, startPoint y: 240, endPoint x: 430, endPoint y: 240, distance: 114.0
click at [430, 240] on tr "Battered بالخليط Active 0" at bounding box center [454, 243] width 300 height 22
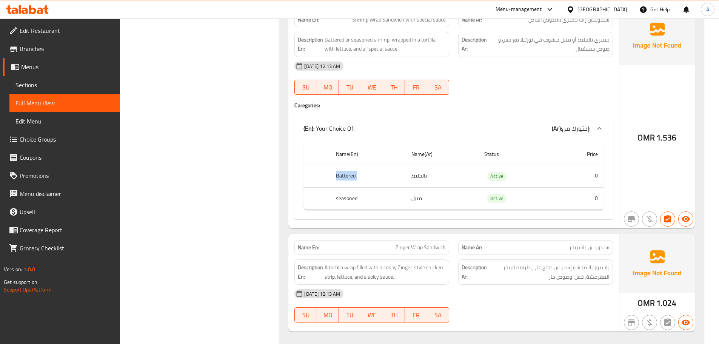
scroll to position [1136, 0]
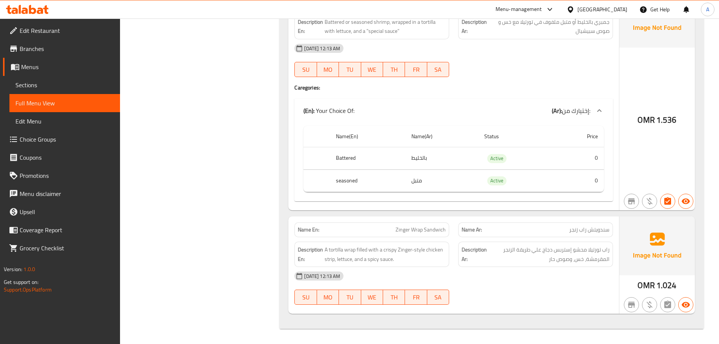
click at [412, 236] on div "Name En: Zinger Wrap Sandwich" at bounding box center [371, 229] width 155 height 15
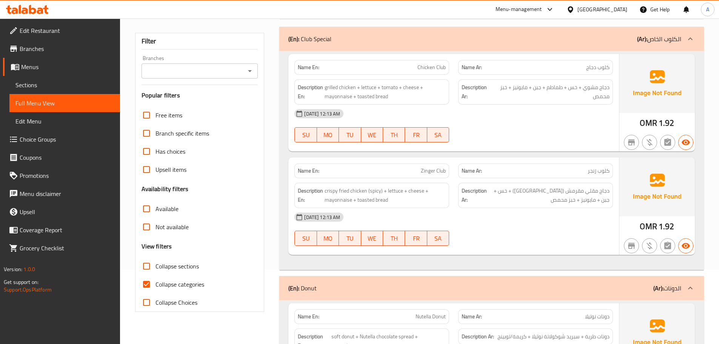
scroll to position [76, 0]
drag, startPoint x: 143, startPoint y: 283, endPoint x: 197, endPoint y: 265, distance: 56.9
click at [143, 283] on input "Collapse categories" at bounding box center [146, 283] width 18 height 18
checkbox input "false"
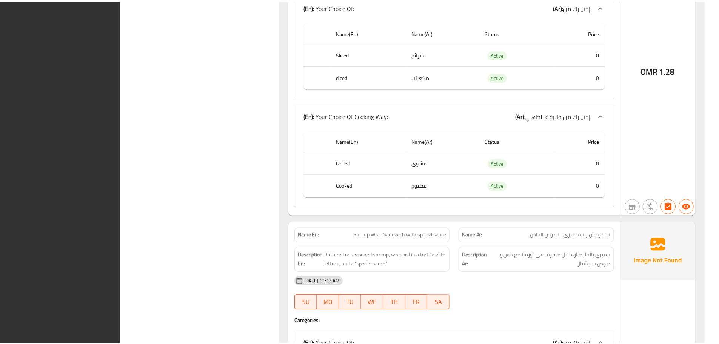
scroll to position [9873, 0]
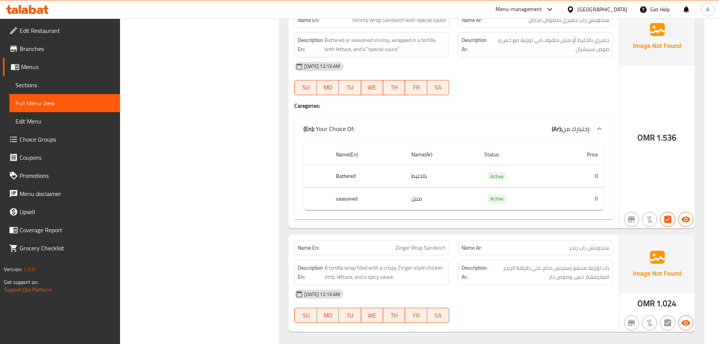
click at [74, 82] on span "Sections" at bounding box center [64, 84] width 99 height 9
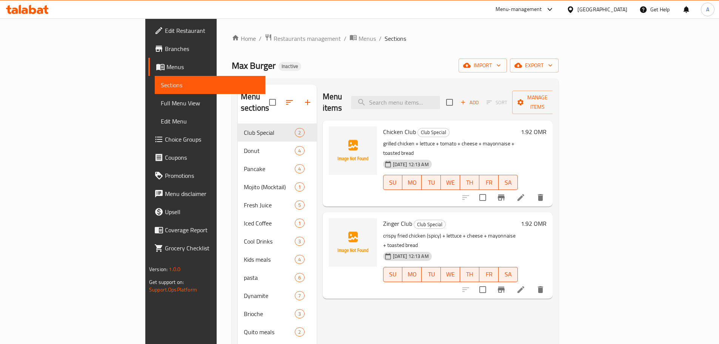
click at [559, 73] on div "Home / Restaurants management / Menus / Sections Max Burger Inactive import exp…" at bounding box center [395, 237] width 327 height 407
click at [522, 69] on icon "button" at bounding box center [519, 66] width 8 height 8
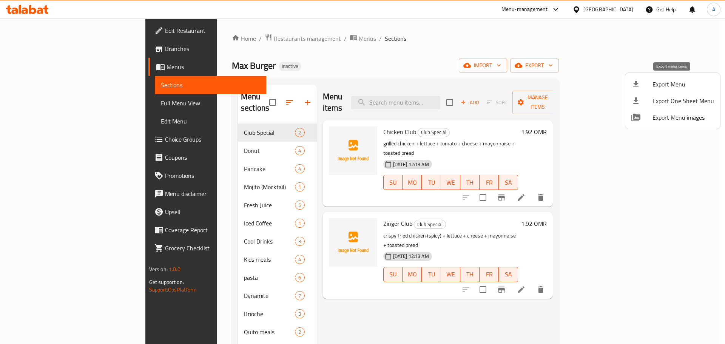
click at [648, 85] on div at bounding box center [641, 84] width 21 height 9
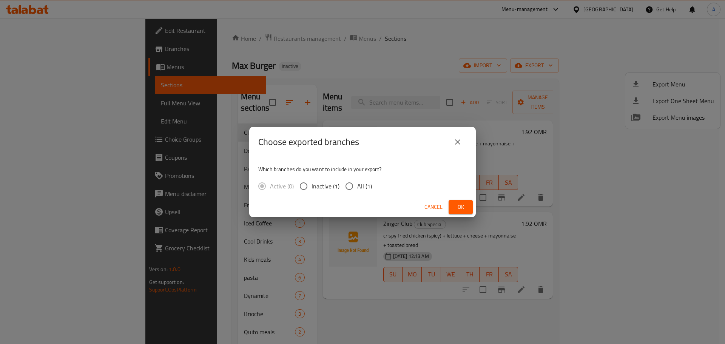
click at [366, 183] on span "All (1)" at bounding box center [364, 186] width 15 height 9
click at [357, 183] on input "All (1)" at bounding box center [349, 186] width 16 height 16
radio input "true"
click at [471, 206] on button "Ok" at bounding box center [460, 207] width 24 height 14
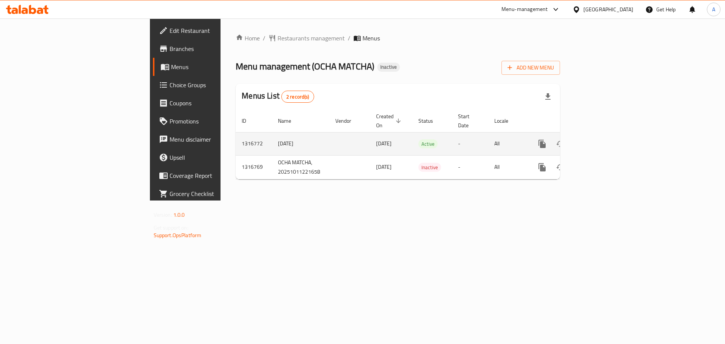
click at [606, 135] on link "enhanced table" at bounding box center [596, 144] width 18 height 18
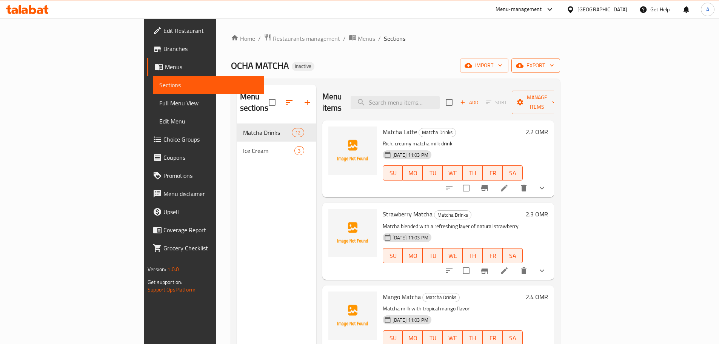
click at [524, 68] on icon "button" at bounding box center [520, 66] width 8 height 8
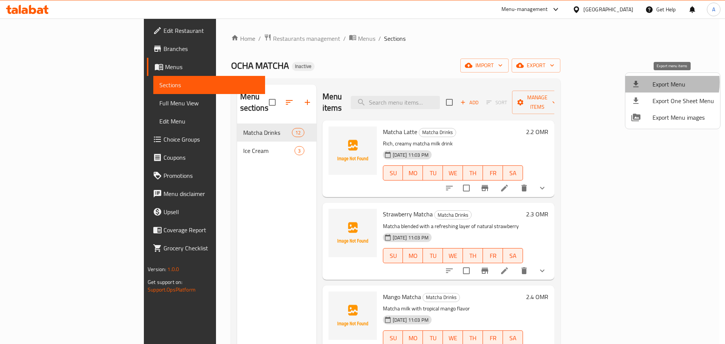
click at [655, 82] on span "Export Menu" at bounding box center [683, 84] width 62 height 9
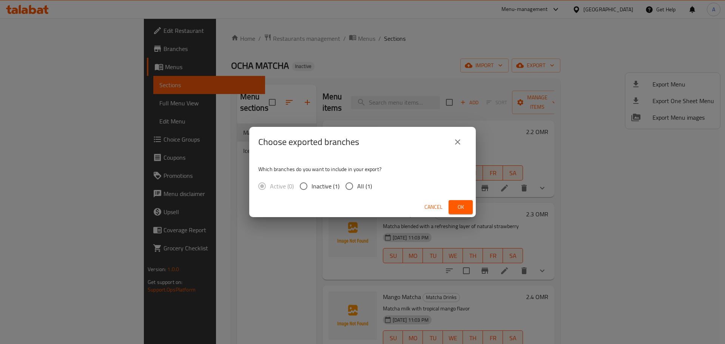
click at [373, 177] on div "Which branches do you want to include in your export? Active (0) Inactive (1) A…" at bounding box center [362, 177] width 227 height 40
click at [369, 185] on span "All (1)" at bounding box center [364, 186] width 15 height 9
click at [357, 185] on input "All (1)" at bounding box center [349, 186] width 16 height 16
radio input "true"
click at [469, 204] on button "Ok" at bounding box center [460, 207] width 24 height 14
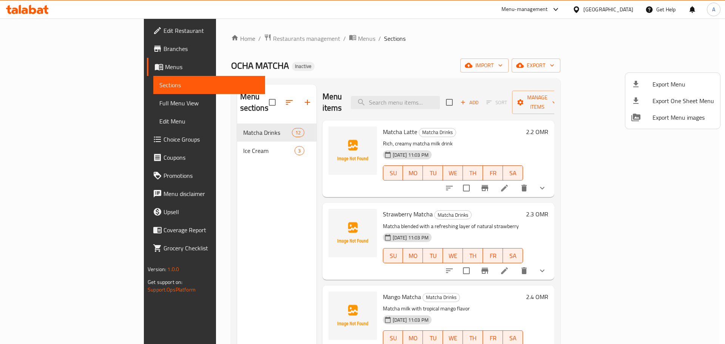
click at [267, 35] on div at bounding box center [362, 172] width 725 height 344
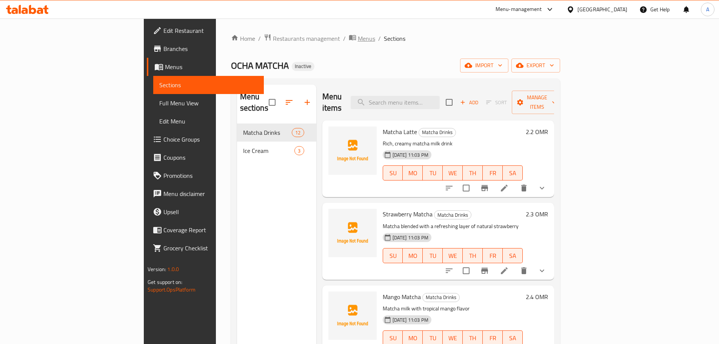
click at [358, 38] on span "Menus" at bounding box center [366, 38] width 17 height 9
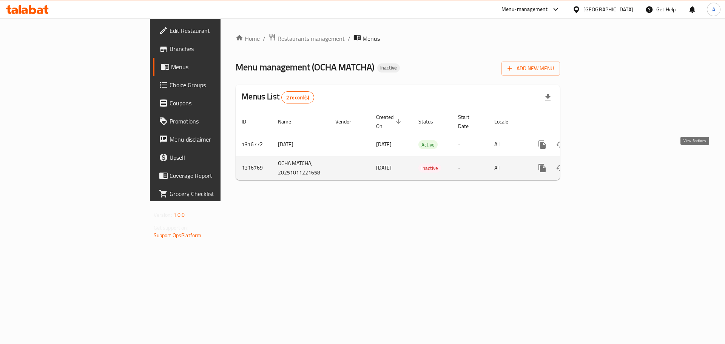
click at [601, 163] on icon "enhanced table" at bounding box center [596, 167] width 9 height 9
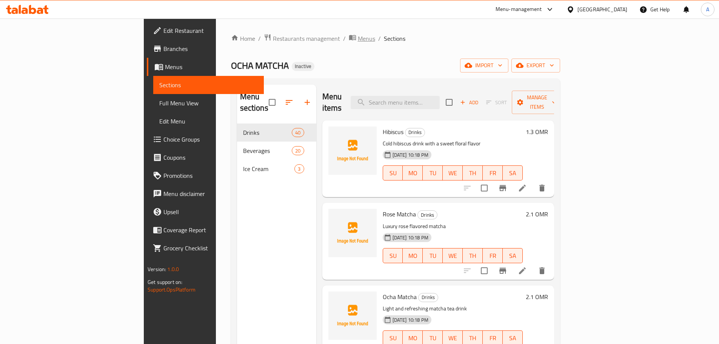
click at [358, 39] on span "Menus" at bounding box center [366, 38] width 17 height 9
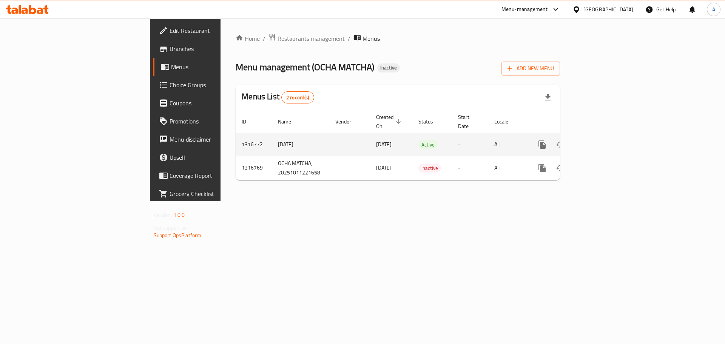
click at [600, 141] on icon "enhanced table" at bounding box center [596, 144] width 7 height 7
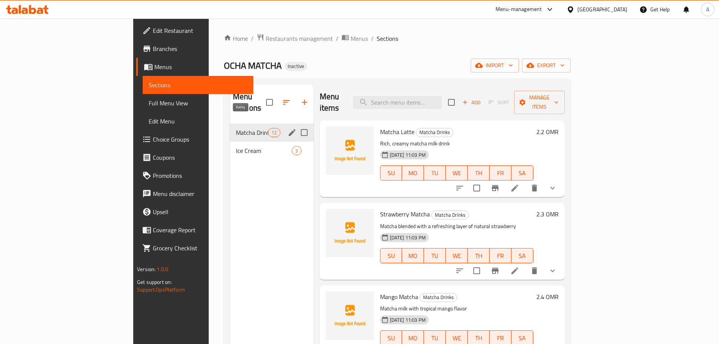
click at [236, 128] on span "Matcha Drinks" at bounding box center [252, 132] width 32 height 9
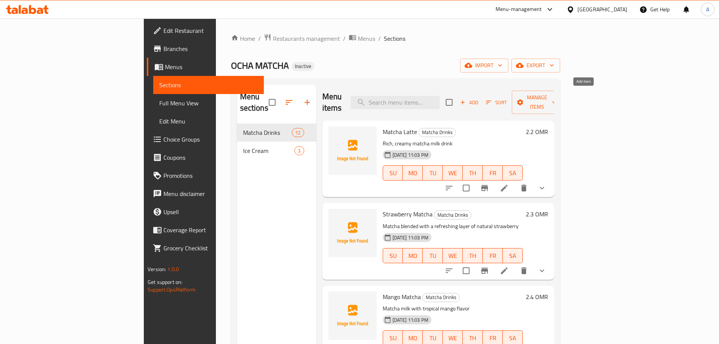
click at [479, 98] on span "Add" at bounding box center [469, 102] width 20 height 9
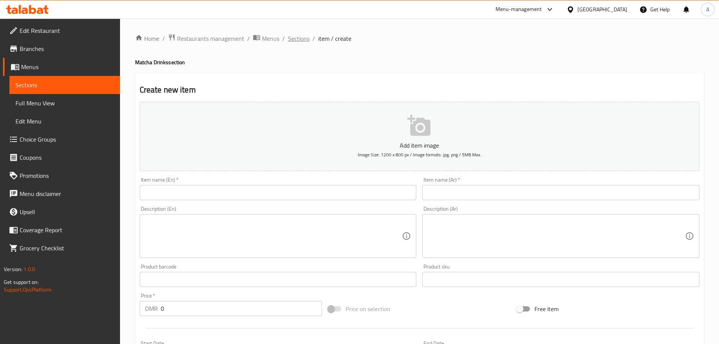
drag, startPoint x: 317, startPoint y: 37, endPoint x: 300, endPoint y: 40, distance: 16.4
click at [315, 37] on ol "Home / Restaurants management / Menus / Sections / item / create" at bounding box center [419, 39] width 569 height 10
click at [300, 40] on span "Sections" at bounding box center [299, 38] width 22 height 9
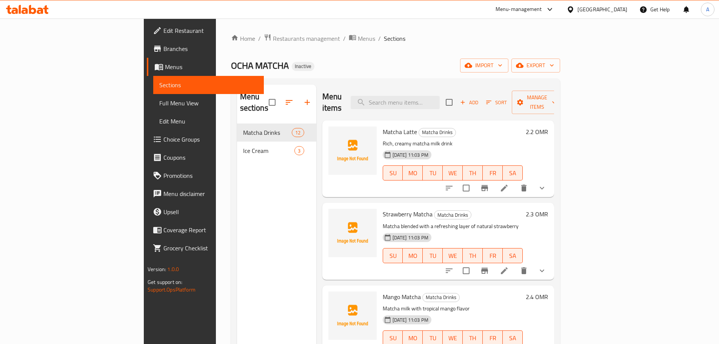
click at [507, 98] on span "Sort" at bounding box center [496, 102] width 21 height 9
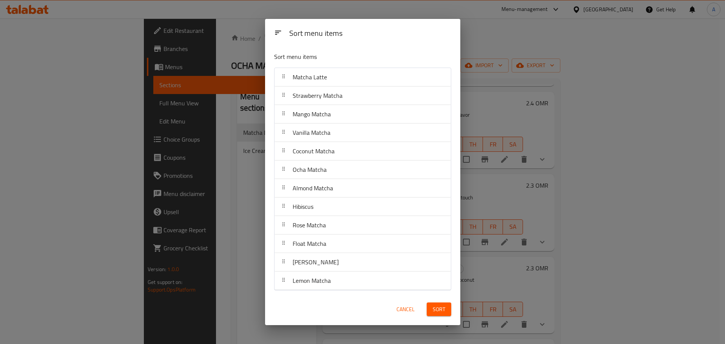
scroll to position [524, 0]
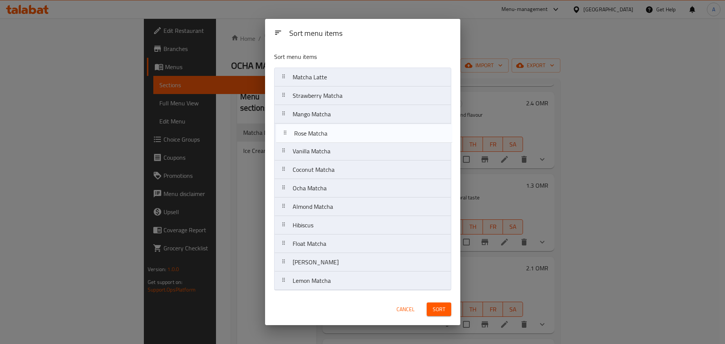
drag, startPoint x: 321, startPoint y: 227, endPoint x: 321, endPoint y: 130, distance: 96.6
click at [321, 130] on nav "Matcha Latte Strawberry Matcha Mango Matcha Vanilla Matcha Coconut Matcha Ocha …" at bounding box center [362, 179] width 177 height 223
drag, startPoint x: 314, startPoint y: 154, endPoint x: 314, endPoint y: 132, distance: 21.5
click at [314, 132] on nav "Matcha Latte Strawberry Matcha Mango Matcha Rose Matcha Vanilla Matcha Coconut …" at bounding box center [362, 179] width 177 height 223
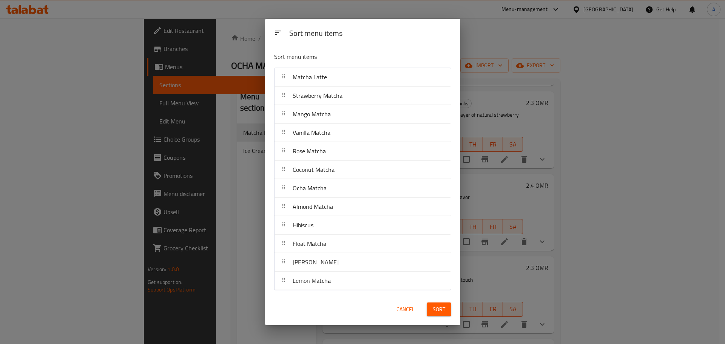
scroll to position [359, 0]
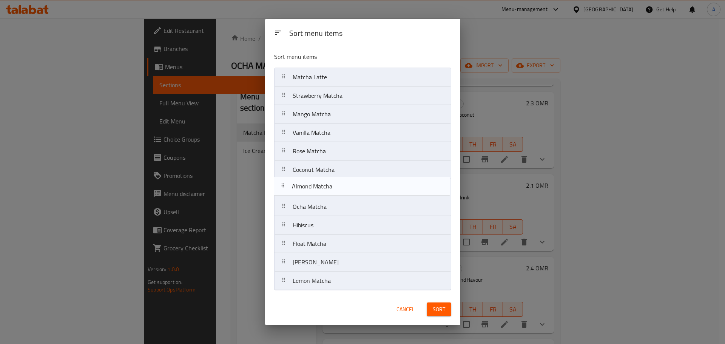
drag, startPoint x: 312, startPoint y: 194, endPoint x: 311, endPoint y: 180, distance: 13.2
click at [311, 180] on nav "Matcha Latte Strawberry Matcha Mango Matcha Vanilla Matcha Rose Matcha Coconut …" at bounding box center [362, 179] width 177 height 223
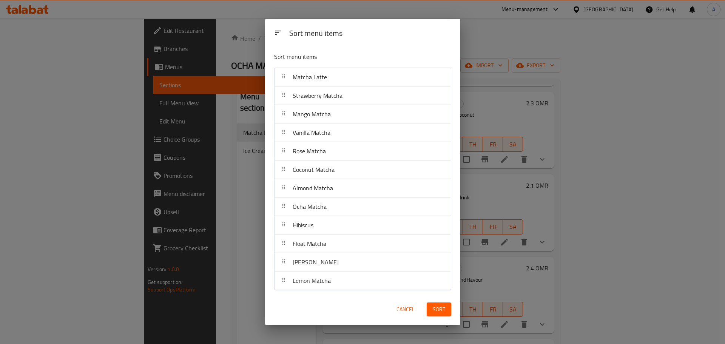
scroll to position [606, 0]
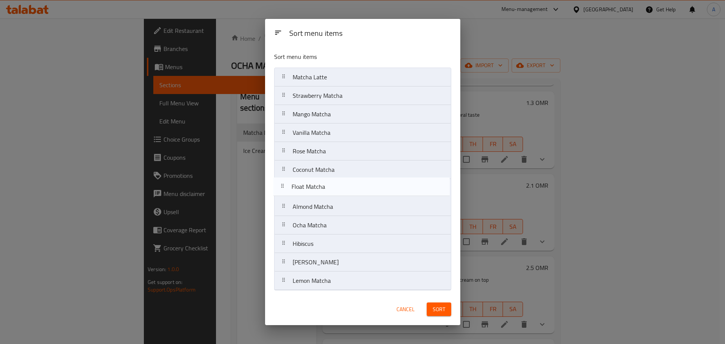
drag, startPoint x: 319, startPoint y: 245, endPoint x: 317, endPoint y: 185, distance: 59.3
click at [317, 185] on nav "Matcha Latte Strawberry Matcha Mango Matcha Vanilla Matcha Rose Matcha Coconut …" at bounding box center [362, 179] width 177 height 223
drag, startPoint x: 317, startPoint y: 207, endPoint x: 319, endPoint y: 185, distance: 21.9
click at [319, 185] on nav "Matcha Latte Strawberry Matcha Mango Matcha Vanilla Matcha Rose Matcha Coconut …" at bounding box center [362, 179] width 177 height 223
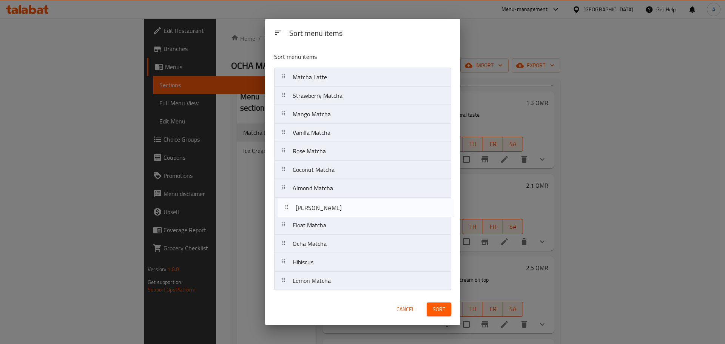
drag, startPoint x: 312, startPoint y: 263, endPoint x: 315, endPoint y: 204, distance: 59.0
click at [315, 204] on nav "Matcha Latte Strawberry Matcha Mango Matcha Vanilla Matcha Rose Matcha Coconut …" at bounding box center [362, 179] width 177 height 223
click at [314, 225] on nav "Matcha Latte Strawberry Matcha Mango Matcha Vanilla Matcha Rose Matcha Coconut …" at bounding box center [362, 179] width 177 height 223
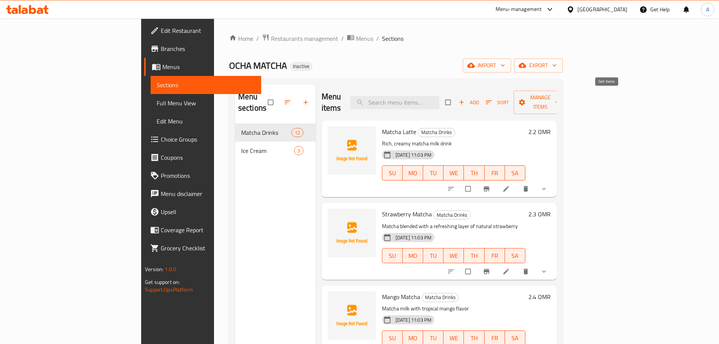
click at [509, 98] on span "Sort" at bounding box center [497, 102] width 23 height 9
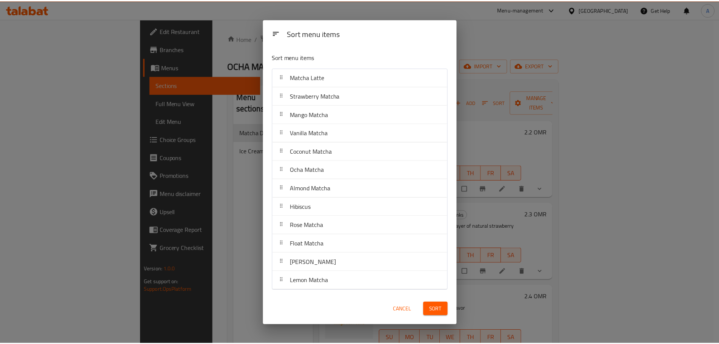
scroll to position [524, 0]
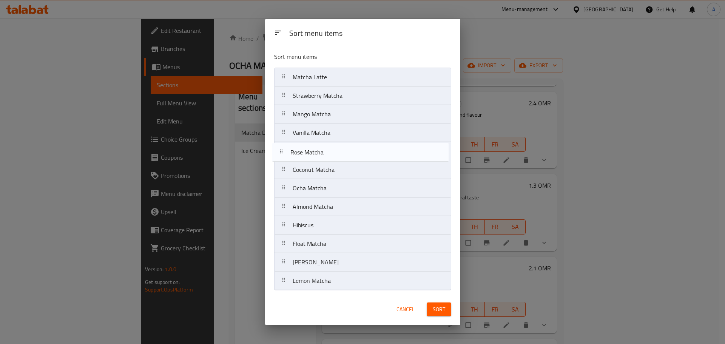
drag, startPoint x: 307, startPoint y: 225, endPoint x: 305, endPoint y: 151, distance: 74.8
click at [305, 151] on nav "Matcha Latte Strawberry Matcha Mango Matcha Vanilla Matcha Coconut Matcha Ocha …" at bounding box center [362, 179] width 177 height 223
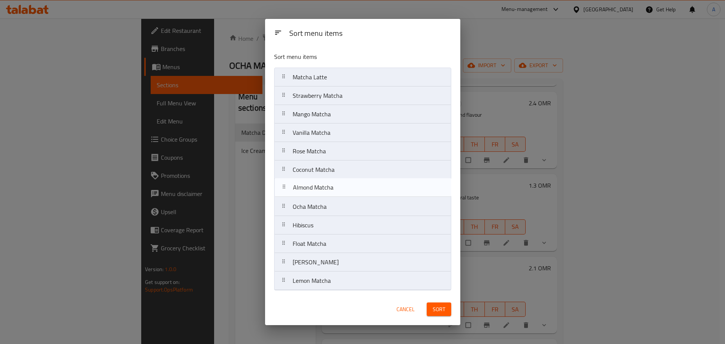
drag, startPoint x: 325, startPoint y: 206, endPoint x: 325, endPoint y: 185, distance: 21.1
click at [325, 185] on nav "Matcha Latte Strawberry Matcha Mango Matcha Vanilla Matcha Rose Matcha Coconut …" at bounding box center [362, 179] width 177 height 223
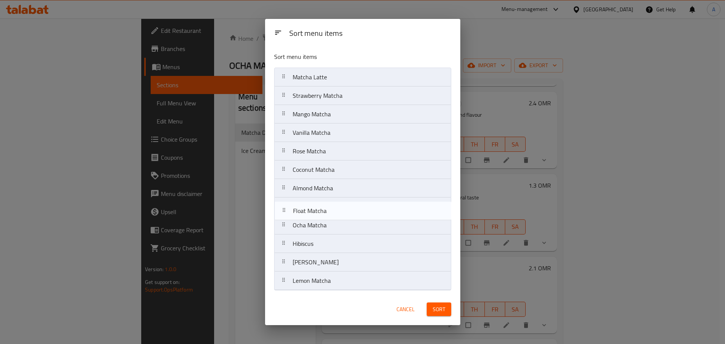
drag, startPoint x: 315, startPoint y: 240, endPoint x: 316, endPoint y: 204, distance: 36.6
click at [316, 204] on nav "Matcha Latte Strawberry Matcha Mango Matcha Vanilla Matcha Rose Matcha Coconut …" at bounding box center [362, 179] width 177 height 223
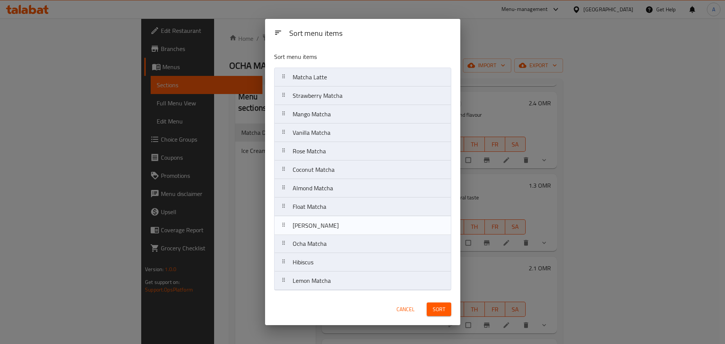
drag, startPoint x: 306, startPoint y: 261, endPoint x: 307, endPoint y: 222, distance: 38.9
click at [307, 222] on nav "Matcha Latte Strawberry Matcha Mango Matcha Vanilla Matcha Rose Matcha Coconut …" at bounding box center [362, 179] width 177 height 223
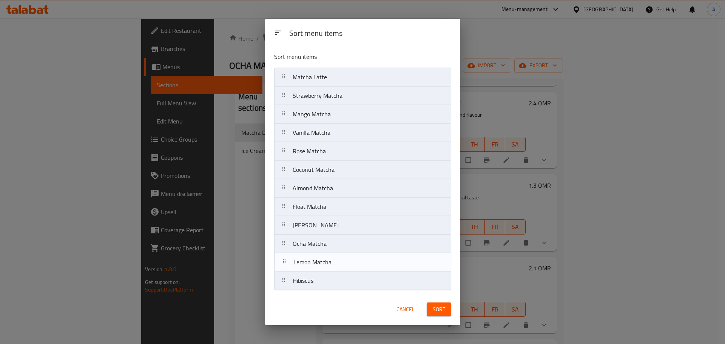
drag, startPoint x: 320, startPoint y: 283, endPoint x: 320, endPoint y: 260, distance: 23.0
click at [320, 260] on nav "Matcha Latte Strawberry Matcha Mango Matcha Vanilla Matcha Rose Matcha Coconut …" at bounding box center [362, 179] width 177 height 223
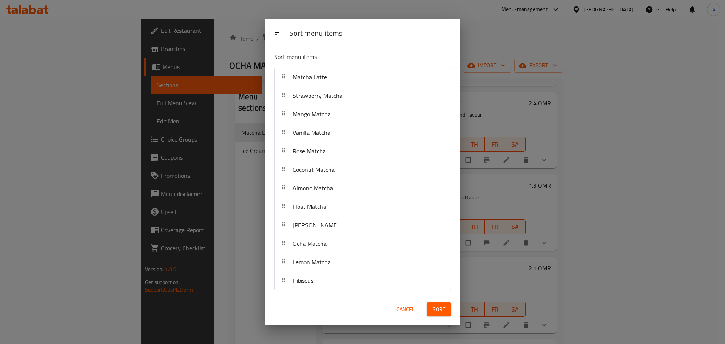
click at [433, 307] on span "Sort" at bounding box center [439, 309] width 12 height 9
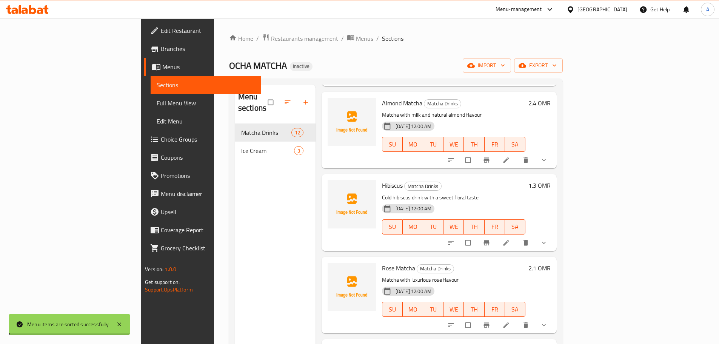
scroll to position [0, 0]
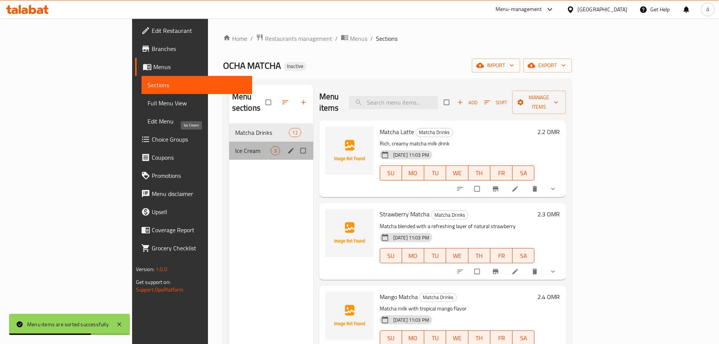
click at [235, 146] on span "Ice Cream" at bounding box center [252, 150] width 35 height 9
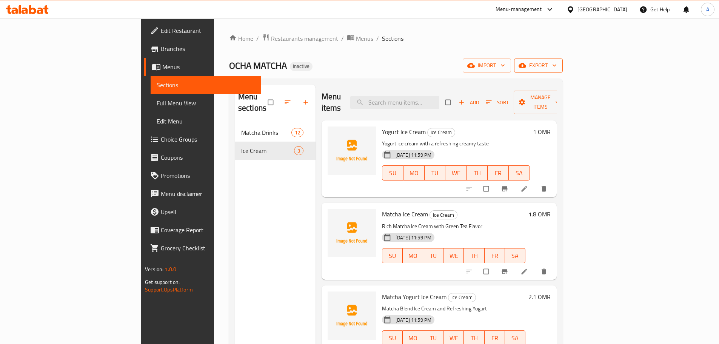
click at [563, 59] on button "export" at bounding box center [538, 66] width 49 height 14
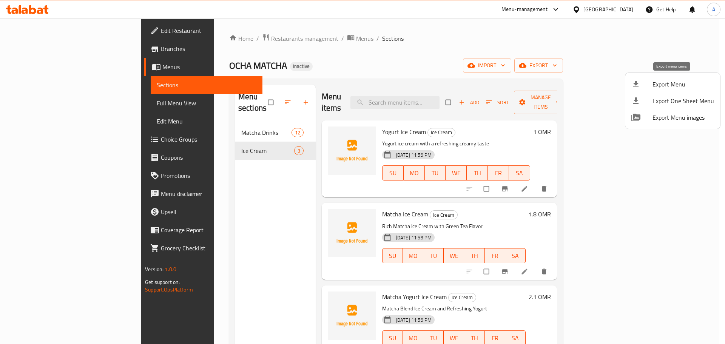
click at [658, 81] on span "Export Menu" at bounding box center [683, 84] width 62 height 9
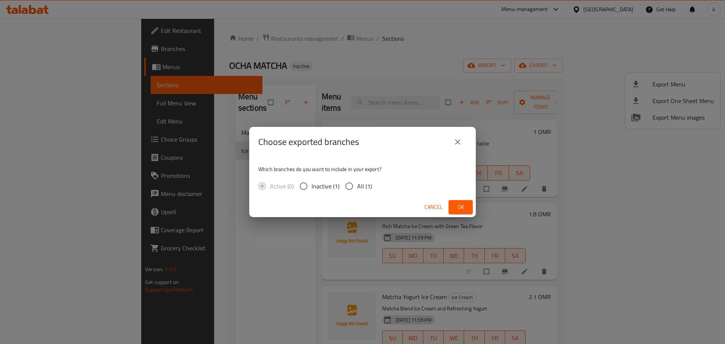
click at [362, 185] on span "All (1)" at bounding box center [364, 186] width 15 height 9
click at [357, 185] on input "All (1)" at bounding box center [349, 186] width 16 height 16
radio input "true"
click at [458, 202] on span "Ok" at bounding box center [461, 206] width 12 height 9
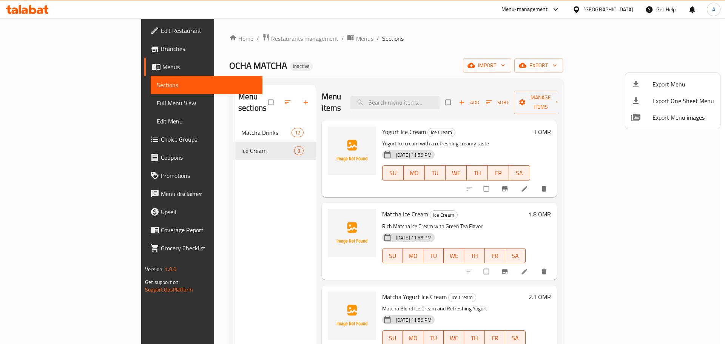
click at [236, 96] on div at bounding box center [362, 172] width 725 height 344
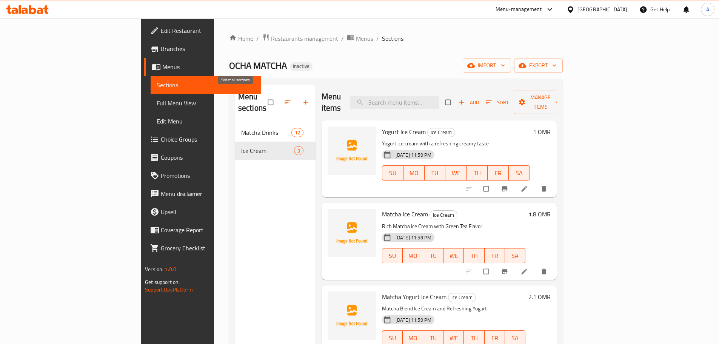
click at [263, 99] on input "checkbox" at bounding box center [271, 102] width 16 height 14
checkbox input "true"
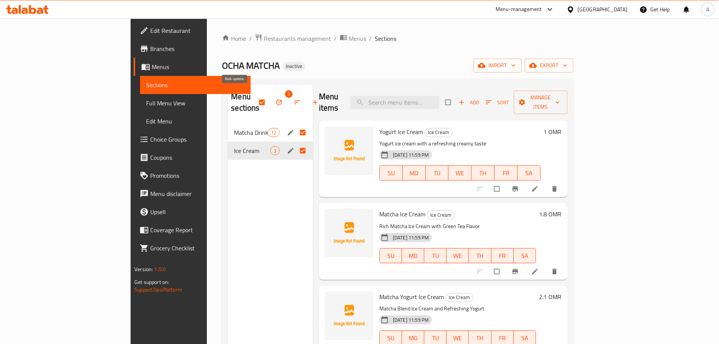
click at [275, 100] on icon "button" at bounding box center [279, 103] width 8 height 8
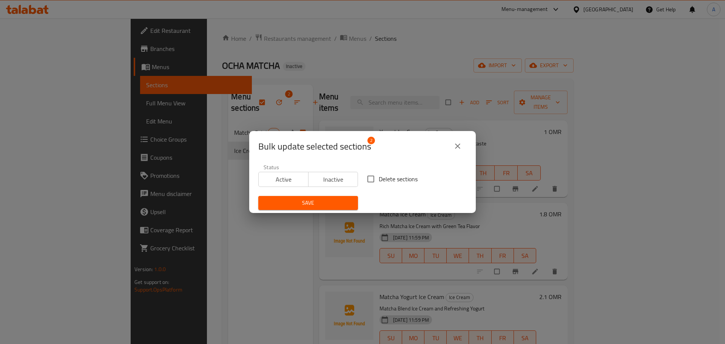
drag, startPoint x: 374, startPoint y: 174, endPoint x: 364, endPoint y: 183, distance: 13.7
click at [374, 174] on input "Delete sections" at bounding box center [371, 179] width 16 height 16
checkbox input "true"
click at [344, 197] on button "Save" at bounding box center [308, 203] width 100 height 14
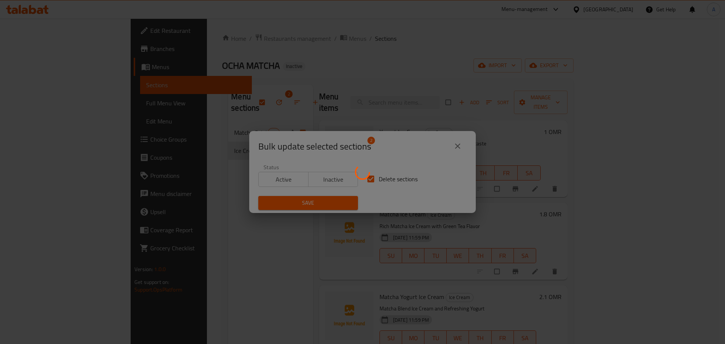
checkbox input "false"
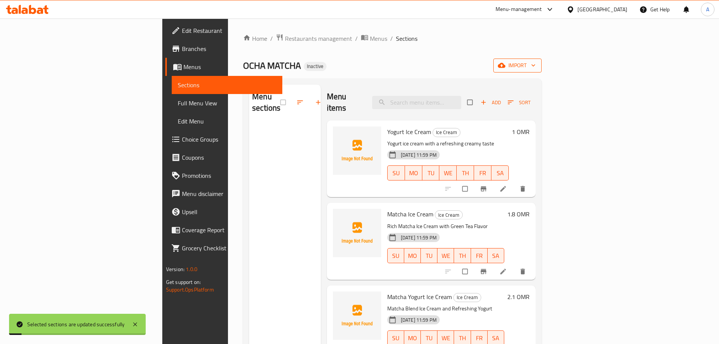
click at [536, 64] on span "import" at bounding box center [517, 65] width 36 height 9
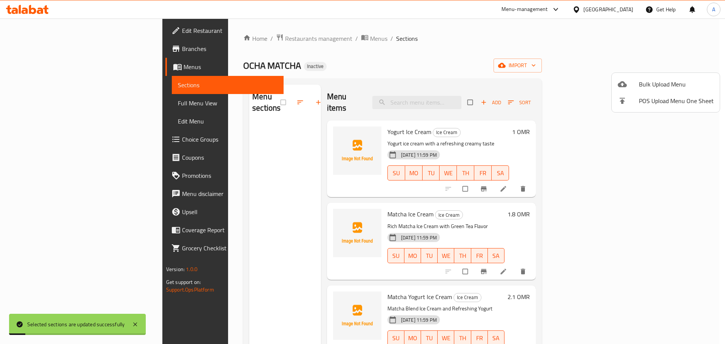
click at [668, 83] on span "Bulk Upload Menu" at bounding box center [676, 84] width 75 height 9
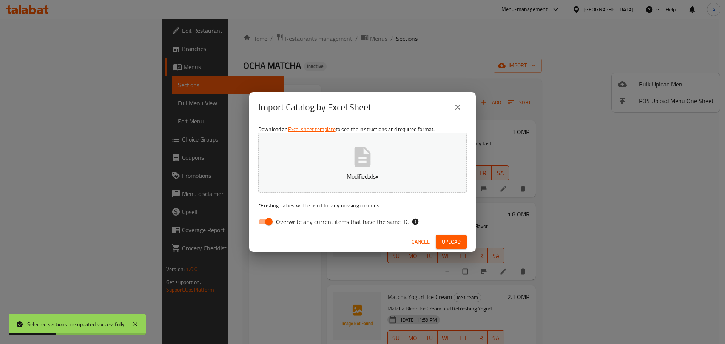
click at [389, 220] on span "Overwrite any current items that have the same ID." at bounding box center [342, 221] width 133 height 9
click at [290, 220] on input "Overwrite any current items that have the same ID." at bounding box center [268, 221] width 43 height 14
checkbox input "false"
click at [438, 234] on div "Cancel Upload" at bounding box center [362, 242] width 227 height 20
click at [441, 237] on button "Upload" at bounding box center [451, 242] width 31 height 14
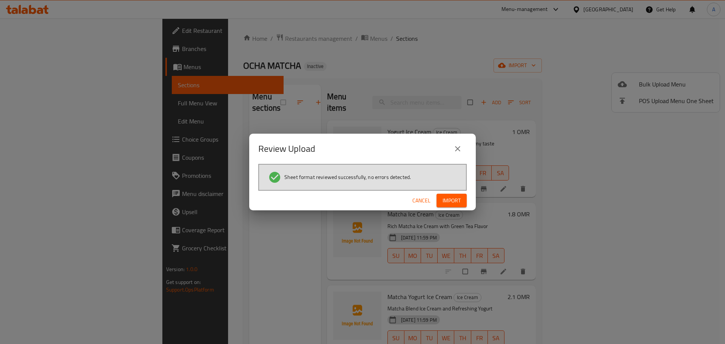
click at [444, 204] on span "Import" at bounding box center [451, 200] width 18 height 9
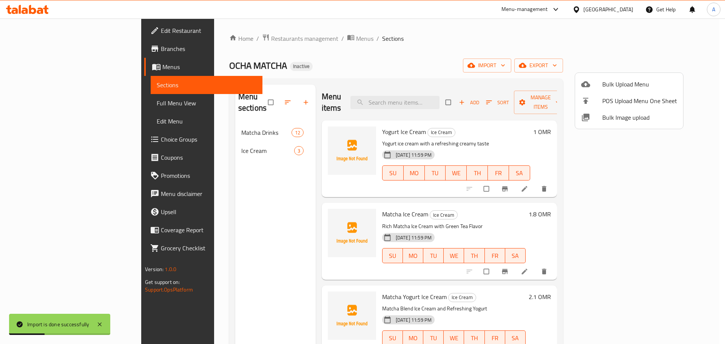
click at [162, 147] on div at bounding box center [362, 172] width 725 height 344
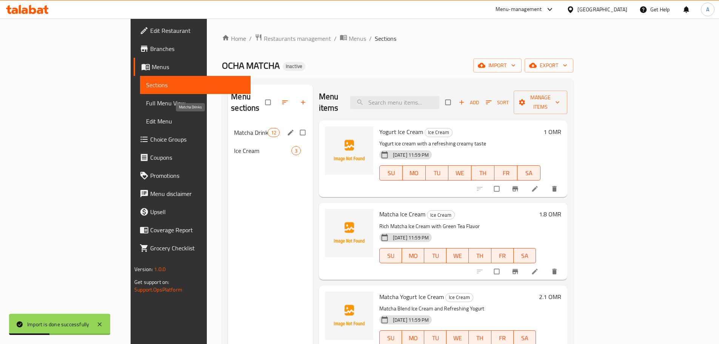
click at [234, 128] on span "Matcha Drinks" at bounding box center [250, 132] width 33 height 9
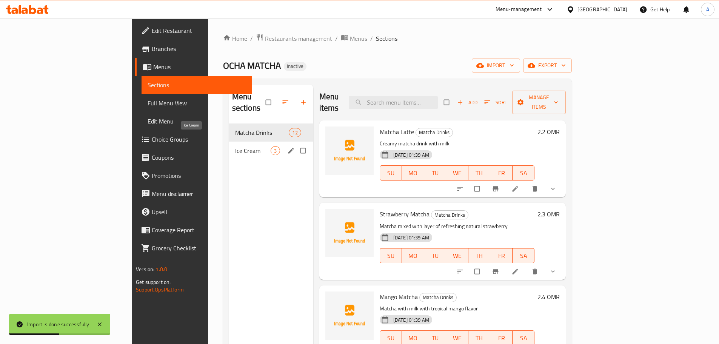
click at [235, 146] on span "Ice Cream" at bounding box center [252, 150] width 35 height 9
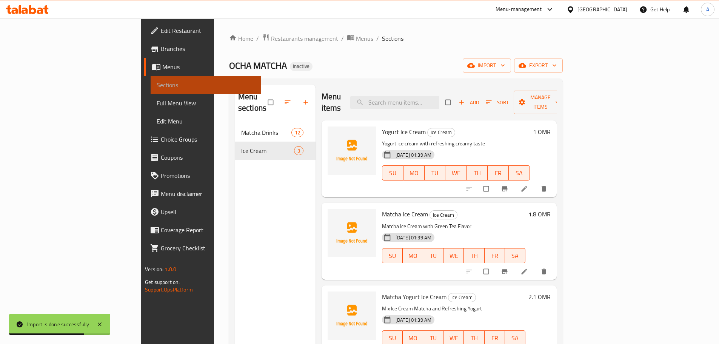
click at [151, 93] on link "Sections" at bounding box center [206, 85] width 111 height 18
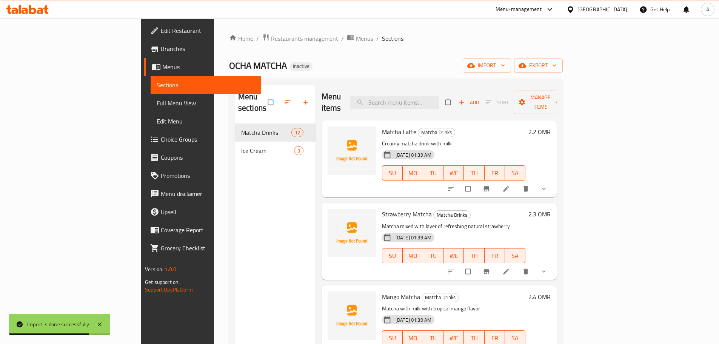
click at [157, 105] on span "Full Menu View" at bounding box center [206, 103] width 99 height 9
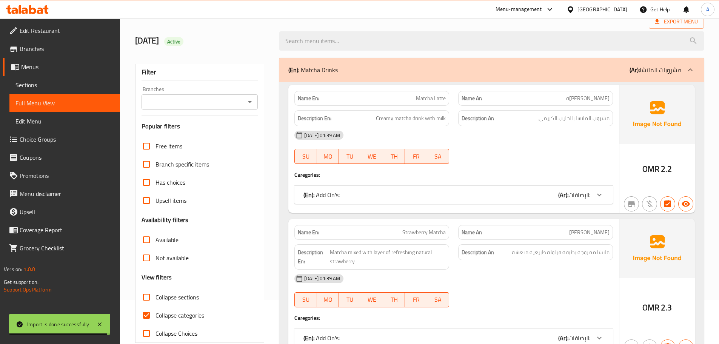
scroll to position [76, 0]
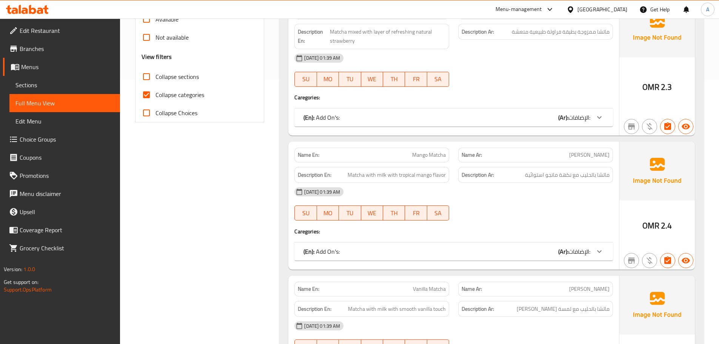
click at [153, 97] on input "Collapse categories" at bounding box center [146, 95] width 18 height 18
checkbox input "false"
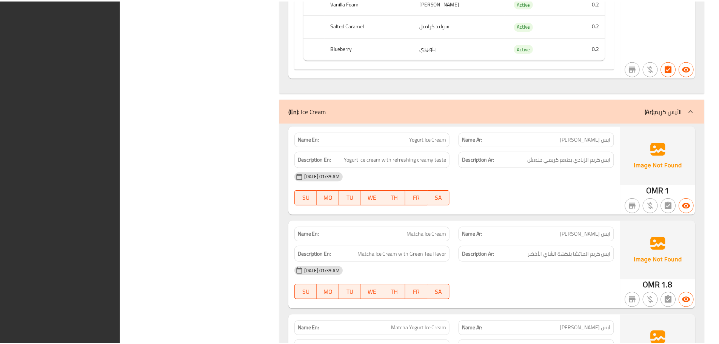
scroll to position [3574, 0]
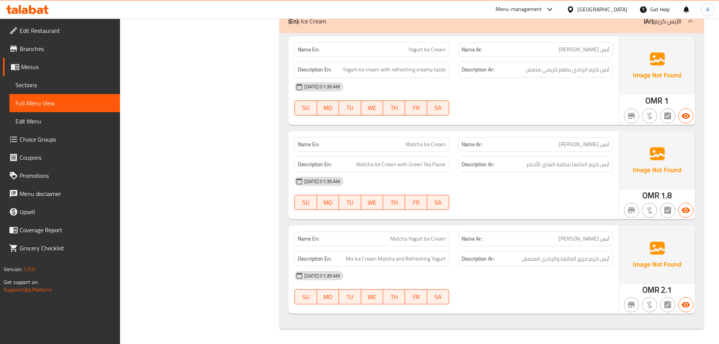
drag, startPoint x: 46, startPoint y: 86, endPoint x: 59, endPoint y: 84, distance: 13.3
click at [46, 86] on span "Sections" at bounding box center [64, 84] width 99 height 9
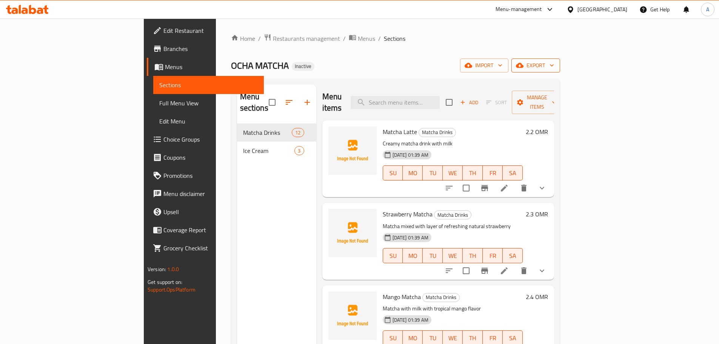
click at [554, 63] on span "export" at bounding box center [536, 65] width 37 height 9
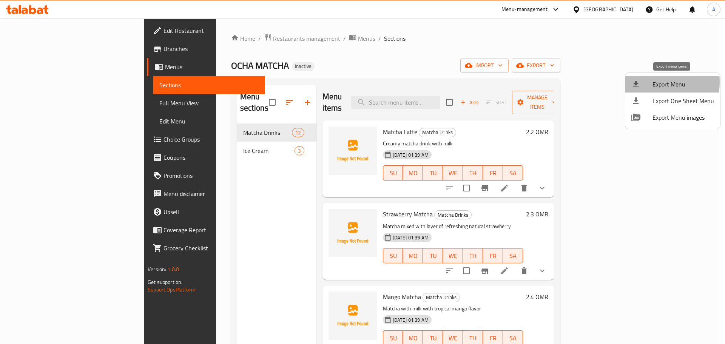
click at [653, 82] on span "Export Menu" at bounding box center [683, 84] width 62 height 9
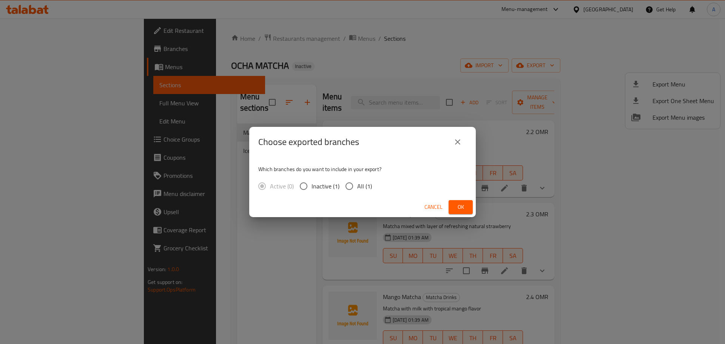
click at [363, 184] on span "All (1)" at bounding box center [364, 186] width 15 height 9
click at [357, 184] on input "All (1)" at bounding box center [349, 186] width 16 height 16
radio input "true"
click at [462, 211] on span "Ok" at bounding box center [461, 206] width 12 height 9
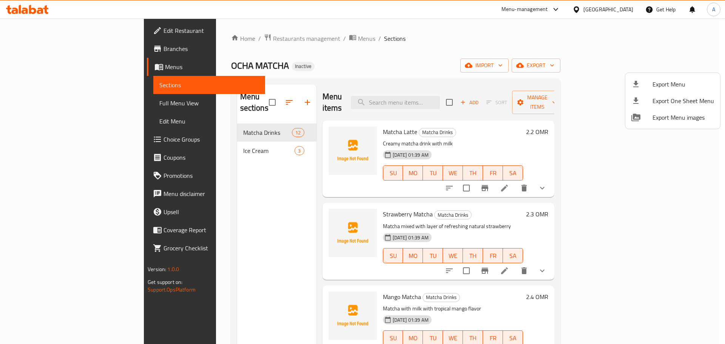
click at [378, 55] on div at bounding box center [362, 172] width 725 height 344
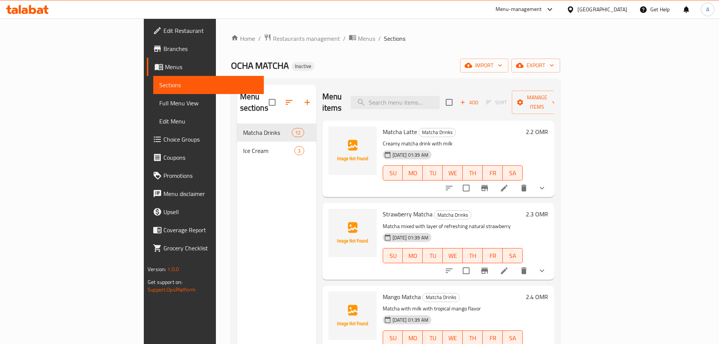
click at [159, 101] on span "Full Menu View" at bounding box center [208, 103] width 99 height 9
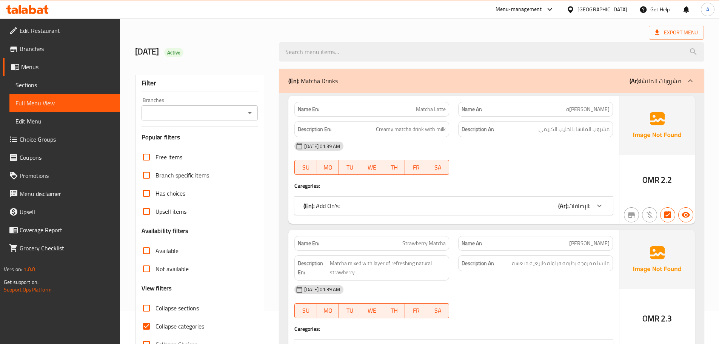
scroll to position [76, 0]
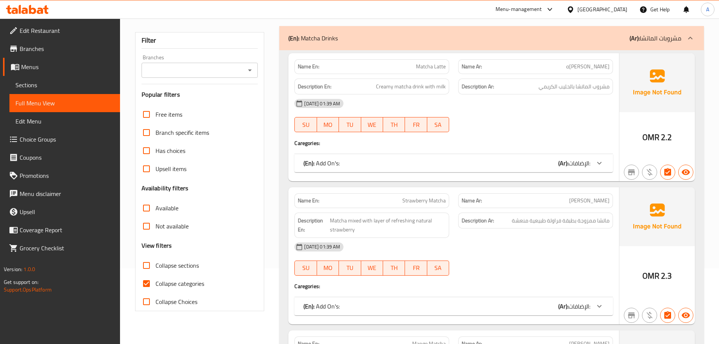
click at [143, 288] on input "Collapse categories" at bounding box center [146, 283] width 18 height 18
checkbox input "false"
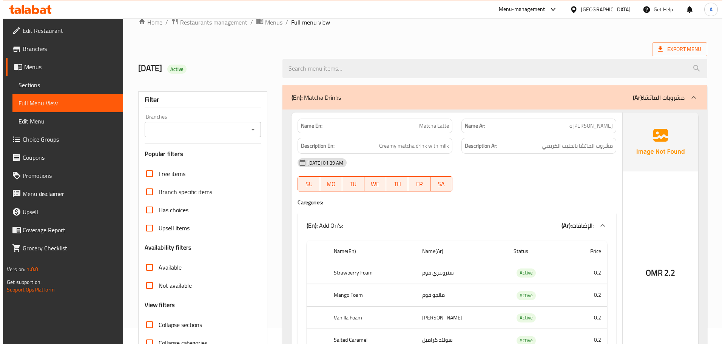
scroll to position [0, 0]
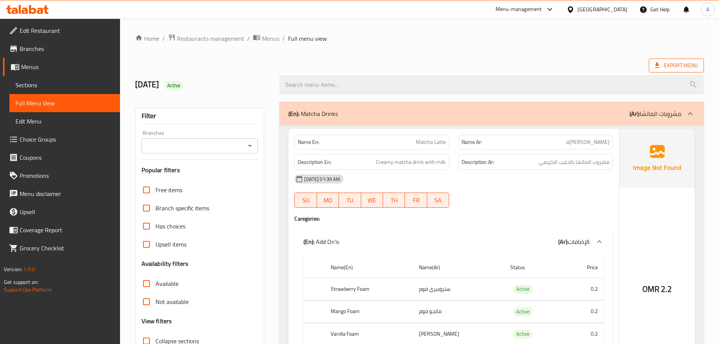
click at [676, 61] on span "Export Menu" at bounding box center [676, 65] width 43 height 9
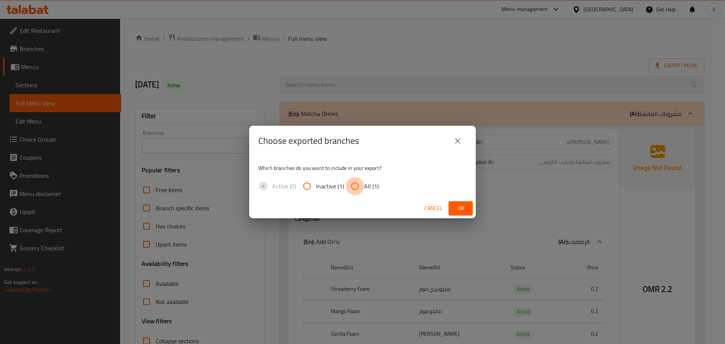
drag, startPoint x: 359, startPoint y: 183, endPoint x: 413, endPoint y: 190, distance: 54.8
click at [359, 183] on input "All (1)" at bounding box center [355, 186] width 18 height 18
radio input "true"
click at [458, 204] on span "Ok" at bounding box center [461, 207] width 12 height 9
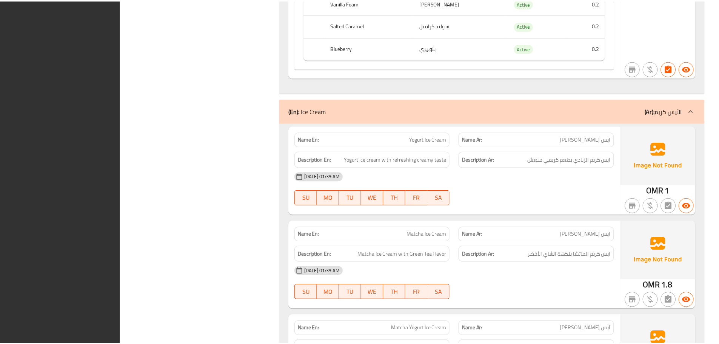
scroll to position [3574, 0]
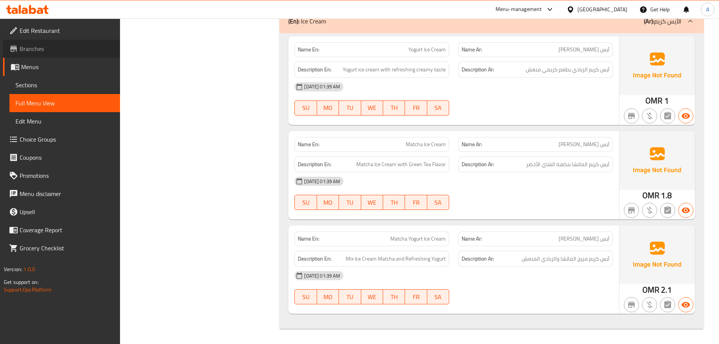
click at [46, 53] on link "Branches" at bounding box center [61, 49] width 117 height 18
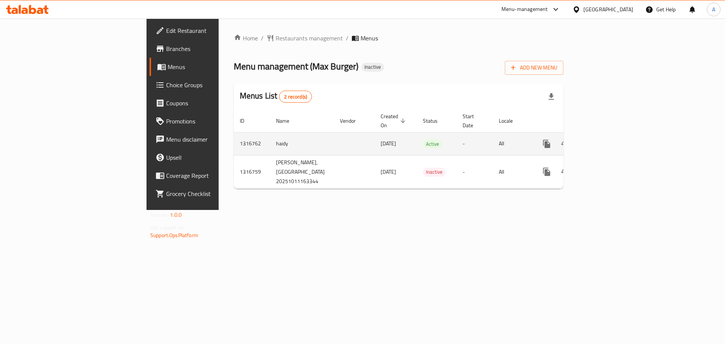
click at [610, 136] on link "enhanced table" at bounding box center [601, 144] width 18 height 18
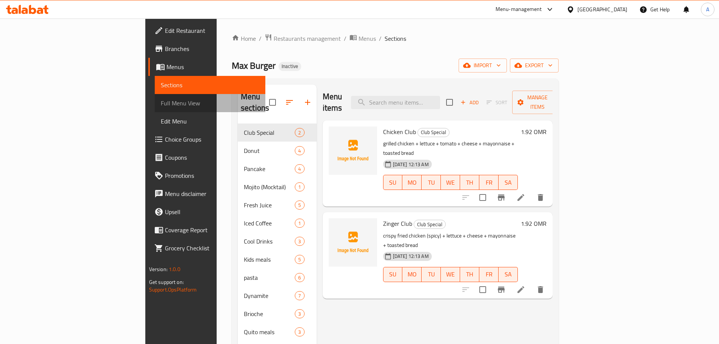
click at [161, 100] on span "Full Menu View" at bounding box center [210, 103] width 99 height 9
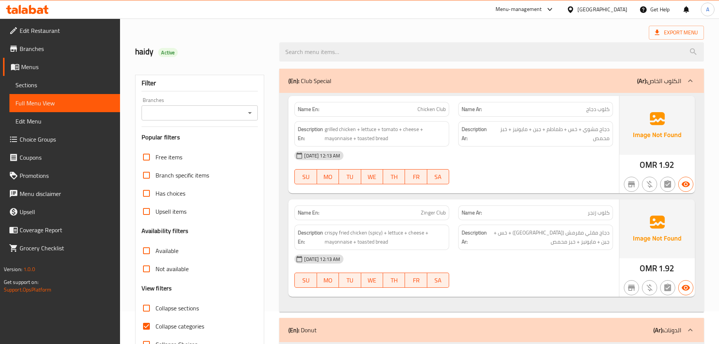
scroll to position [76, 0]
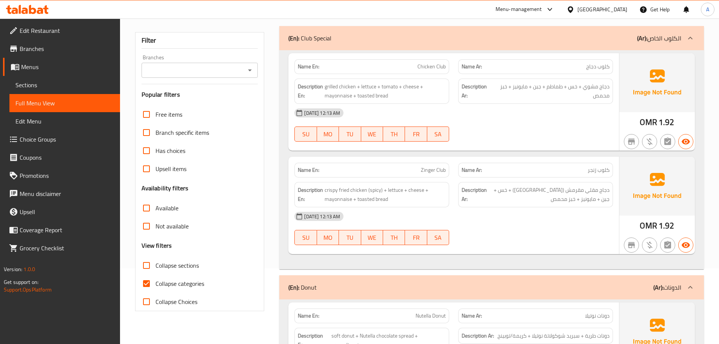
click at [404, 108] on div "[DATE] 12:13 AM" at bounding box center [454, 113] width 328 height 18
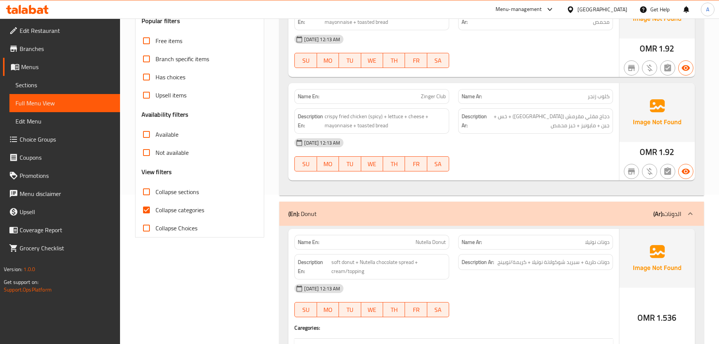
scroll to position [151, 0]
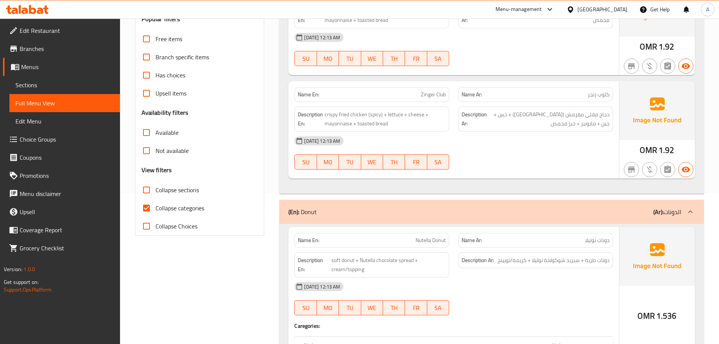
click at [378, 69] on div "SU MO TU WE TH FR SA" at bounding box center [372, 58] width 164 height 24
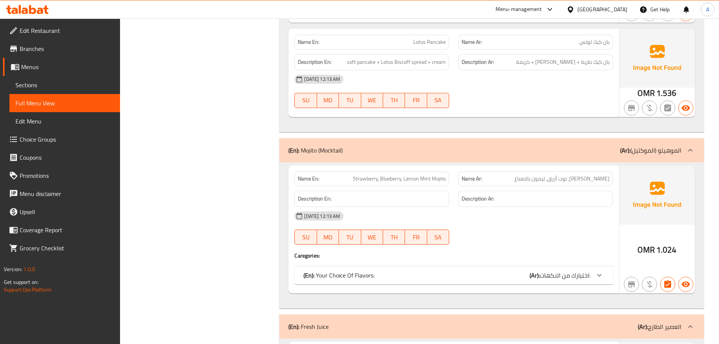
scroll to position [1397, 0]
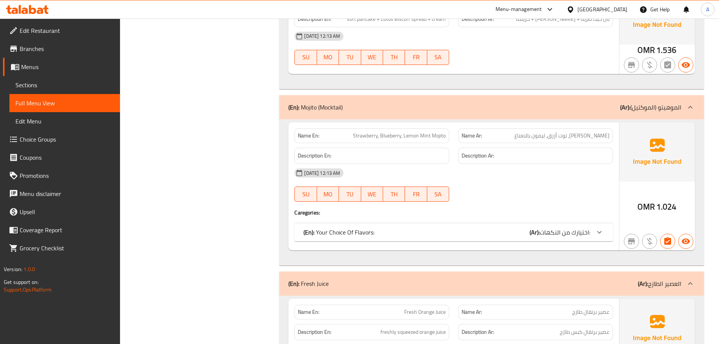
click at [379, 138] on span "Strawberry, Blueberry, Lemon Mint Mojito" at bounding box center [399, 136] width 93 height 8
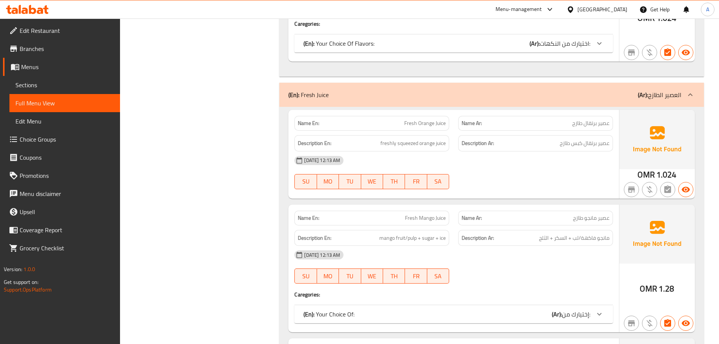
scroll to position [1661, 0]
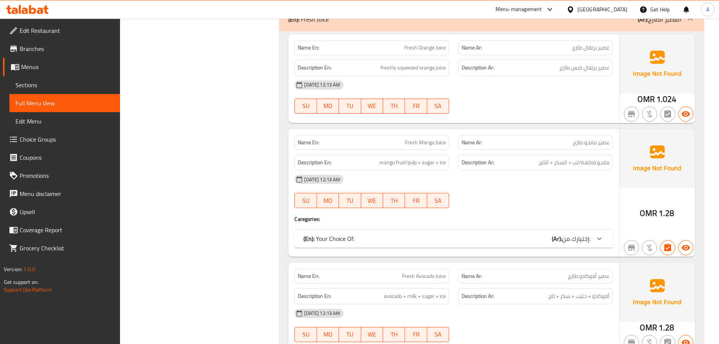
click at [304, 69] on strong "Description En:" at bounding box center [315, 67] width 34 height 9
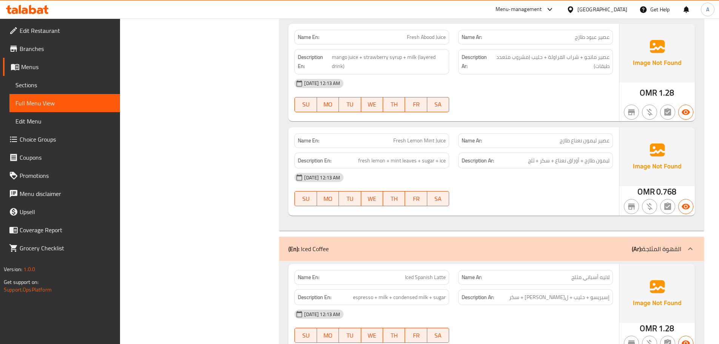
scroll to position [2001, 0]
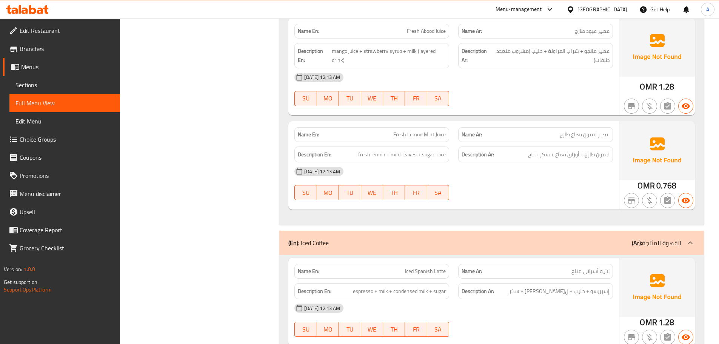
click at [315, 144] on div "Description En: fresh lemon + mint leaves + sugar + ice" at bounding box center [372, 154] width 164 height 25
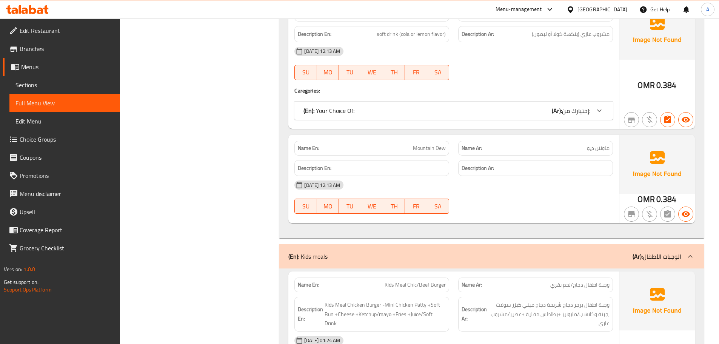
scroll to position [2529, 0]
click at [354, 136] on div "Name En: Mountain Dew" at bounding box center [372, 148] width 164 height 24
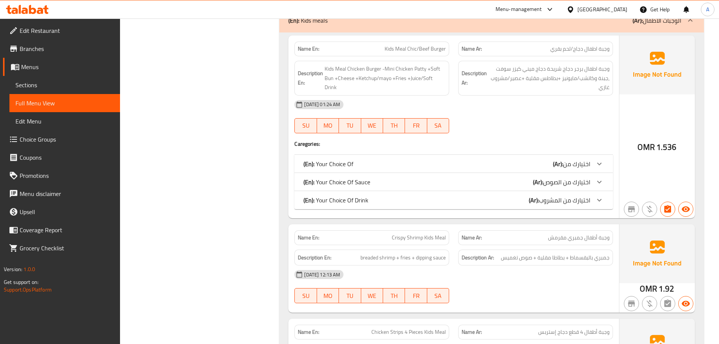
scroll to position [2778, 0]
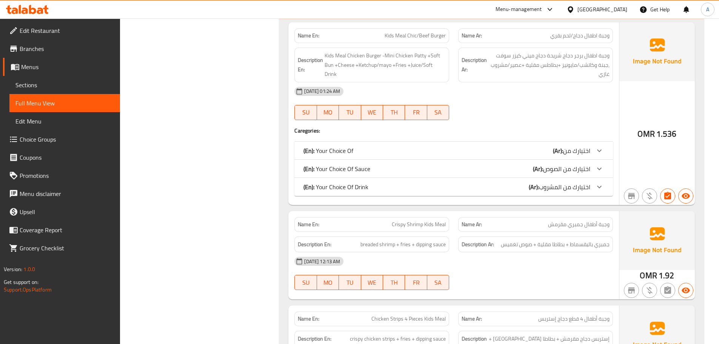
click at [307, 57] on strong "Description En:" at bounding box center [310, 64] width 25 height 18
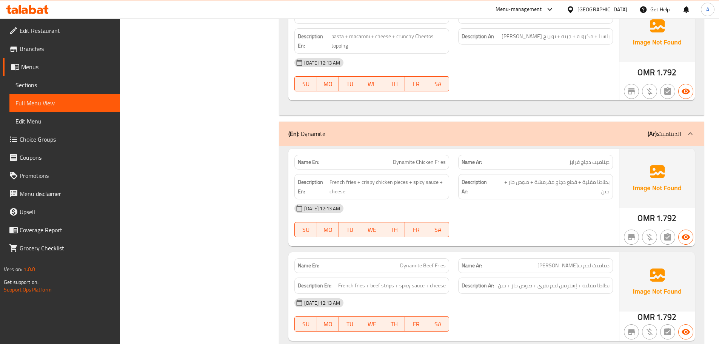
scroll to position [4174, 0]
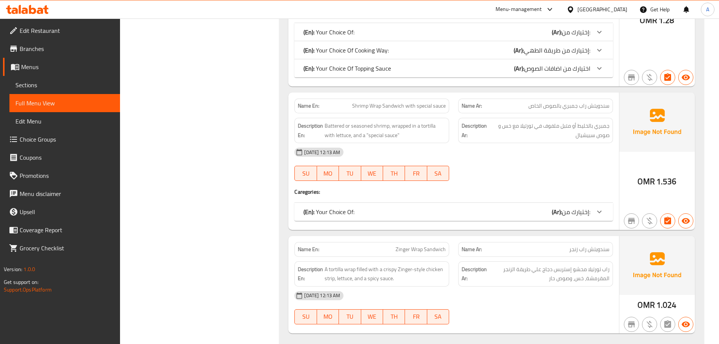
scroll to position [7464, 0]
